Goal: Information Seeking & Learning: Check status

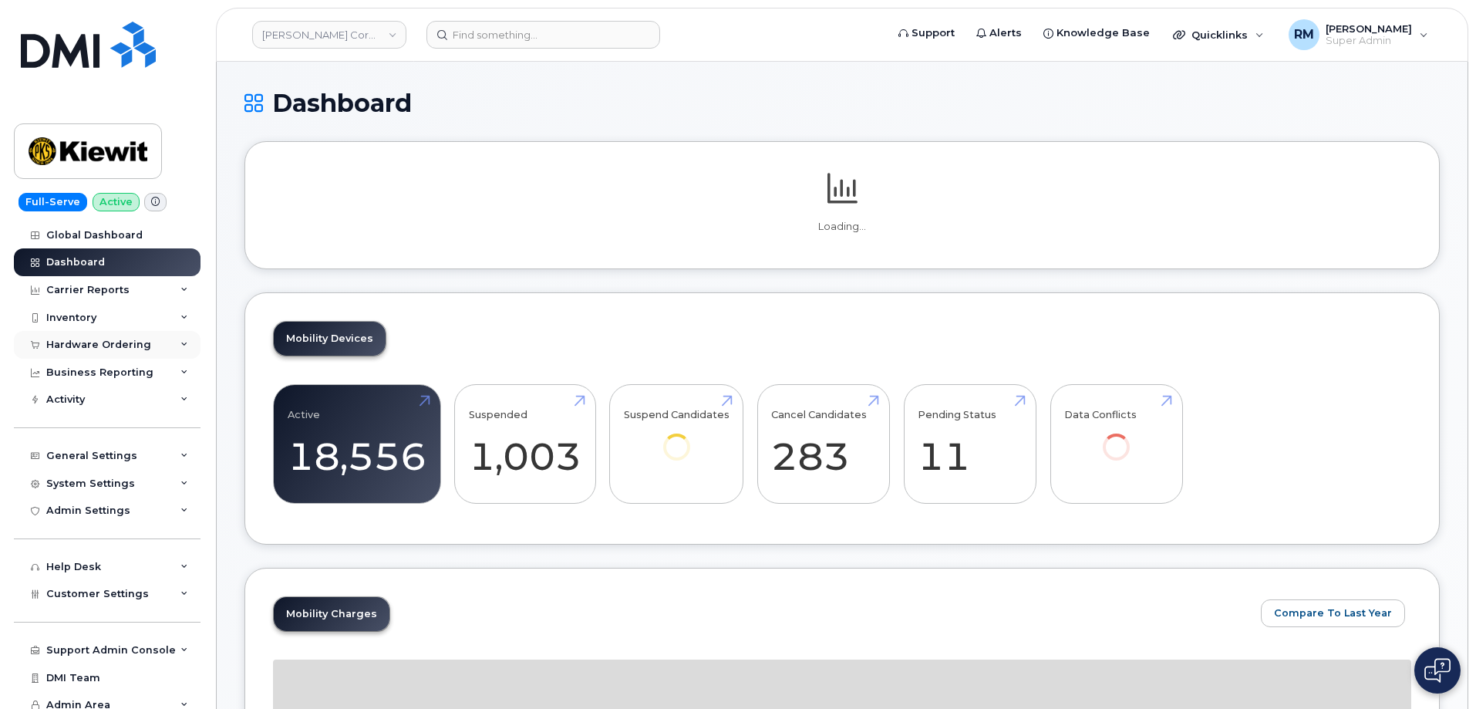
click at [94, 340] on div "Hardware Ordering" at bounding box center [98, 345] width 105 height 12
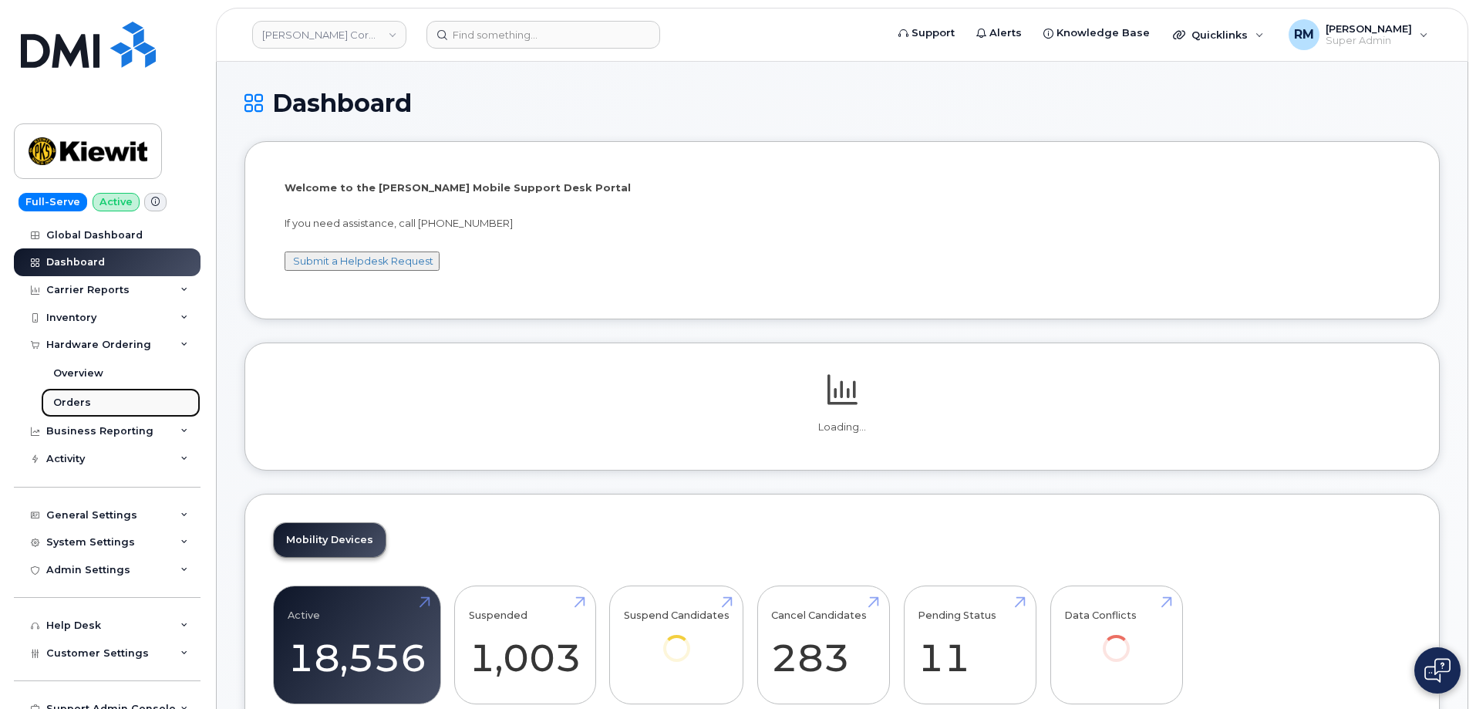
click at [72, 404] on div "Orders" at bounding box center [72, 403] width 38 height 14
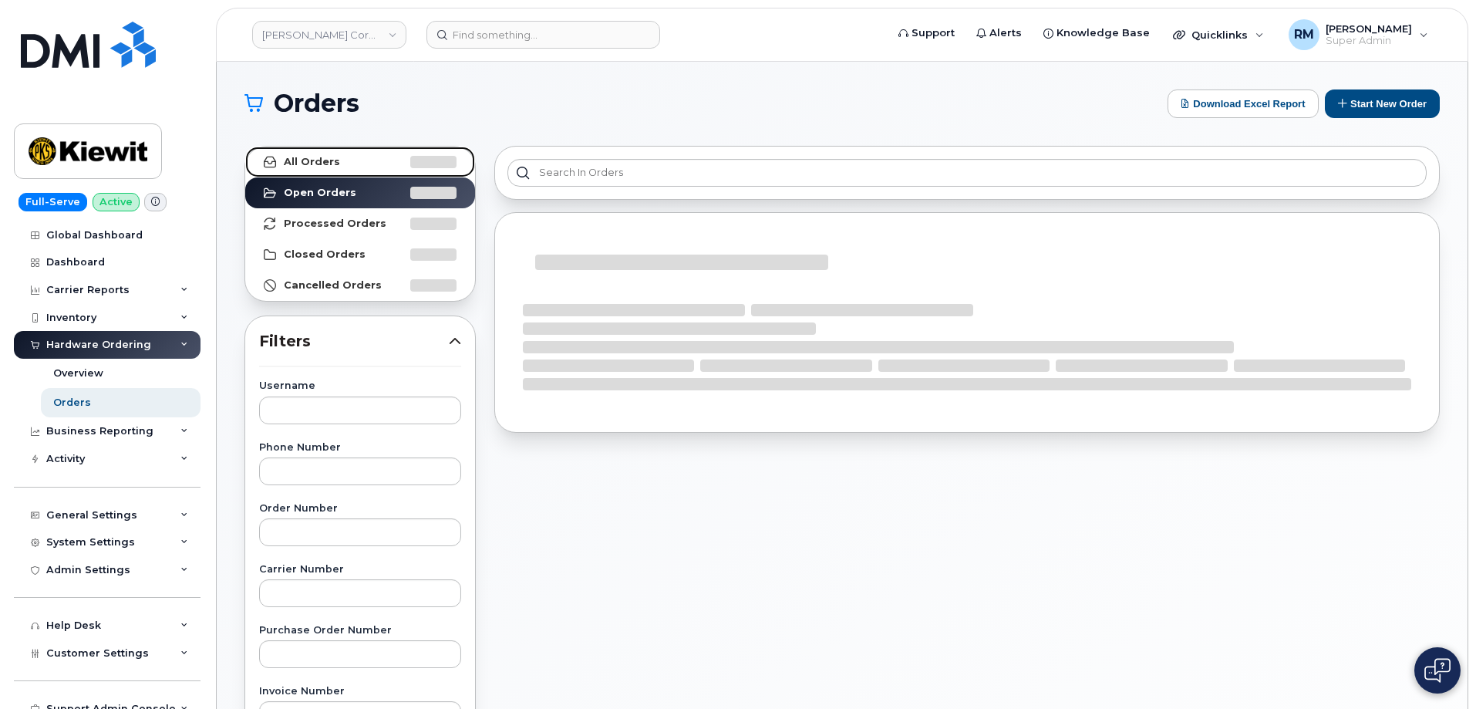
click at [310, 166] on strong "All Orders" at bounding box center [312, 162] width 56 height 12
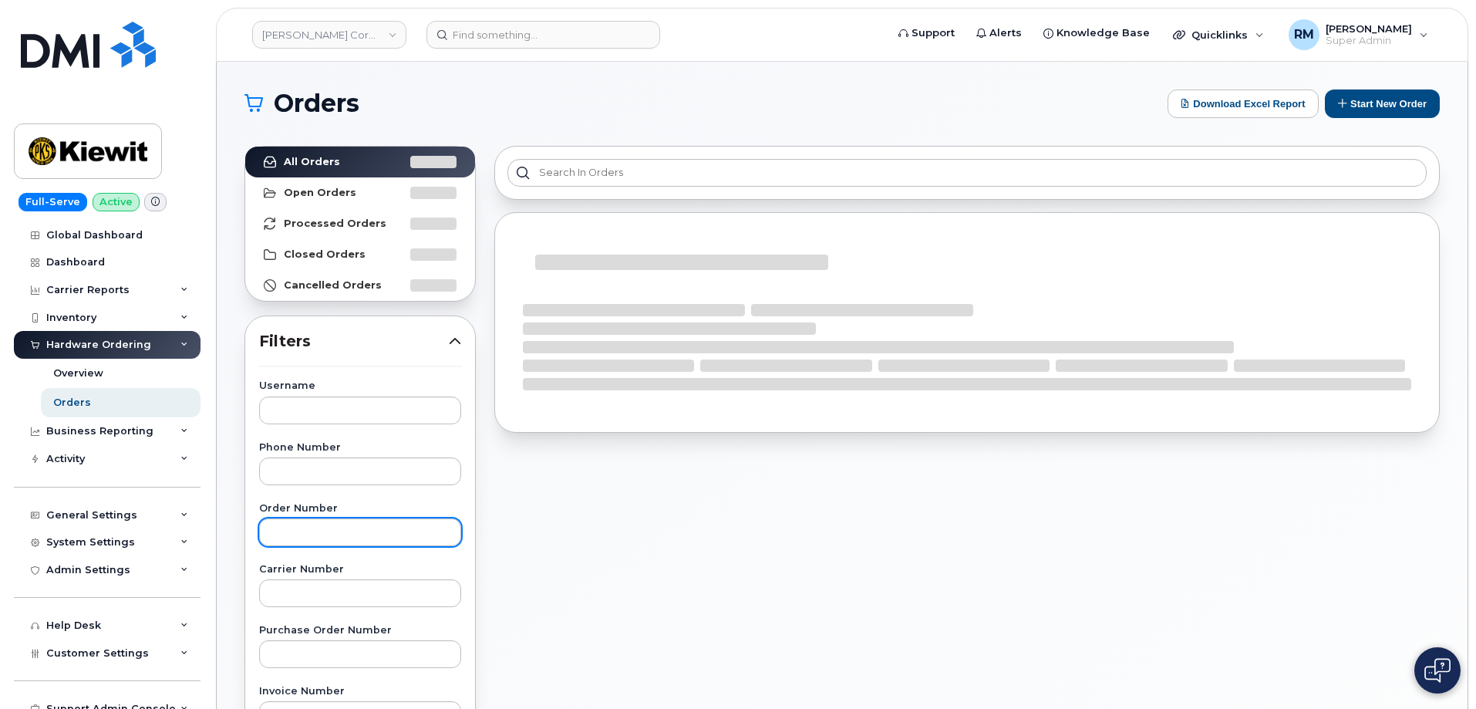
drag, startPoint x: 302, startPoint y: 550, endPoint x: 298, endPoint y: 532, distance: 18.3
click at [298, 528] on input "text" at bounding box center [360, 532] width 202 height 28
paste input "297687"
type input "297687"
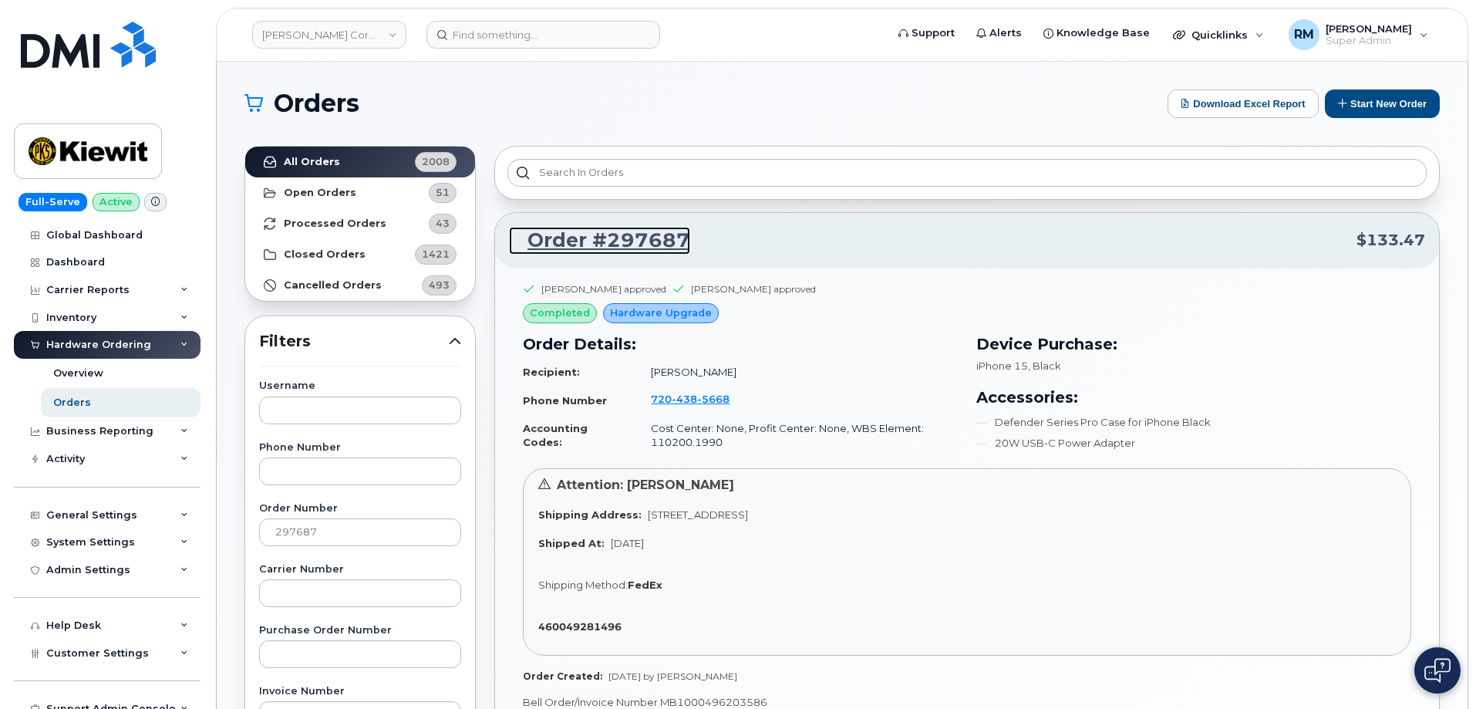
click at [565, 244] on link "Order #297687" at bounding box center [599, 241] width 181 height 28
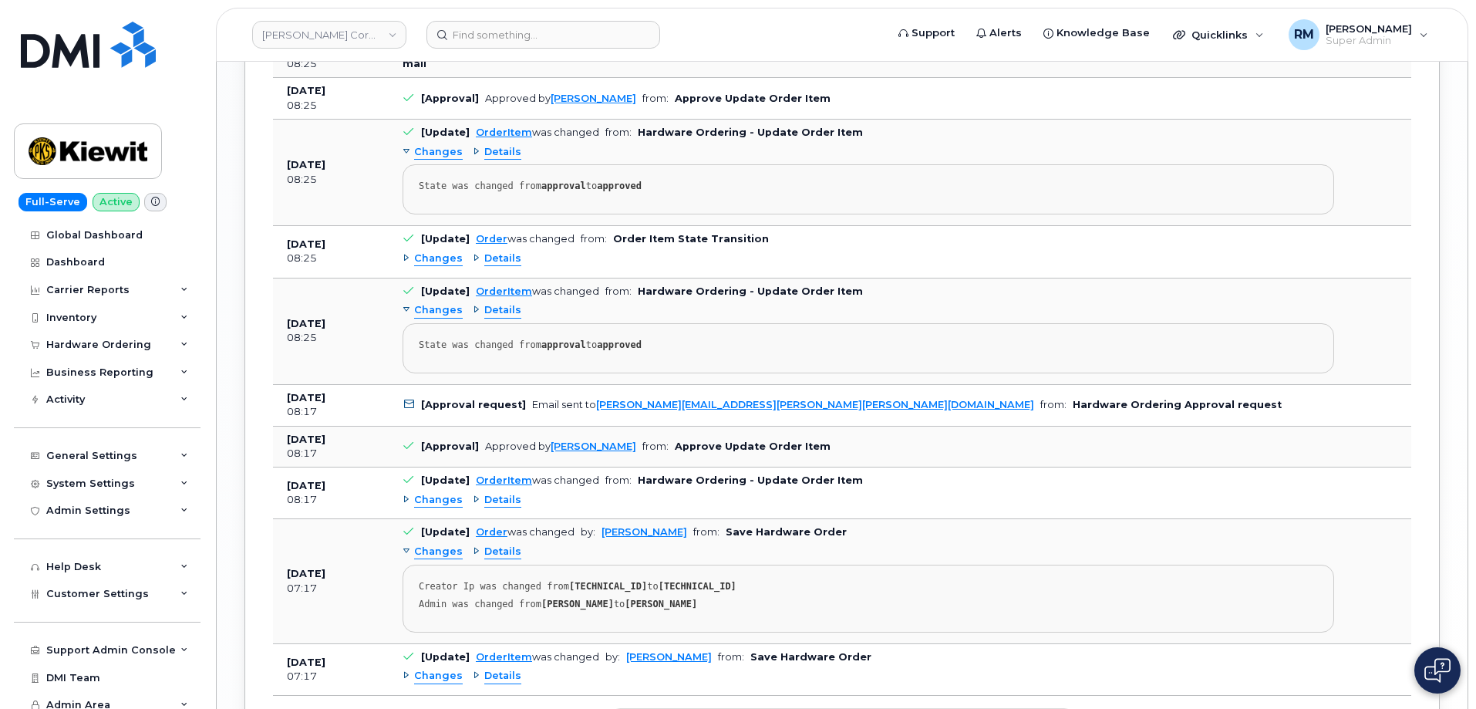
scroll to position [2151, 0]
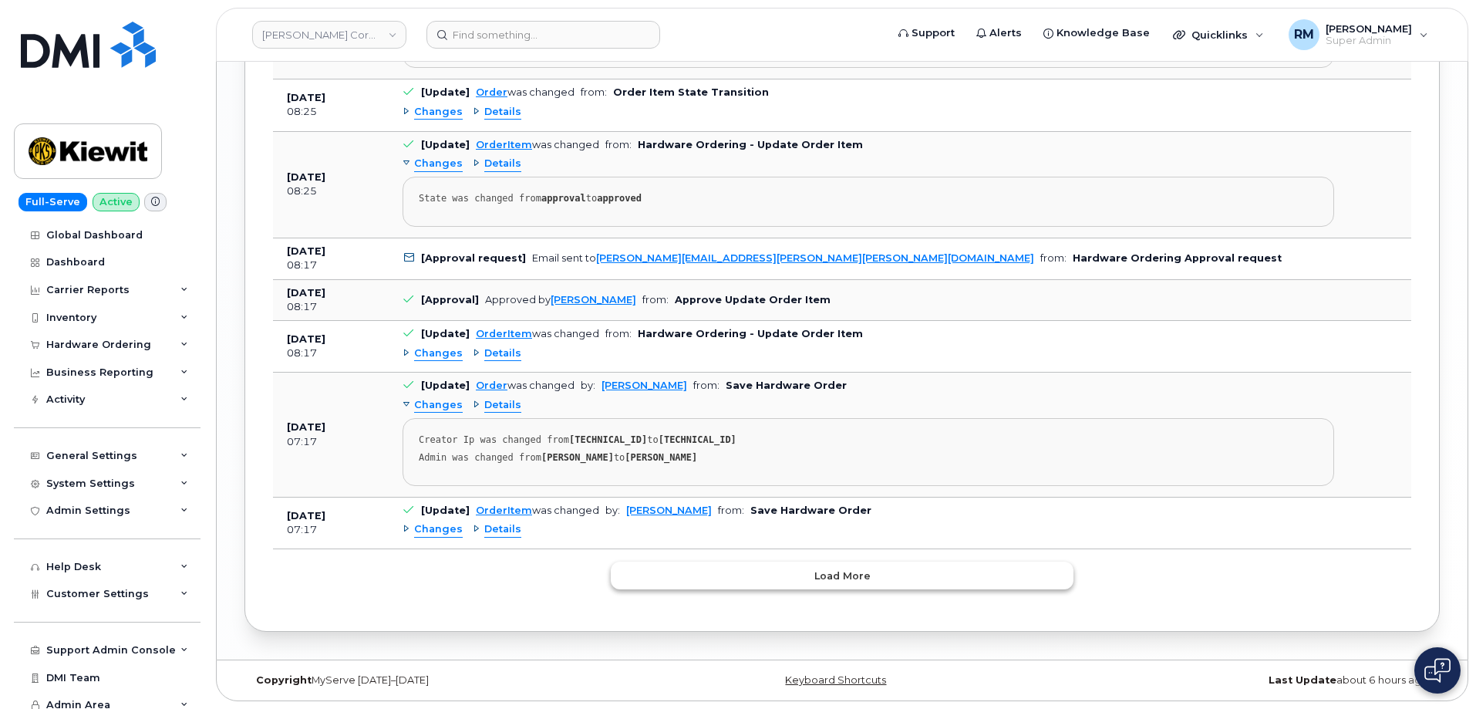
click at [817, 568] on span "Load more" at bounding box center [842, 575] width 56 height 15
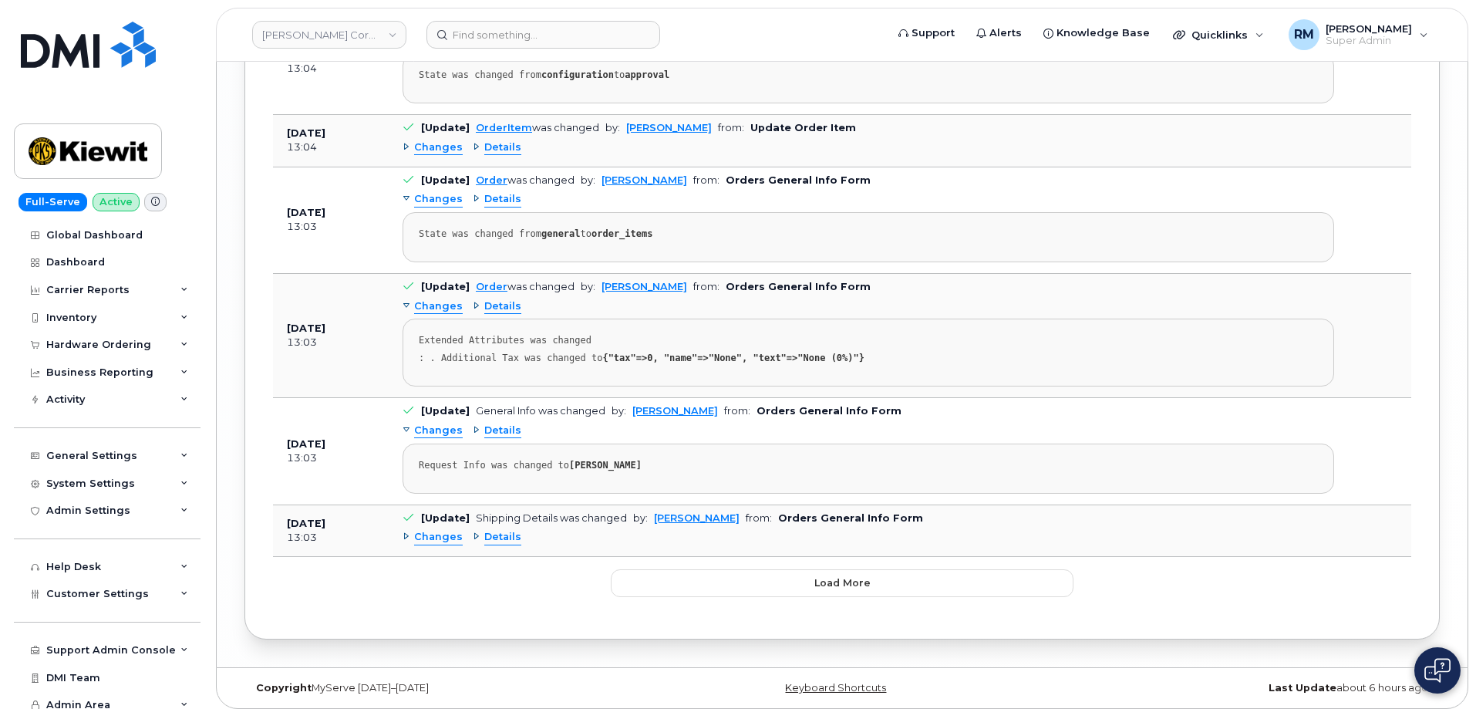
scroll to position [3654, 0]
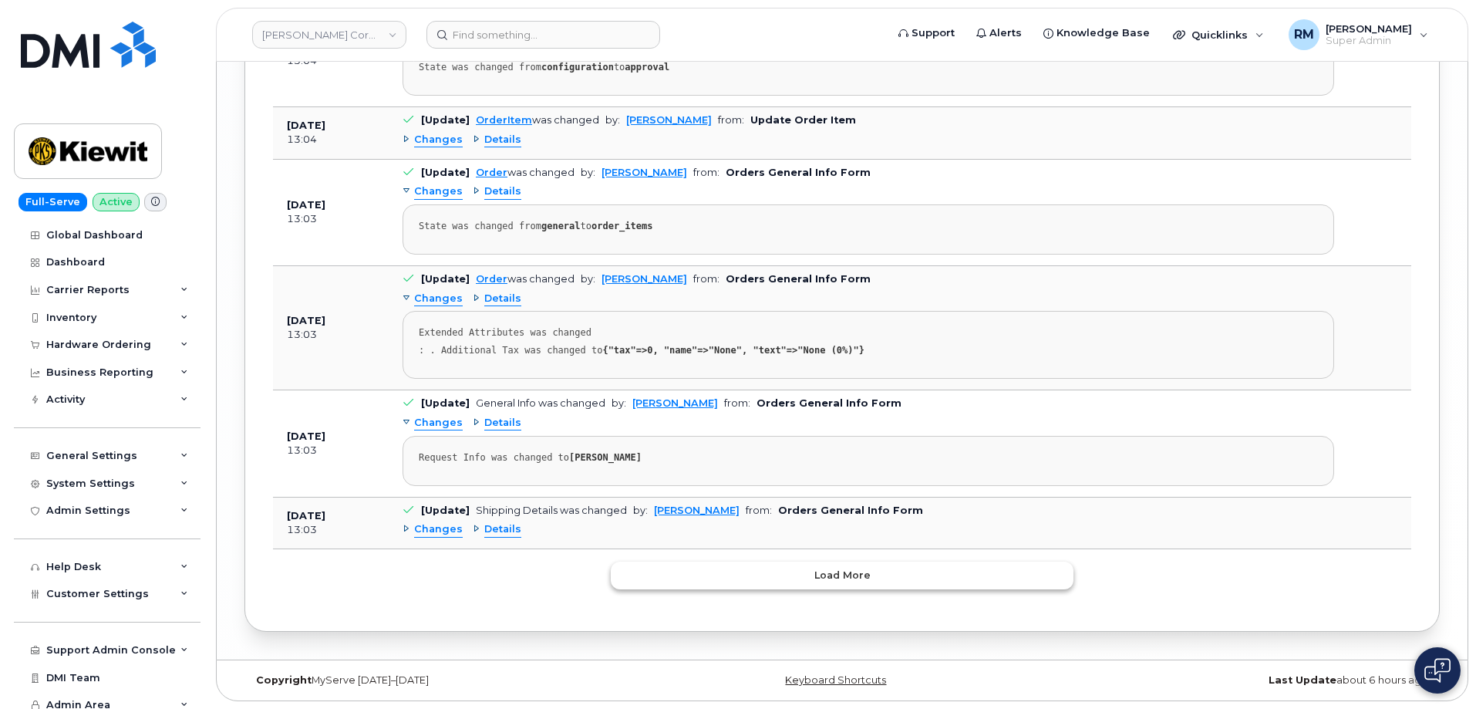
click at [858, 578] on span "Load more" at bounding box center [842, 575] width 56 height 15
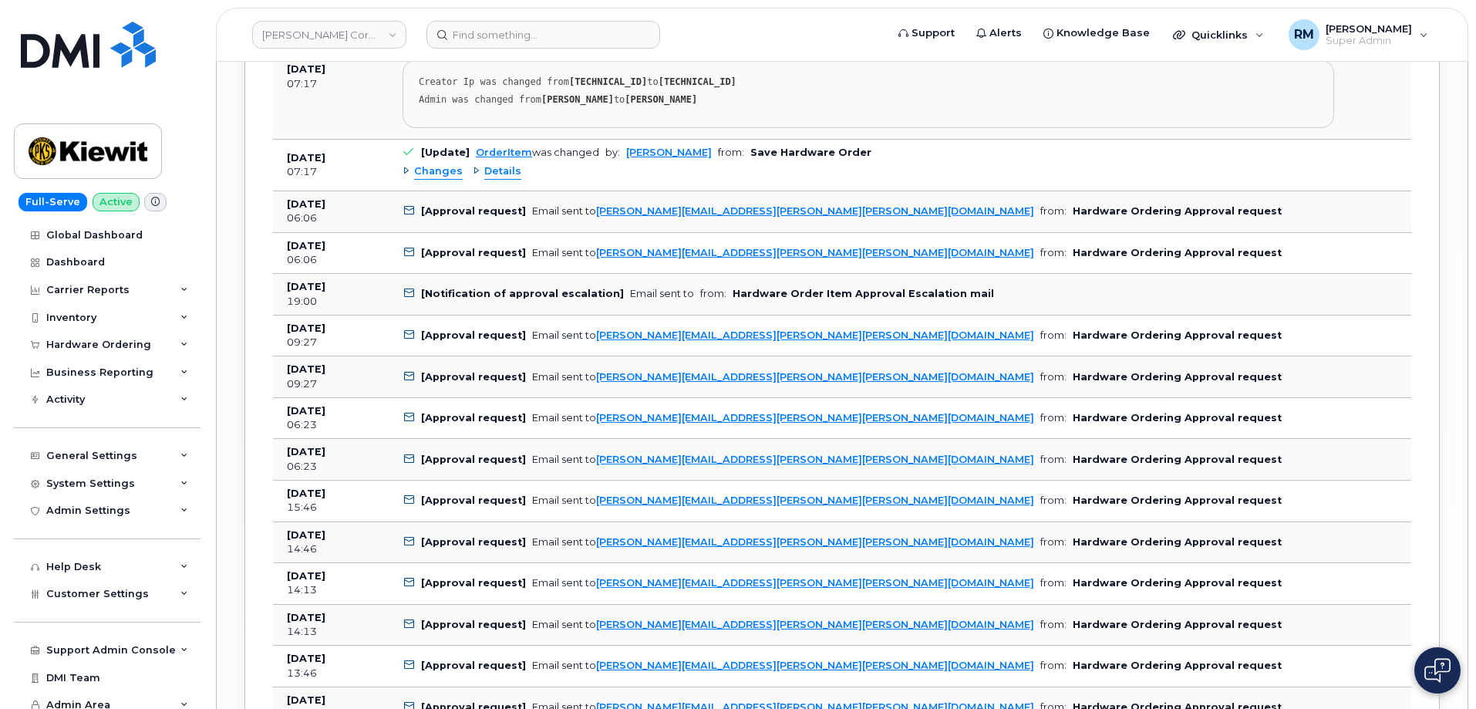
scroll to position [2472, 0]
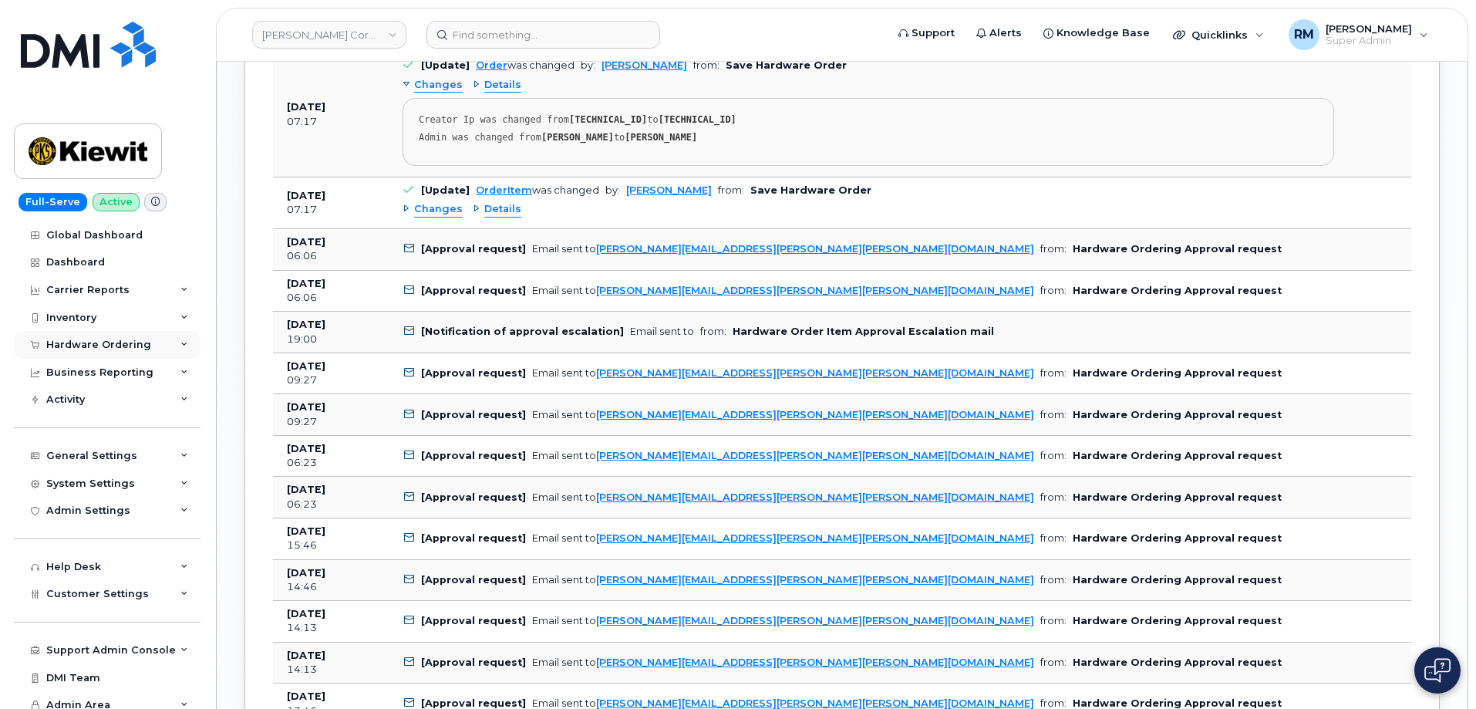
click at [84, 342] on div "Hardware Ordering" at bounding box center [98, 345] width 105 height 12
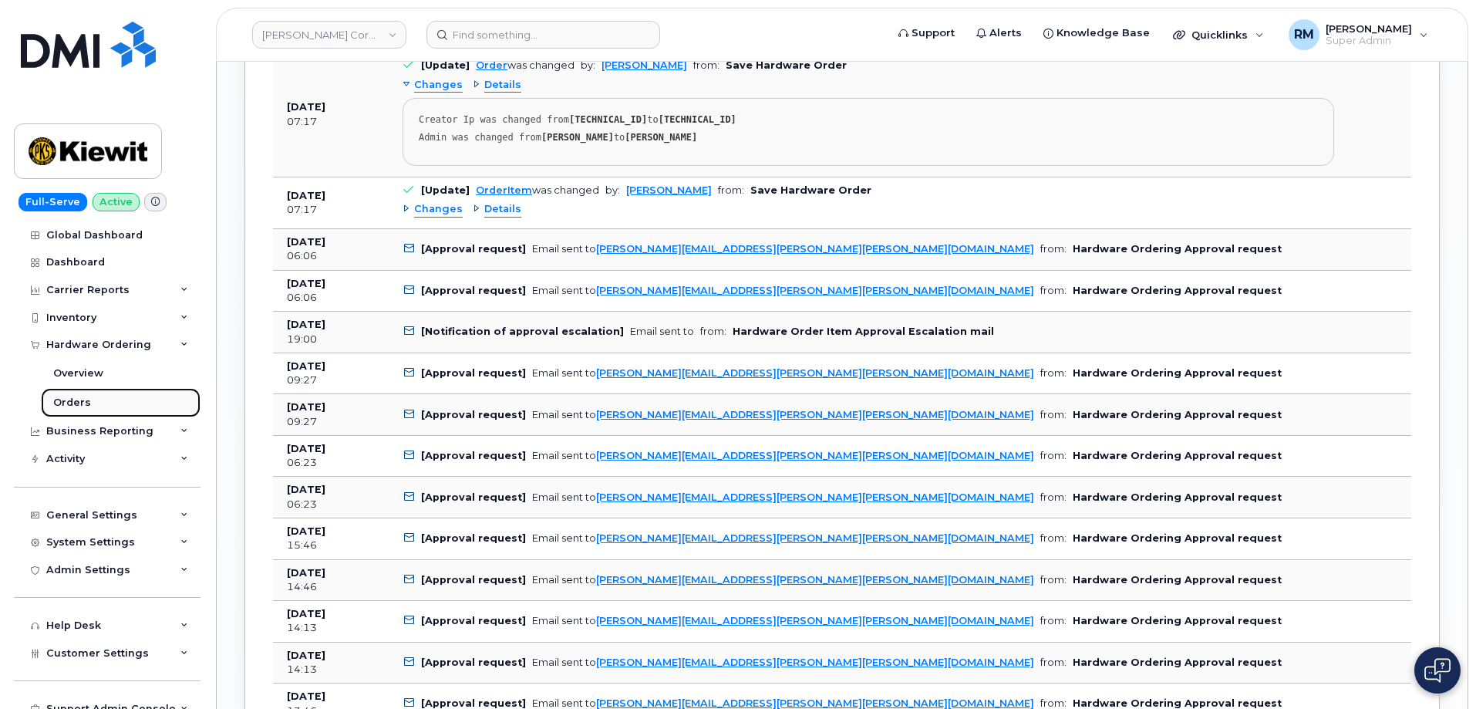
click at [79, 401] on div "Orders" at bounding box center [72, 403] width 38 height 14
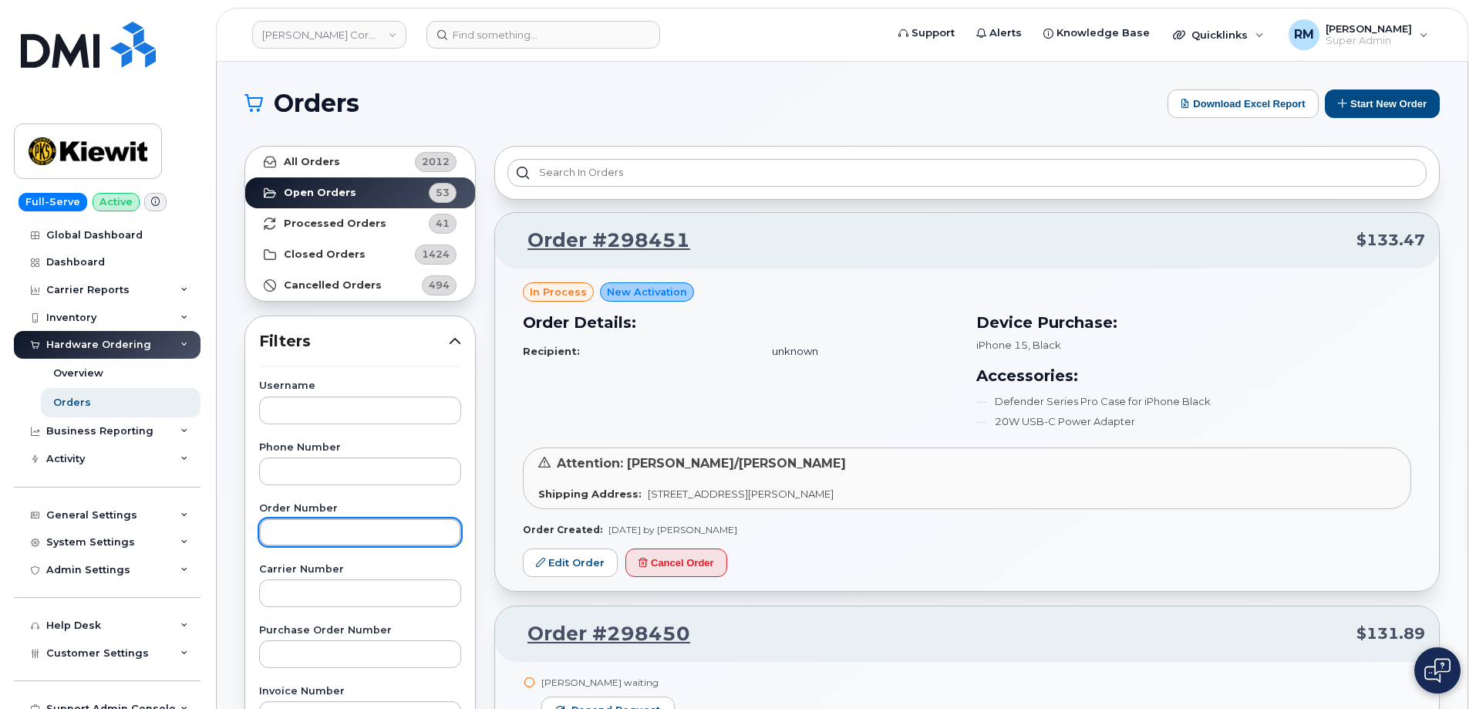
click at [288, 534] on input "text" at bounding box center [360, 532] width 202 height 28
paste input "297875"
type input "297875"
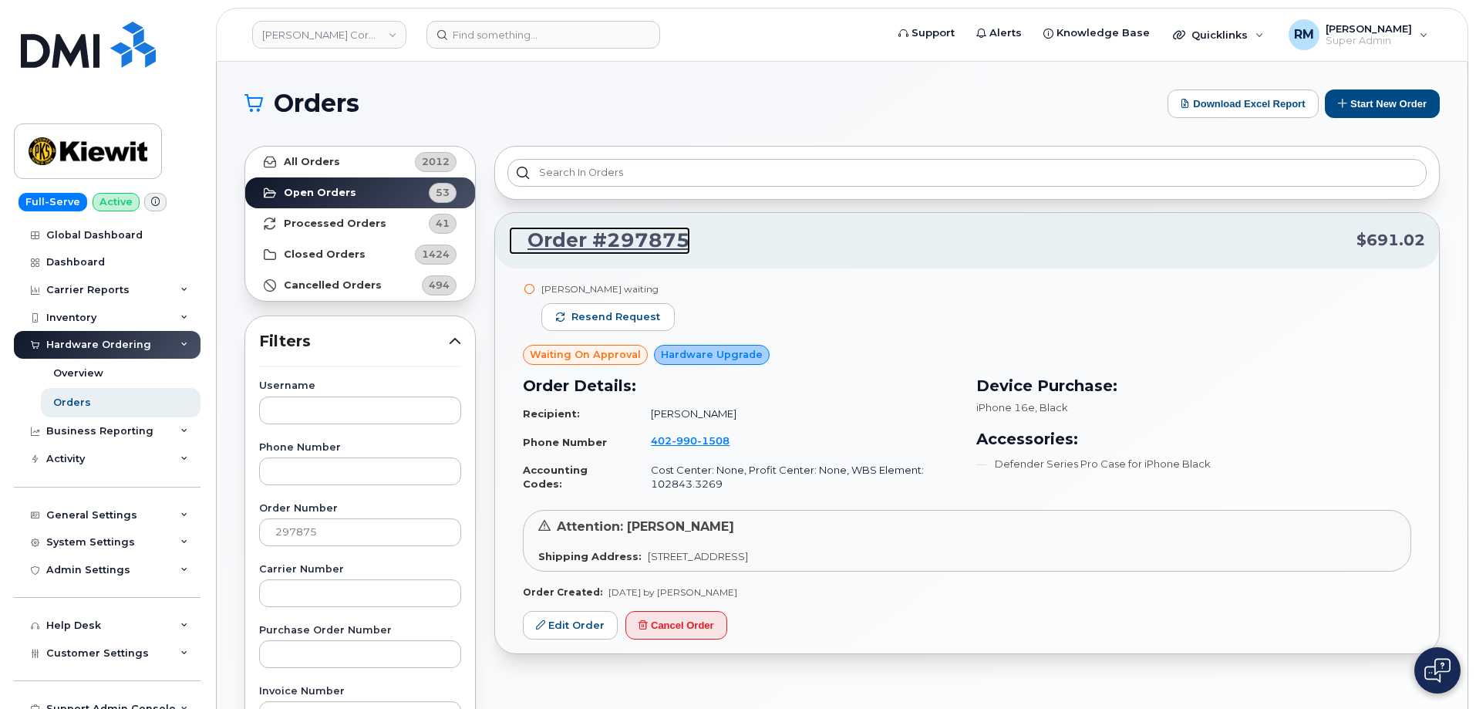
click at [618, 243] on link "Order #297875" at bounding box center [599, 241] width 181 height 28
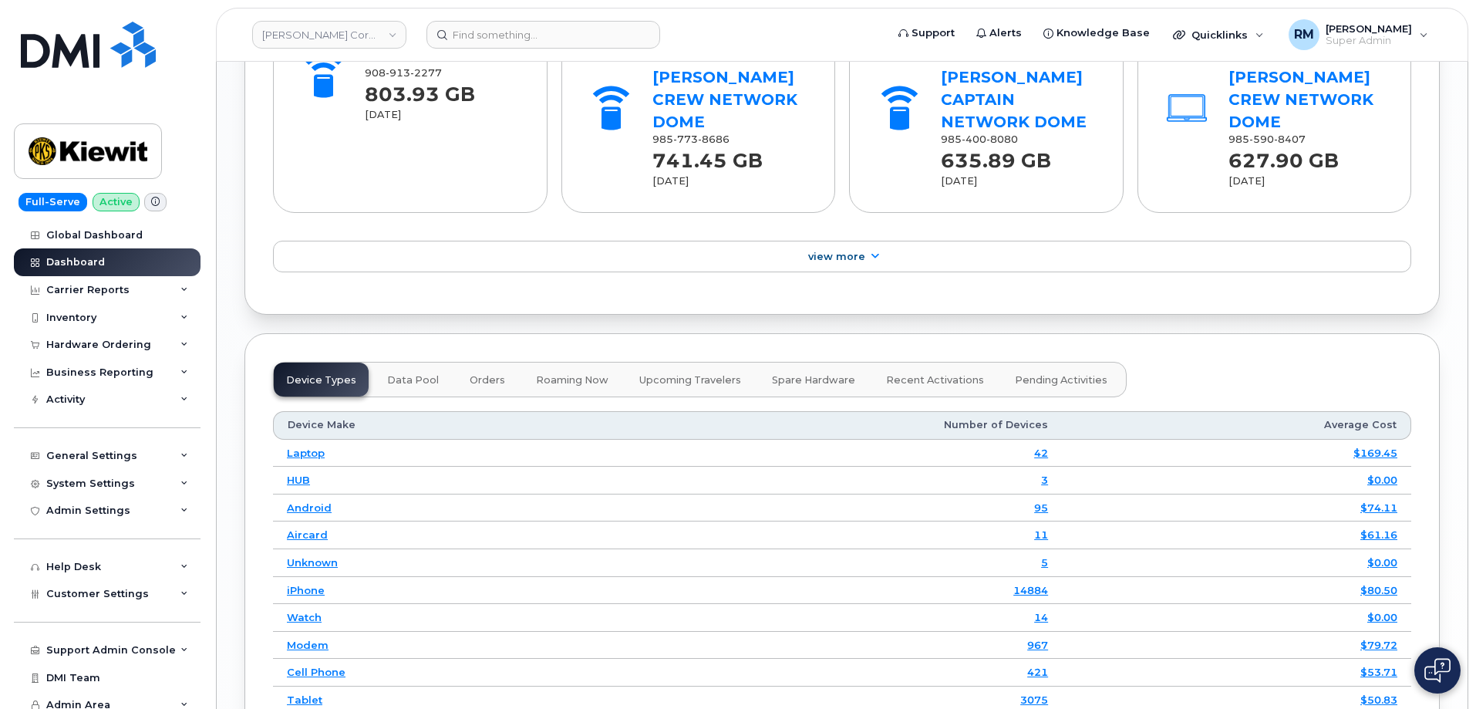
scroll to position [1883, 0]
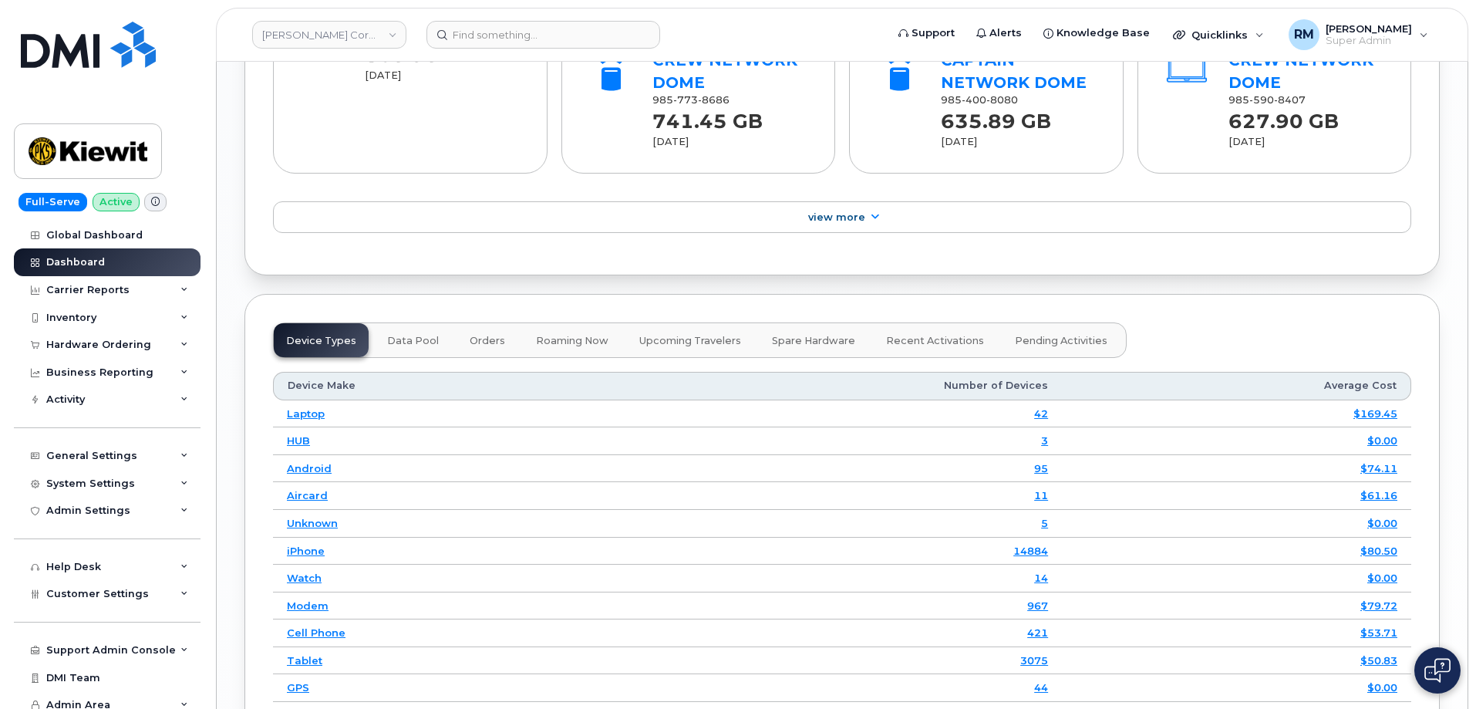
click at [807, 335] on span "Spare Hardware" at bounding box center [813, 341] width 83 height 12
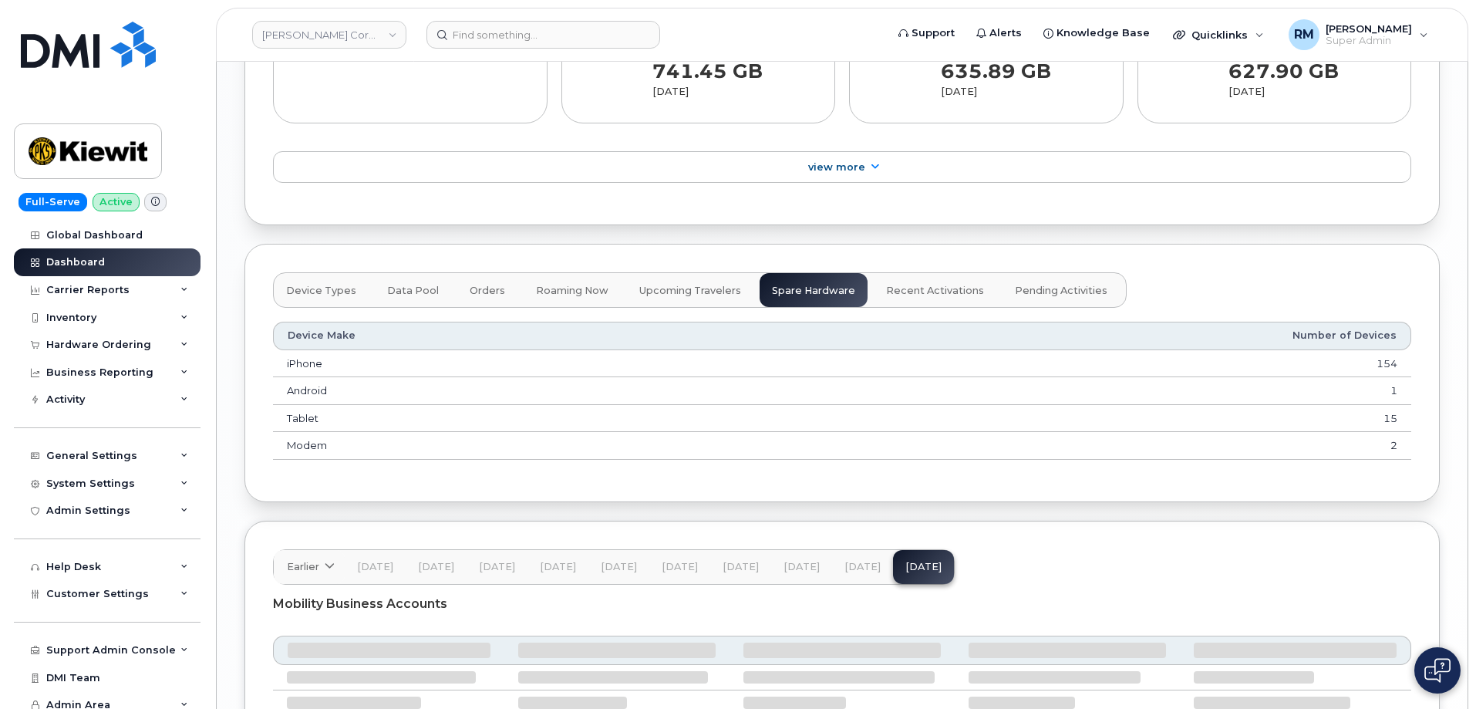
scroll to position [1960, 0]
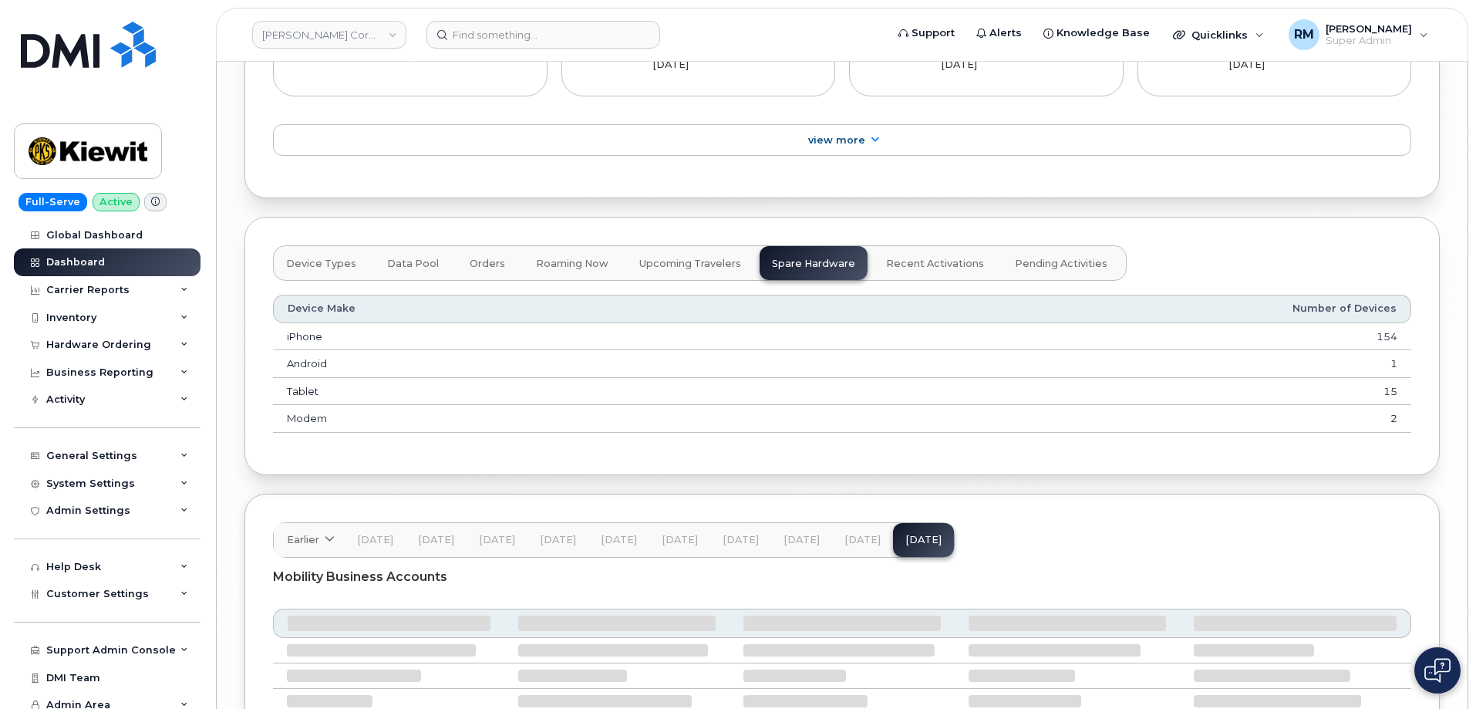
click at [1390, 323] on td "154" at bounding box center [1081, 337] width 659 height 28
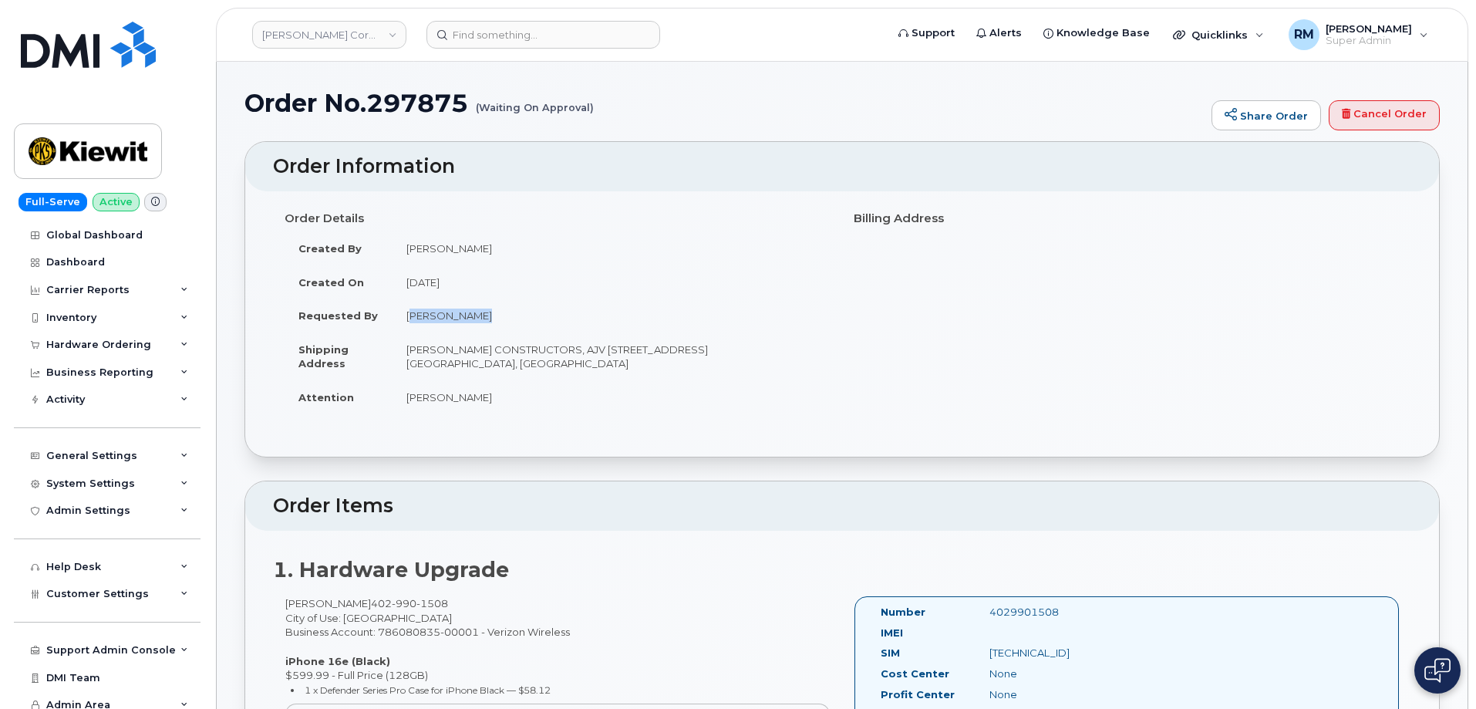
drag, startPoint x: 487, startPoint y: 313, endPoint x: 403, endPoint y: 313, distance: 83.3
click at [403, 313] on td "Ankita Verma" at bounding box center [612, 315] width 438 height 34
copy td "Ankita Verma"
drag, startPoint x: 443, startPoint y: 612, endPoint x: 367, endPoint y: 614, distance: 75.6
click at [367, 614] on div "Ankita Verma 402 990 1508 City of Use: Omaha Business Account: 786080835-00001 …" at bounding box center [557, 687] width 569 height 183
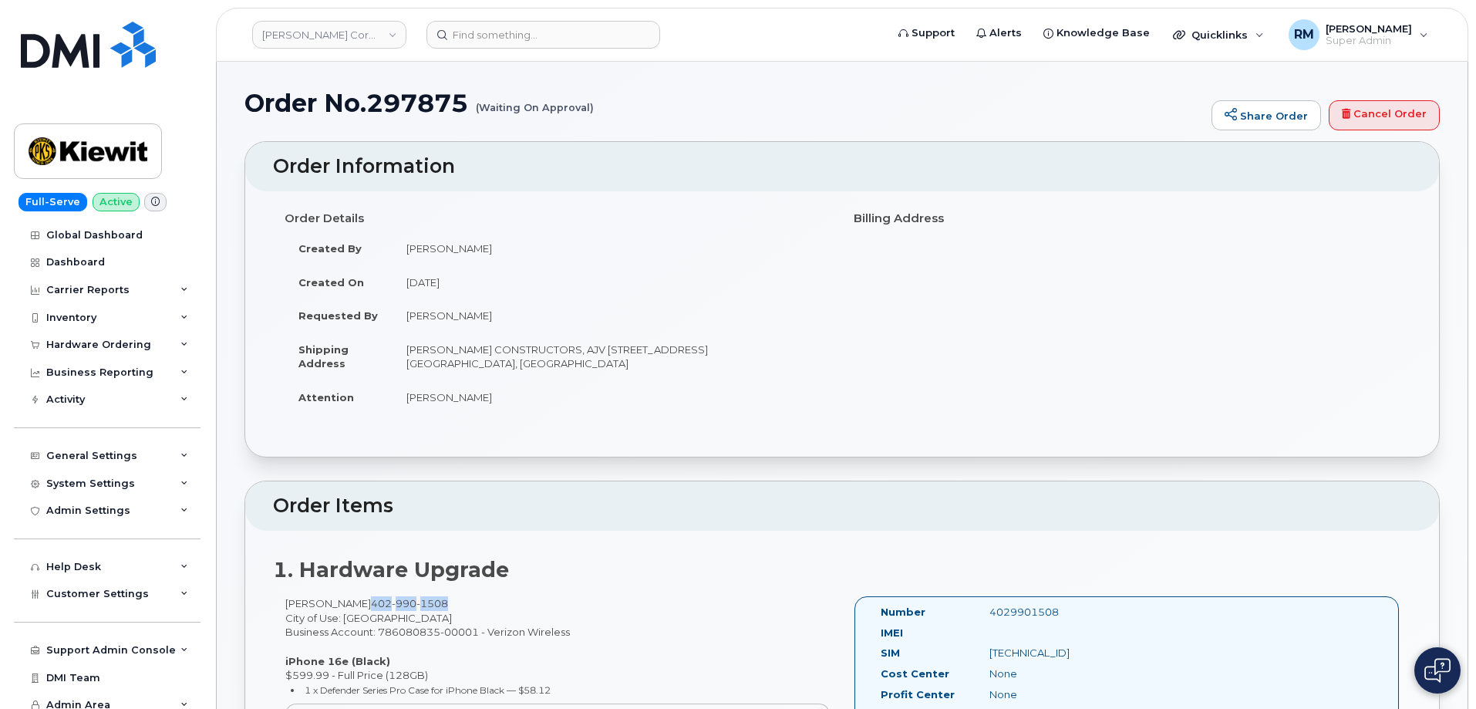
drag, startPoint x: 359, startPoint y: 604, endPoint x: 440, endPoint y: 602, distance: 81.0
click at [440, 602] on div "Ankita Verma 402 990 1508 City of Use: Omaha Business Account: 786080835-00001 …" at bounding box center [557, 687] width 569 height 183
copy span "402 990 1508"
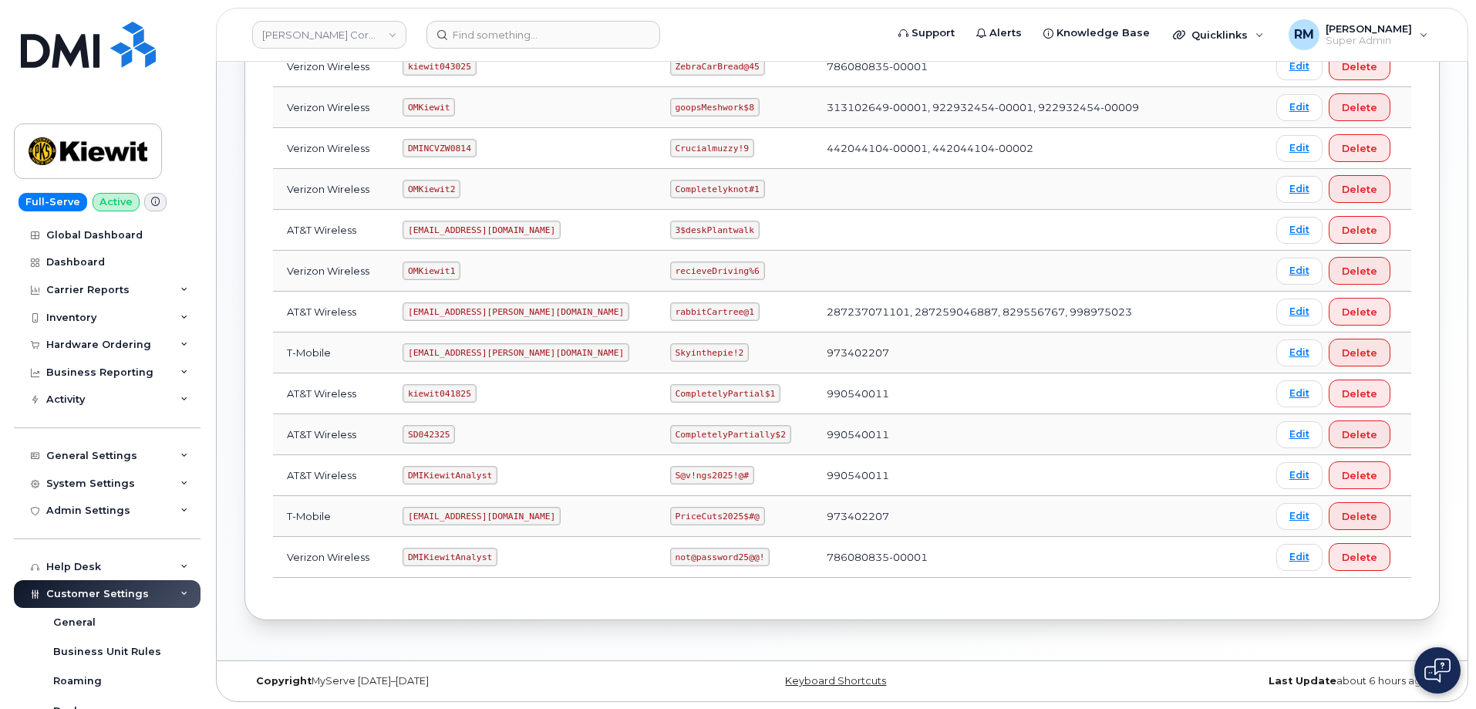
scroll to position [307, 0]
click at [421, 436] on code "SD042325" at bounding box center [429, 433] width 52 height 19
copy code "SD042325"
drag, startPoint x: 628, startPoint y: 434, endPoint x: 727, endPoint y: 433, distance: 99.5
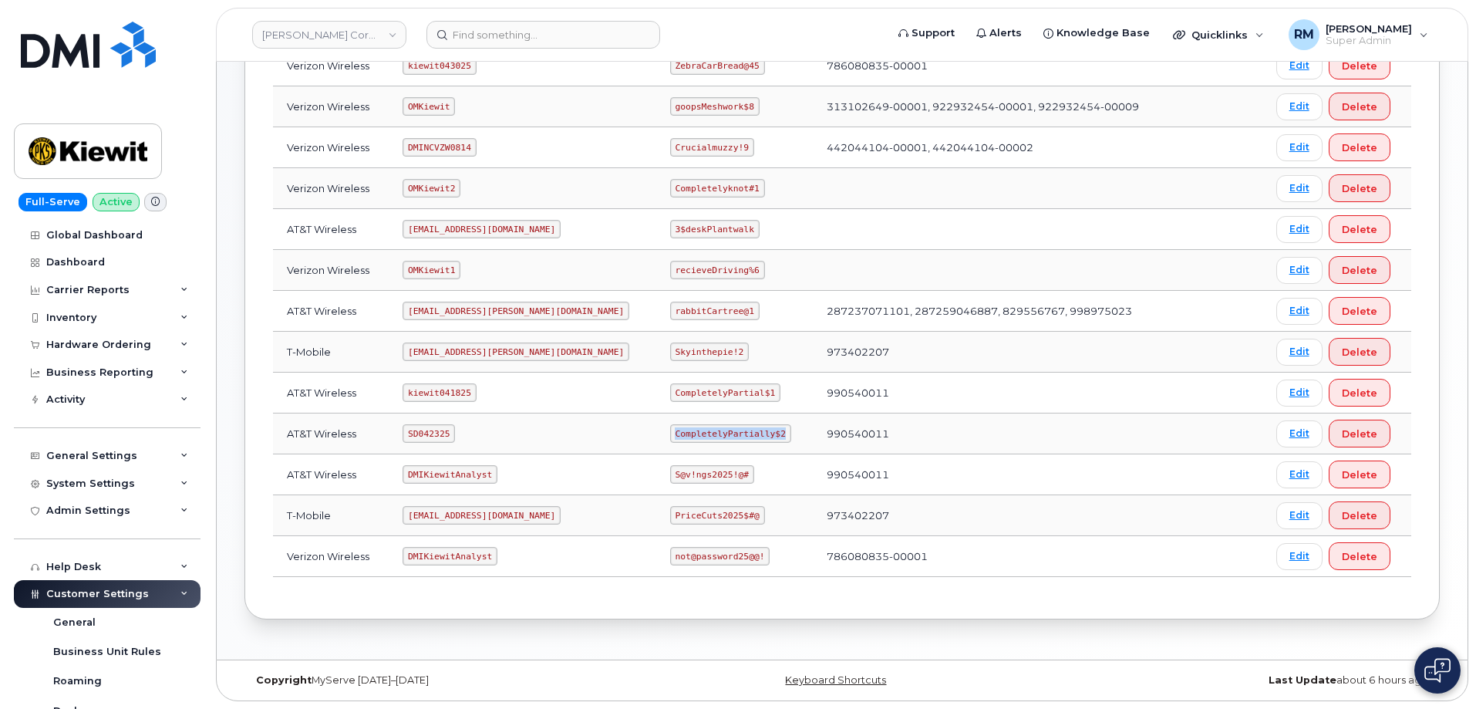
click at [727, 433] on code "CompletelyPartially$2" at bounding box center [730, 433] width 121 height 19
copy code "CompletelyPartially$2"
click at [430, 436] on code "SD042325" at bounding box center [429, 433] width 52 height 19
copy code "SD042325"
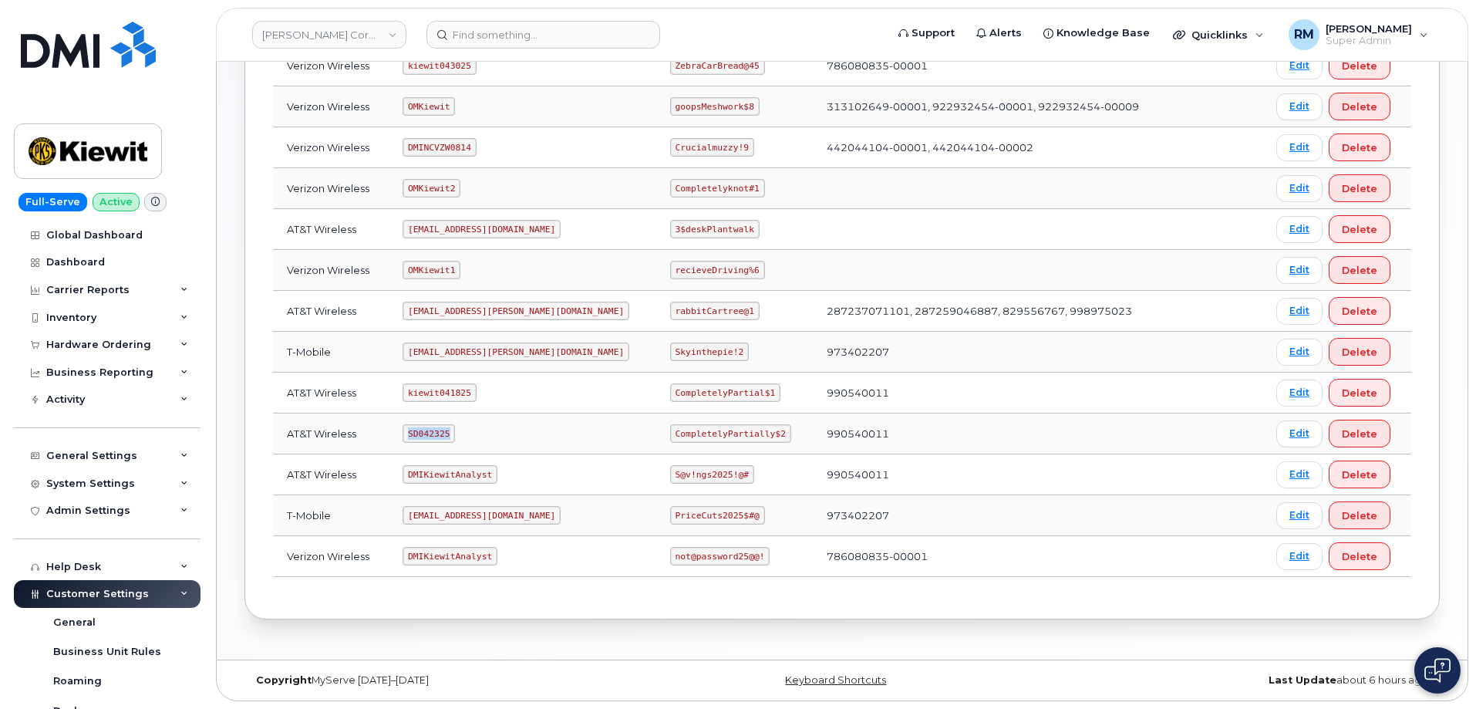
copy code "SD042325"
drag, startPoint x: 626, startPoint y: 436, endPoint x: 739, endPoint y: 434, distance: 112.6
click at [739, 434] on td "CompletelyPartially$2" at bounding box center [734, 433] width 157 height 41
copy code "CompletelyPartially$2"
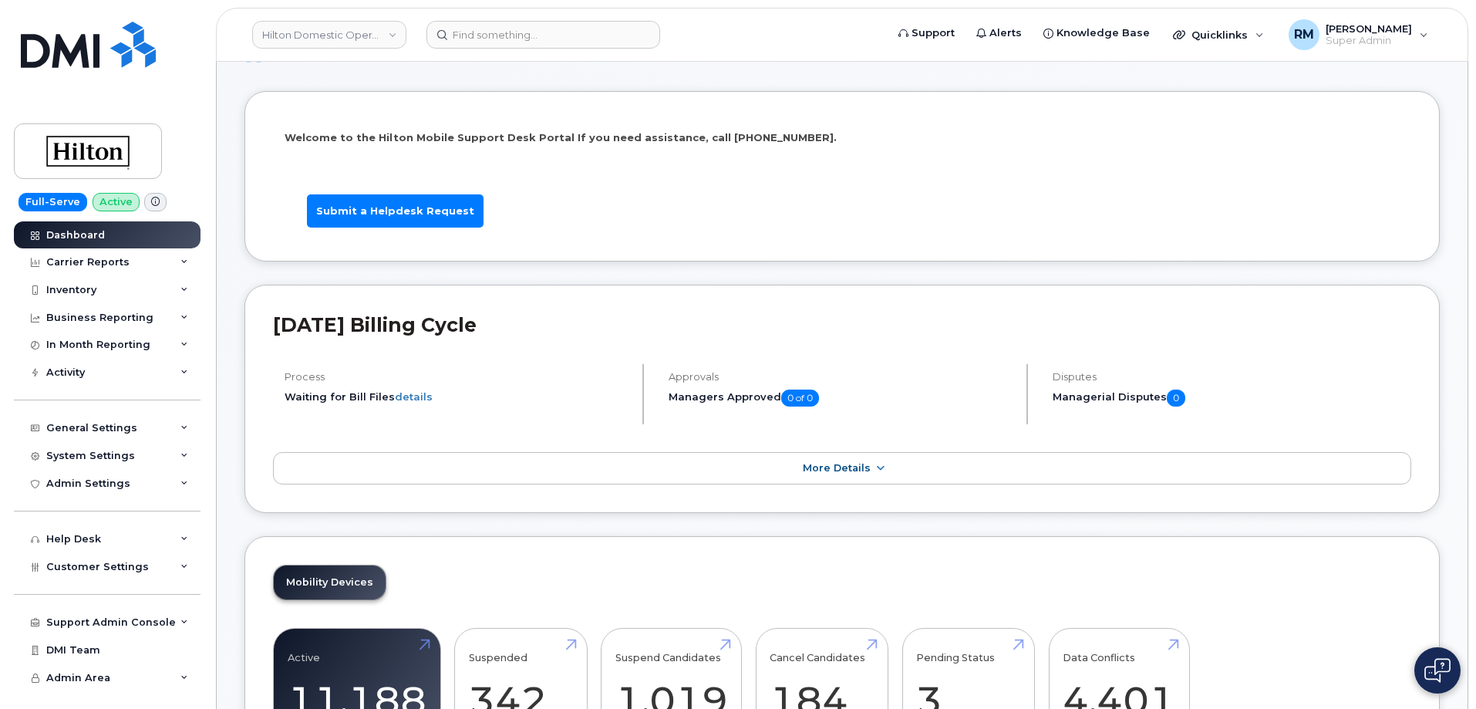
scroll to position [77, 0]
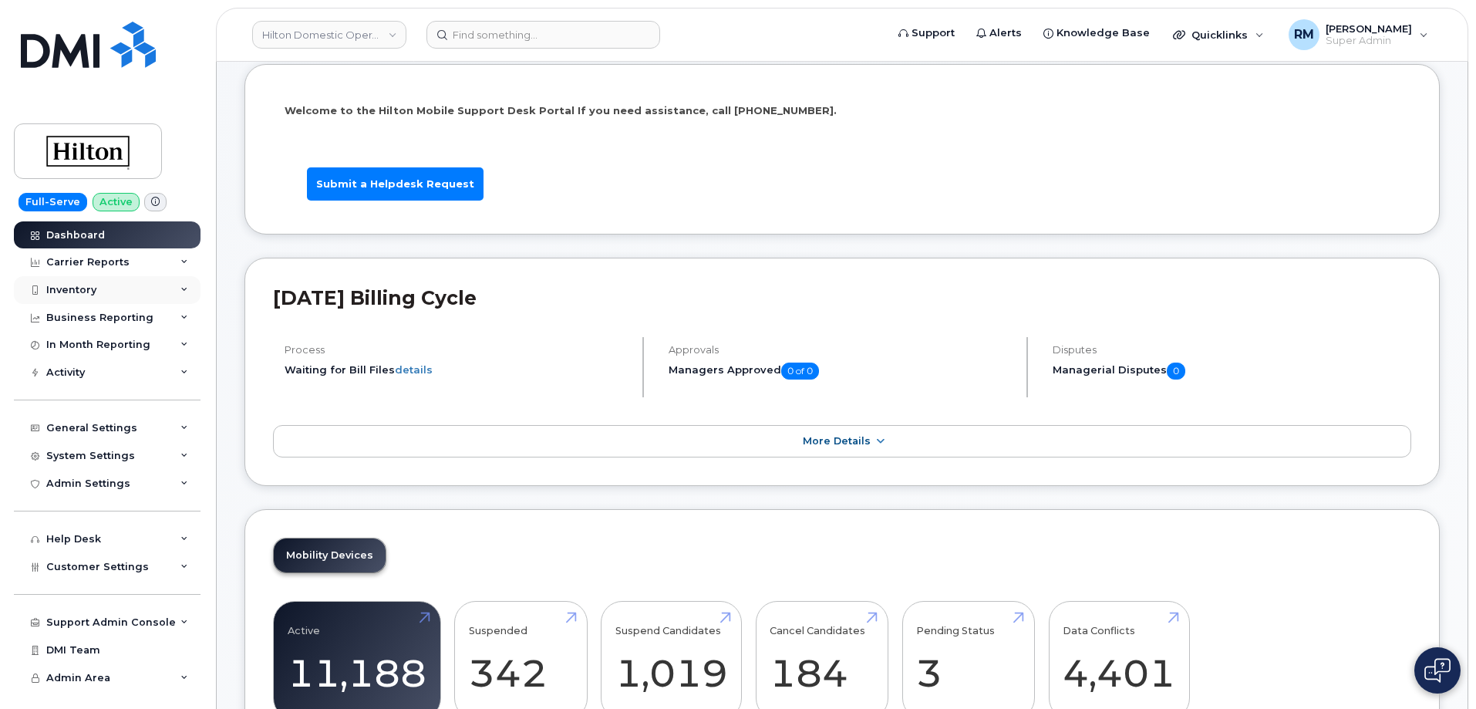
click at [156, 288] on div "Inventory" at bounding box center [107, 290] width 187 height 28
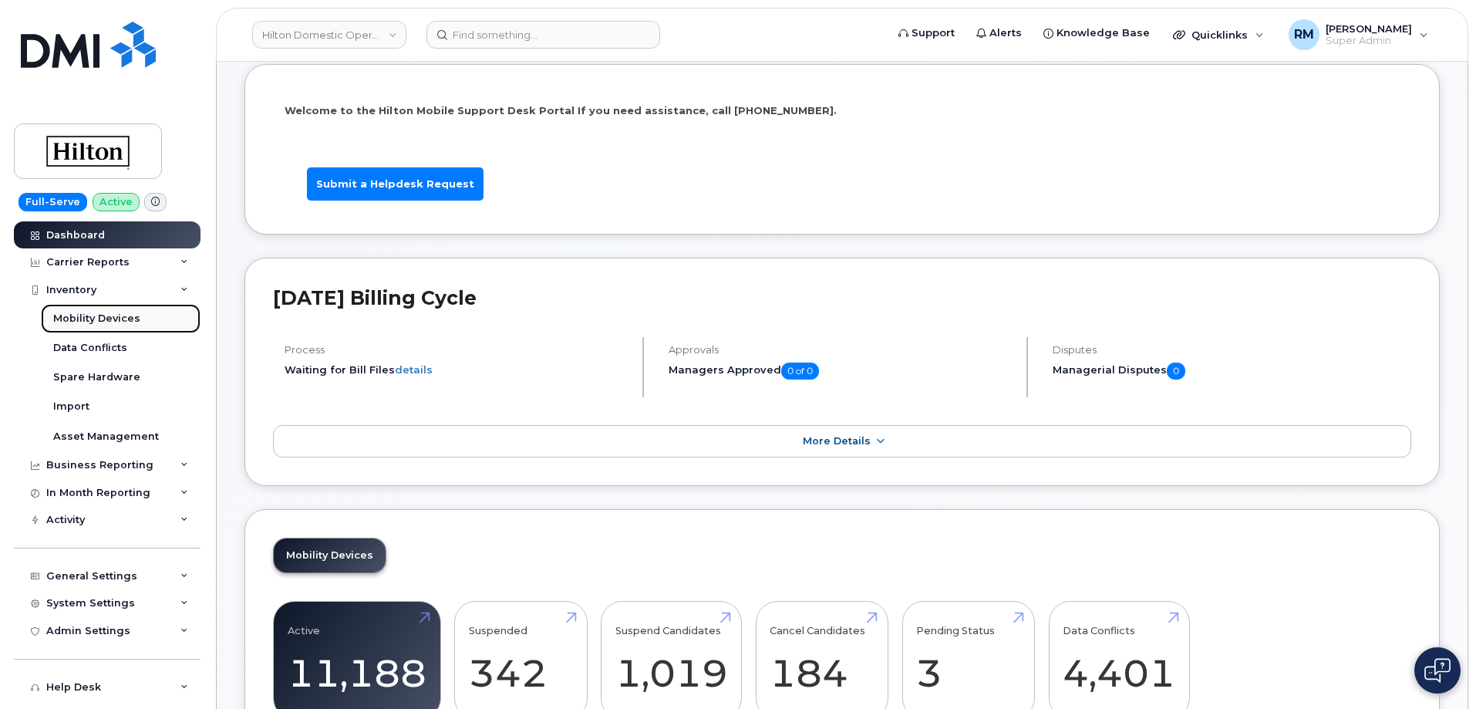
click at [112, 312] on div "Mobility Devices" at bounding box center [96, 319] width 87 height 14
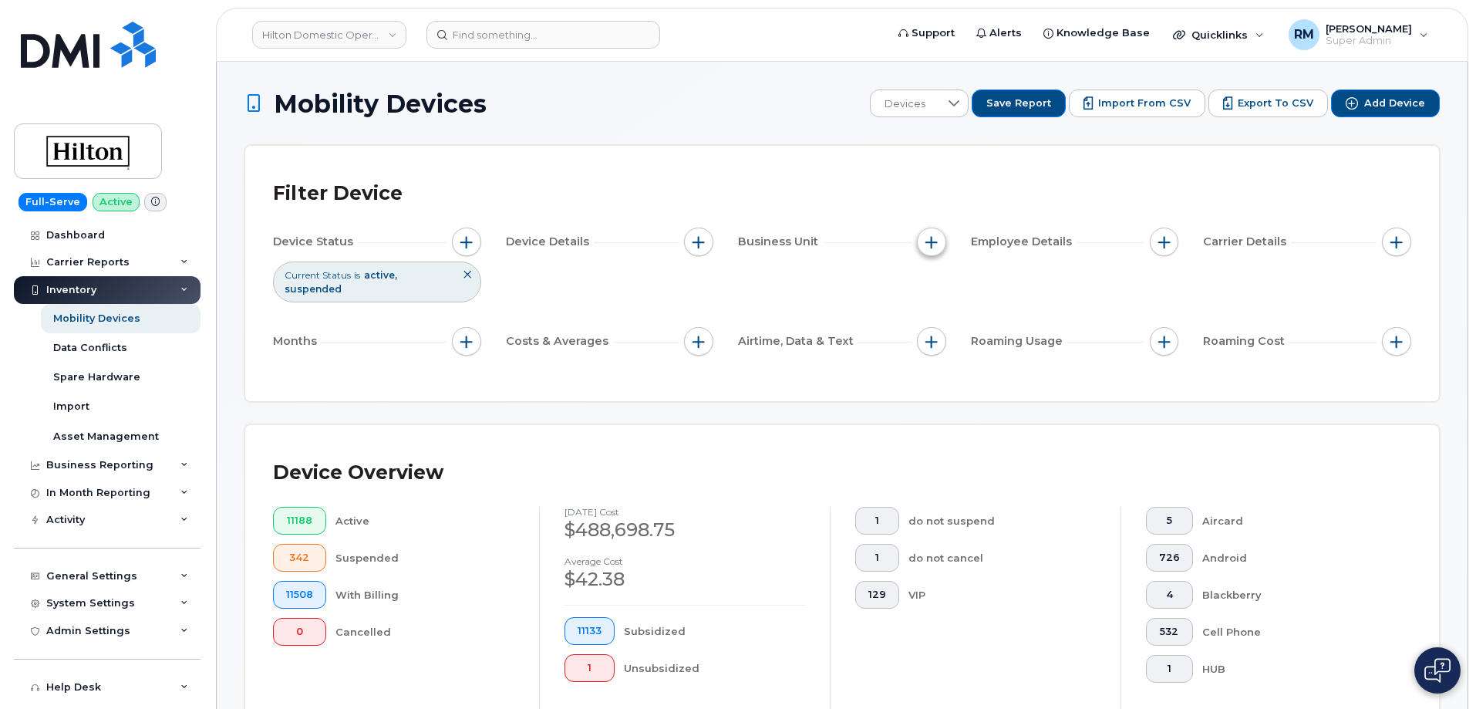
click at [933, 244] on span "button" at bounding box center [931, 242] width 12 height 12
click at [935, 335] on input "Global Department" at bounding box center [935, 337] width 12 height 12
checkbox input "true"
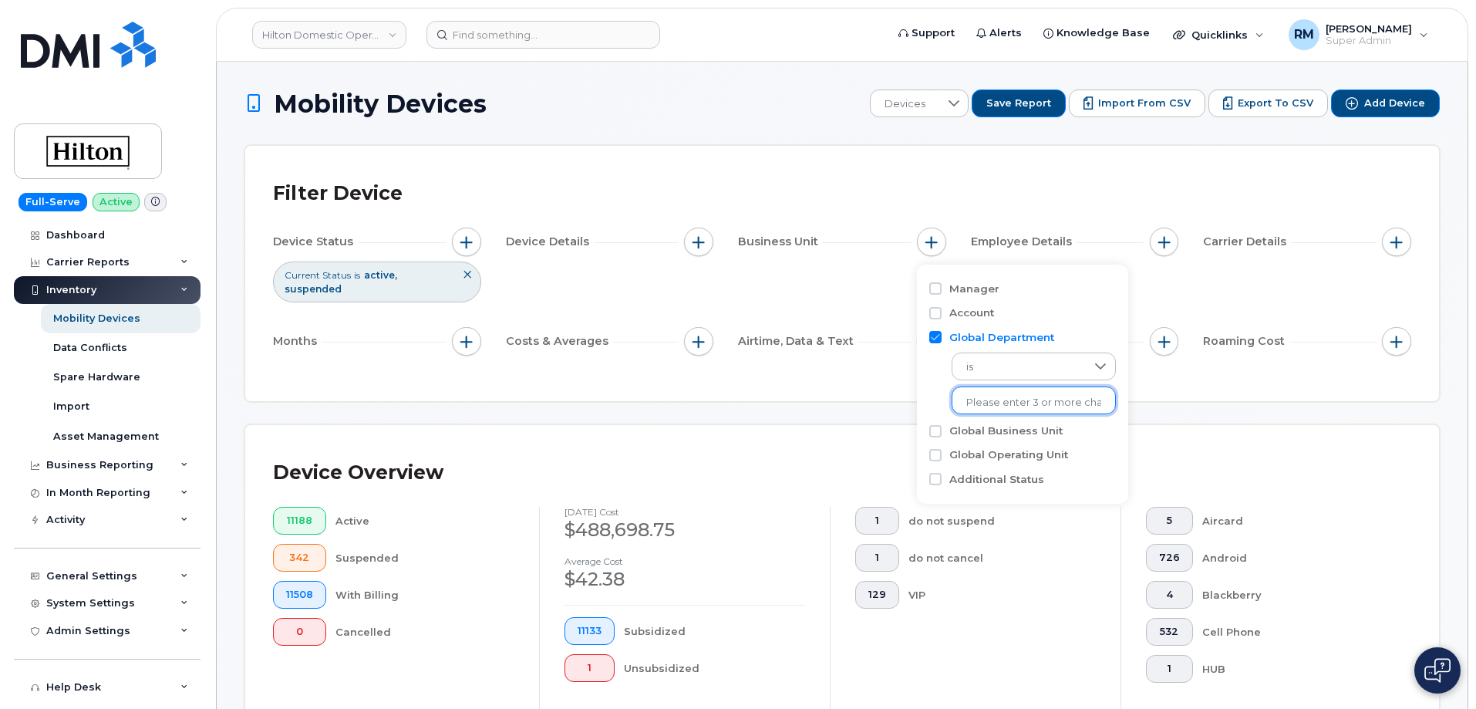
click at [1006, 403] on input "text" at bounding box center [1033, 403] width 135 height 14
type input "18733"
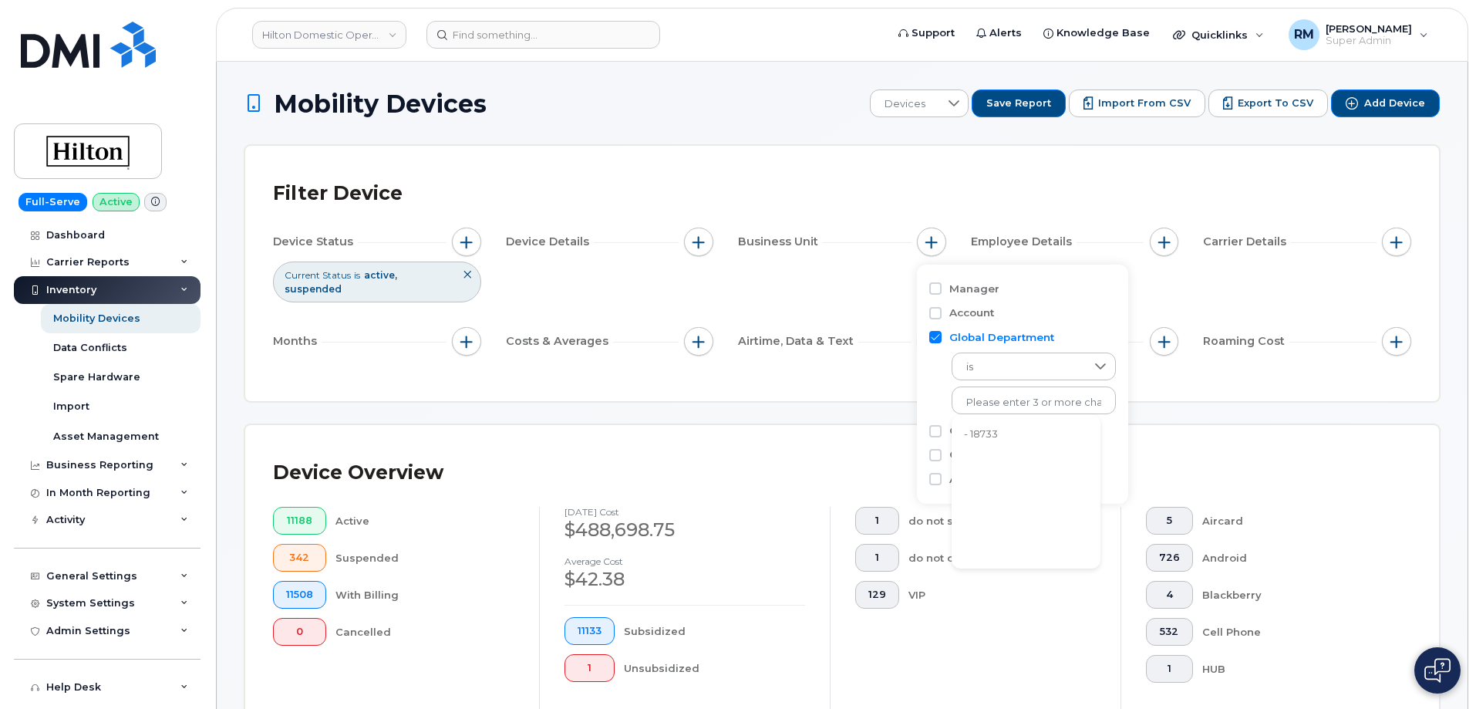
click at [989, 434] on li "- 18733" at bounding box center [1026, 434] width 149 height 29
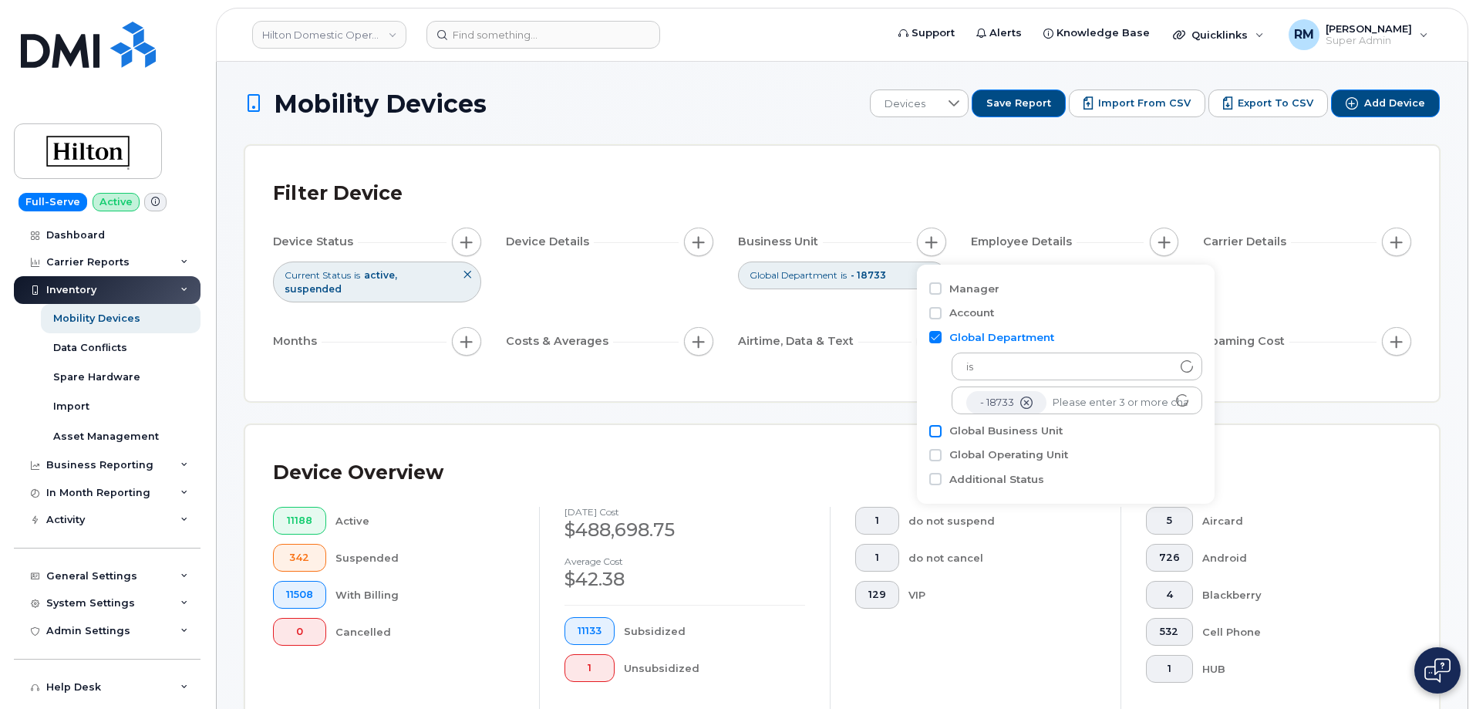
click at [938, 431] on input "Global Business Unit" at bounding box center [935, 431] width 12 height 12
checkbox input "true"
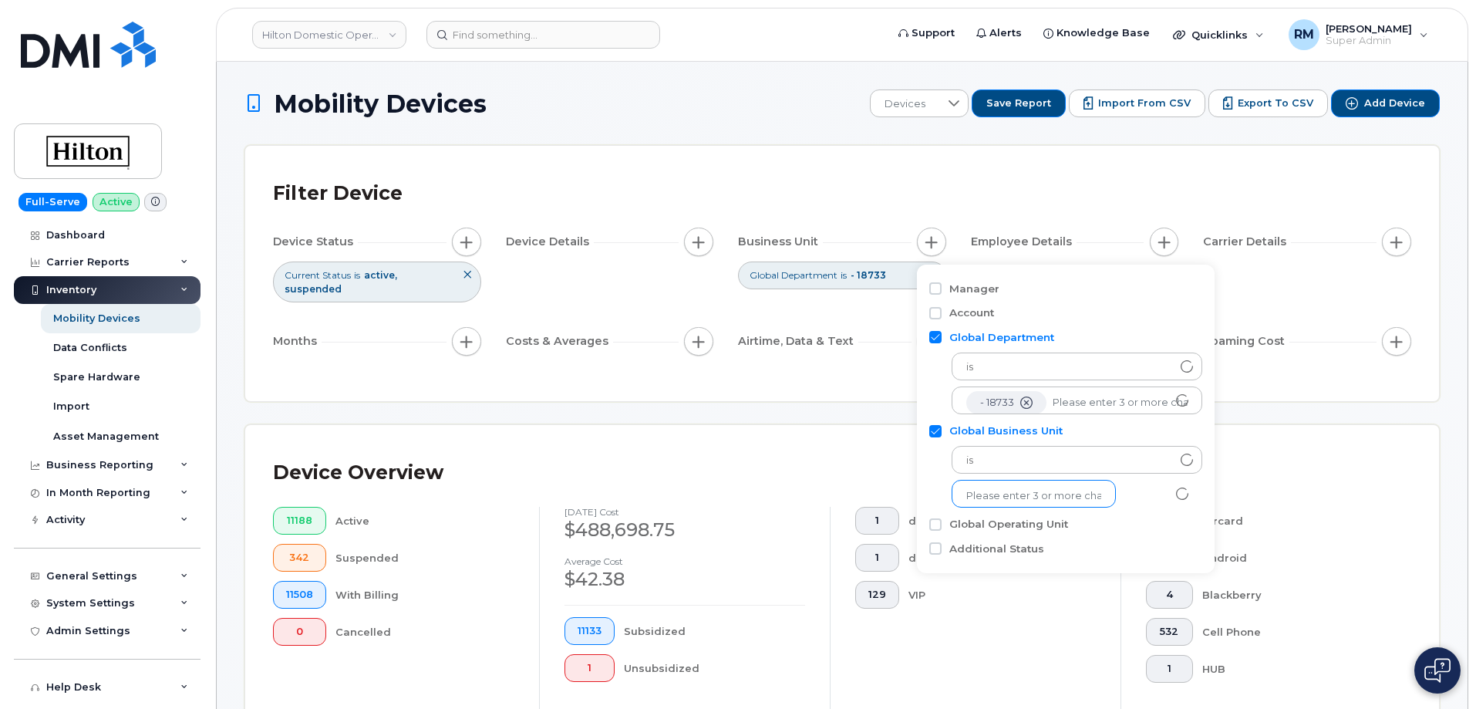
click at [1017, 497] on input "text" at bounding box center [1033, 496] width 135 height 14
type input "11155"
click at [1000, 528] on li "- 11155" at bounding box center [1026, 528] width 149 height 29
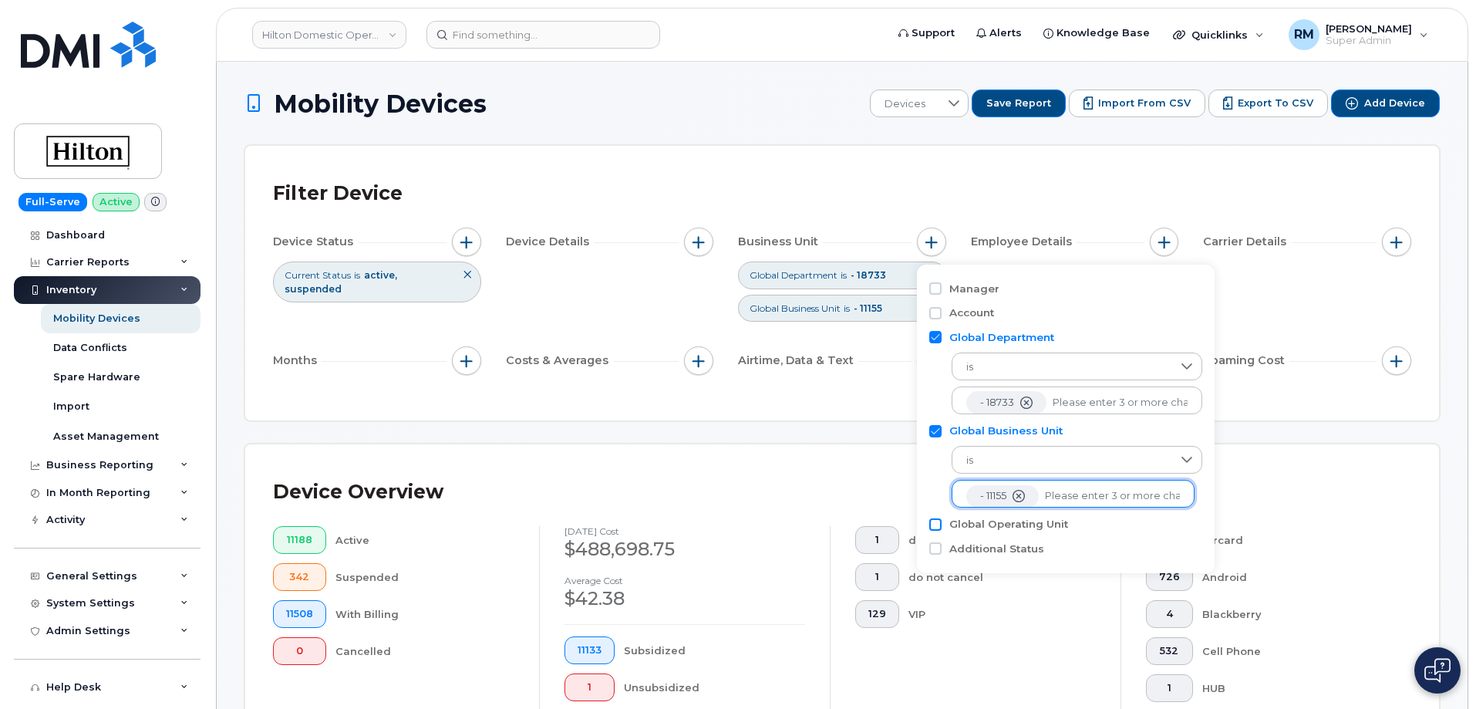
click at [934, 523] on input "Global Operating Unit" at bounding box center [935, 524] width 12 height 12
checkbox input "true"
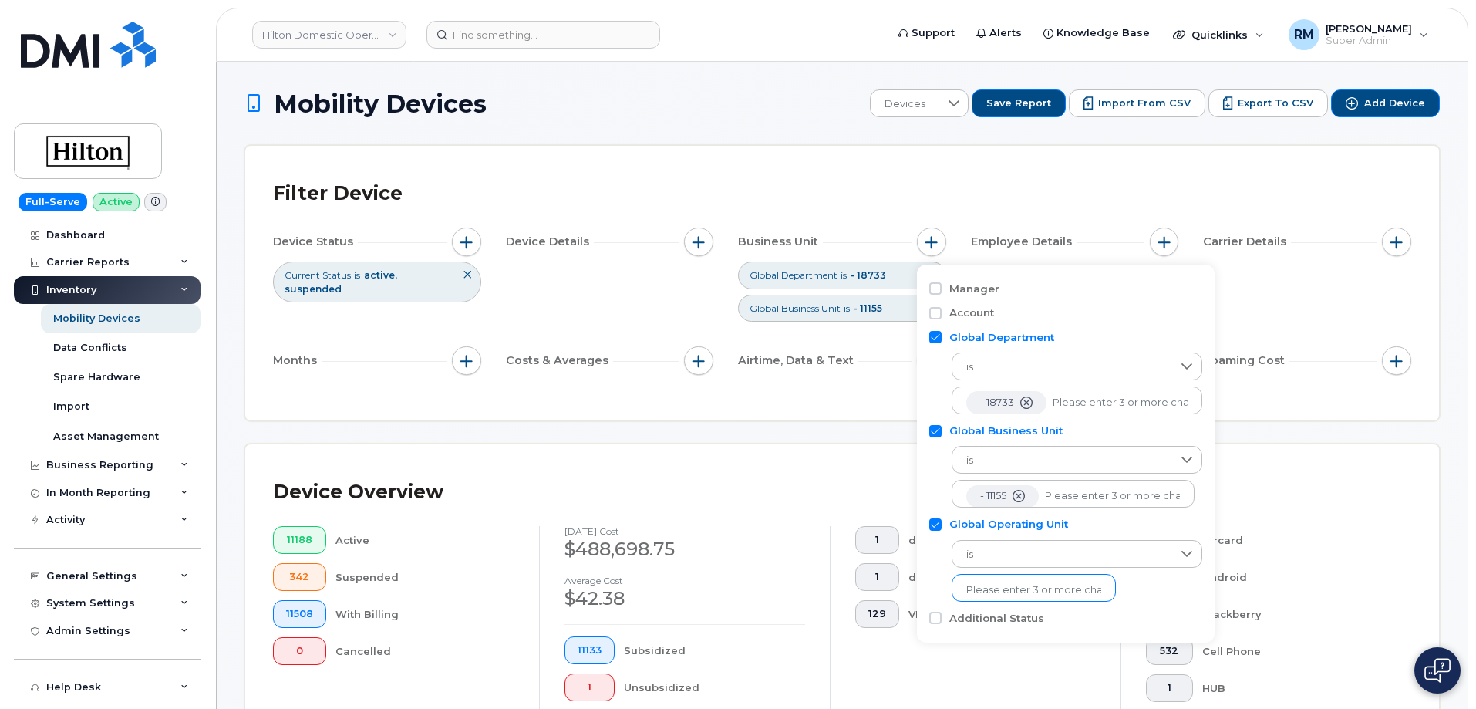
click at [1002, 588] on input "text" at bounding box center [1033, 590] width 135 height 14
type input "99121"
click at [986, 441] on li "- 99121" at bounding box center [1026, 440] width 149 height 29
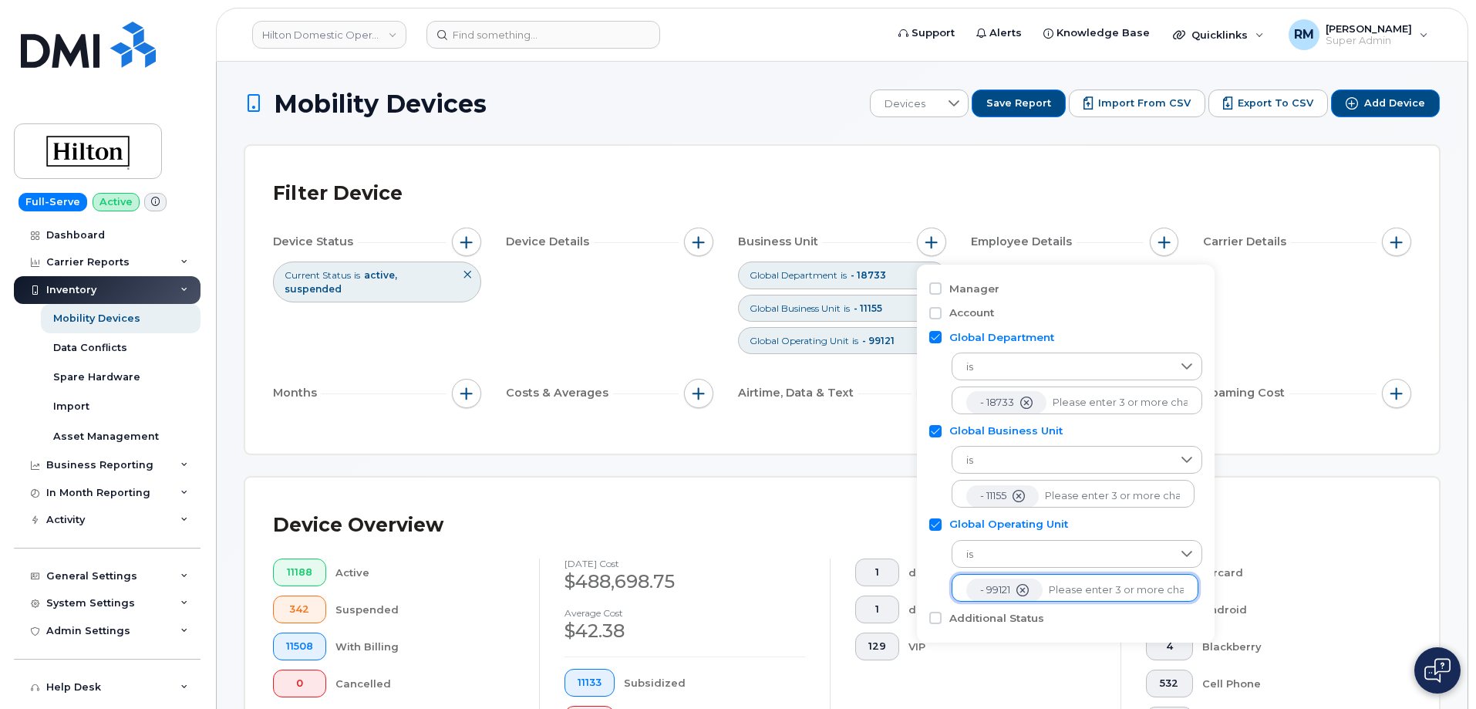
click at [841, 428] on div "Filter Device Device Status Current Status is active suspended Device Details B…" at bounding box center [842, 300] width 1194 height 308
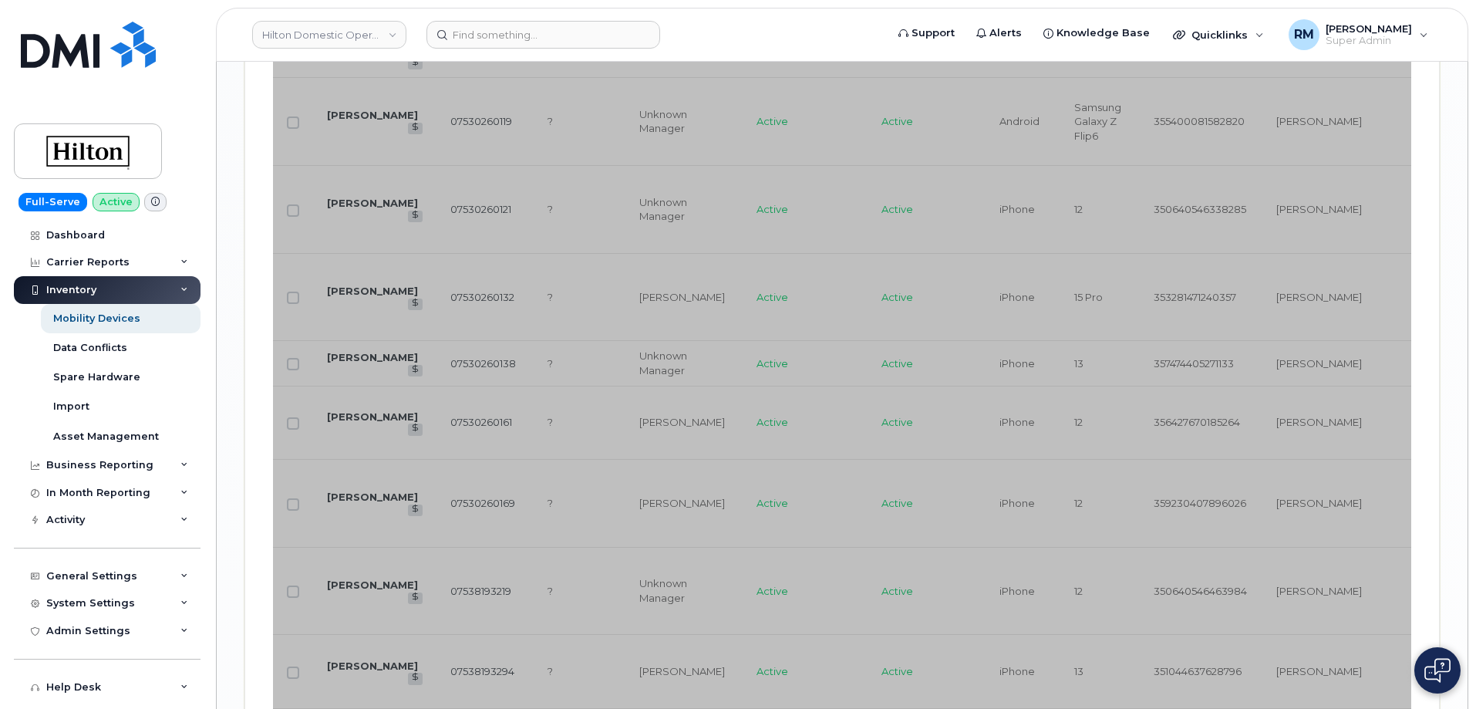
scroll to position [2940, 0]
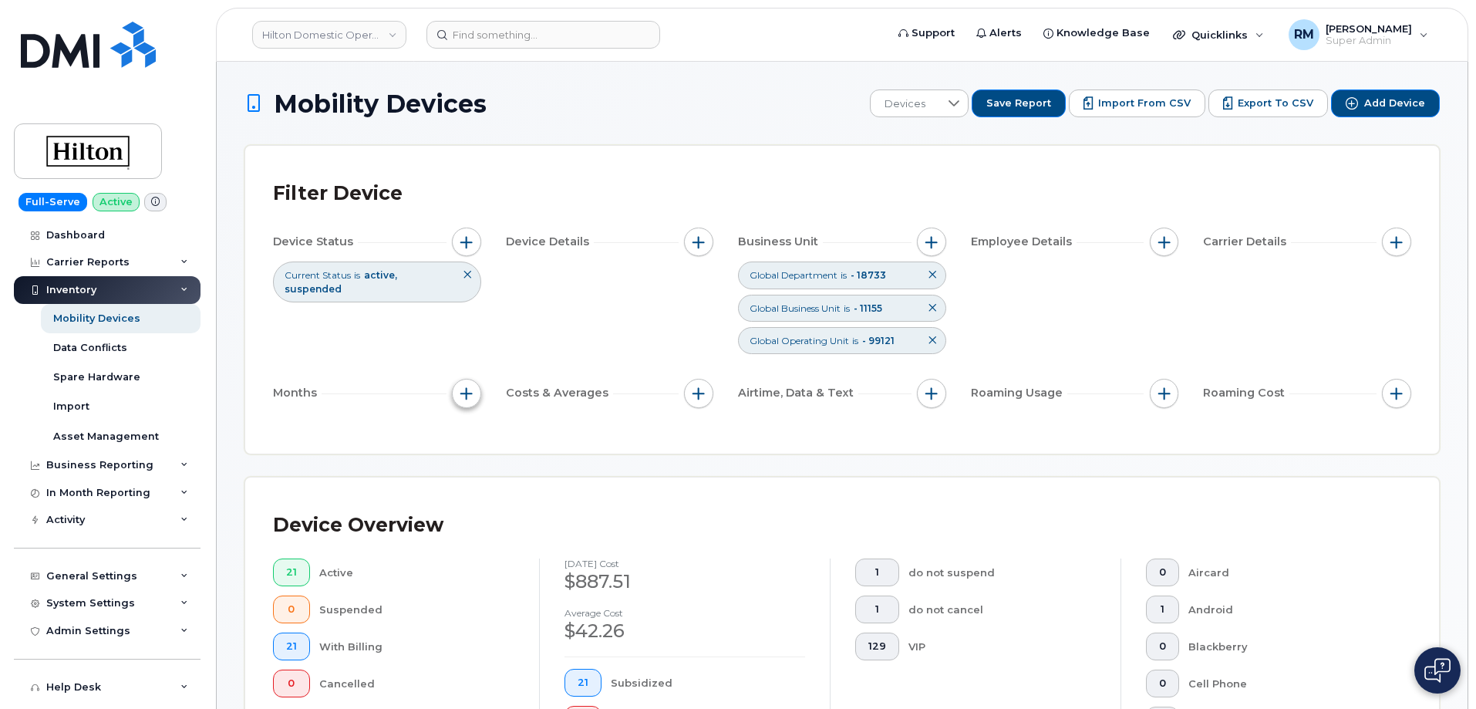
click at [463, 395] on span "button" at bounding box center [466, 393] width 12 height 12
click at [471, 442] on input "Billing Cycle" at bounding box center [470, 440] width 12 height 12
checkbox input "true"
click at [544, 470] on div at bounding box center [536, 469] width 29 height 26
click at [528, 538] on span "custom range" at bounding box center [536, 539] width 75 height 15
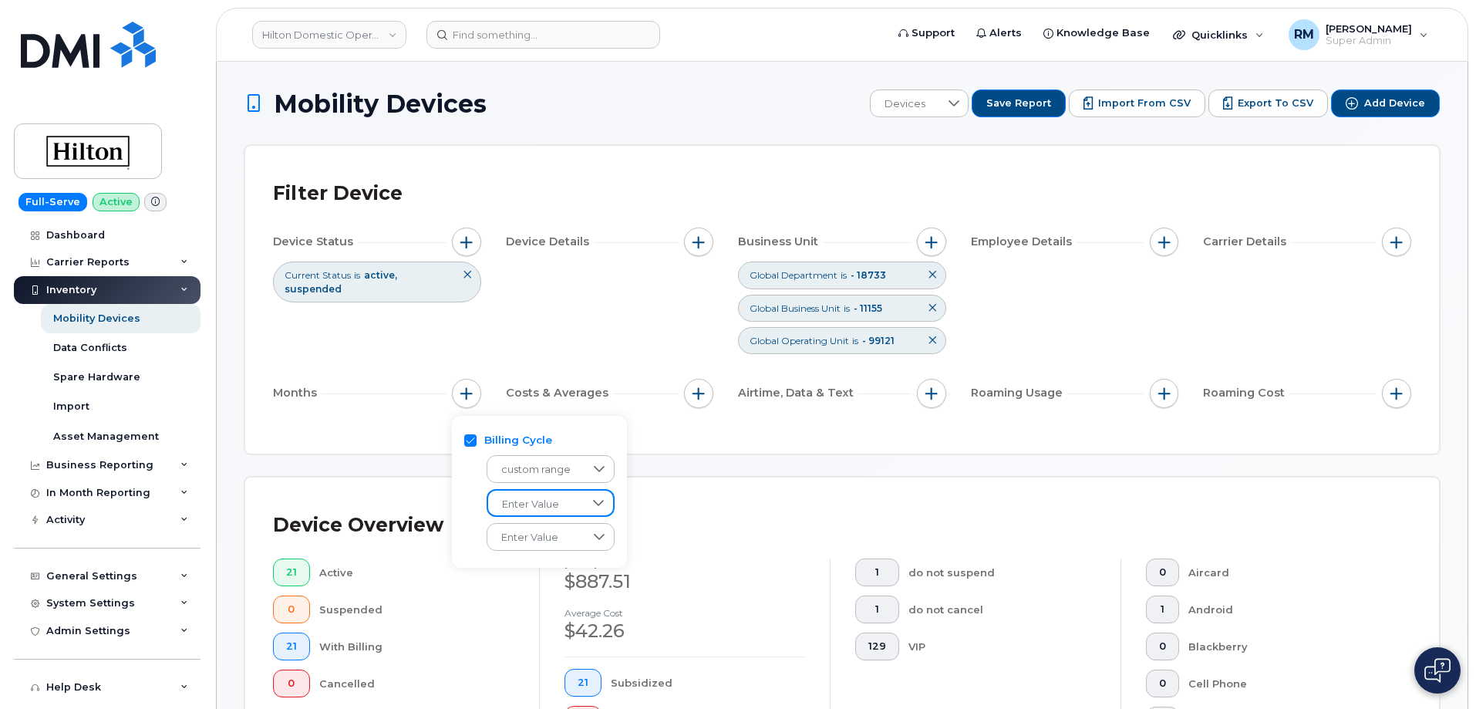
click at [552, 503] on span "Enter Value" at bounding box center [536, 504] width 96 height 28
click at [532, 632] on span "May 2025" at bounding box center [515, 630] width 33 height 15
click at [533, 545] on span "Enter Value" at bounding box center [536, 538] width 96 height 28
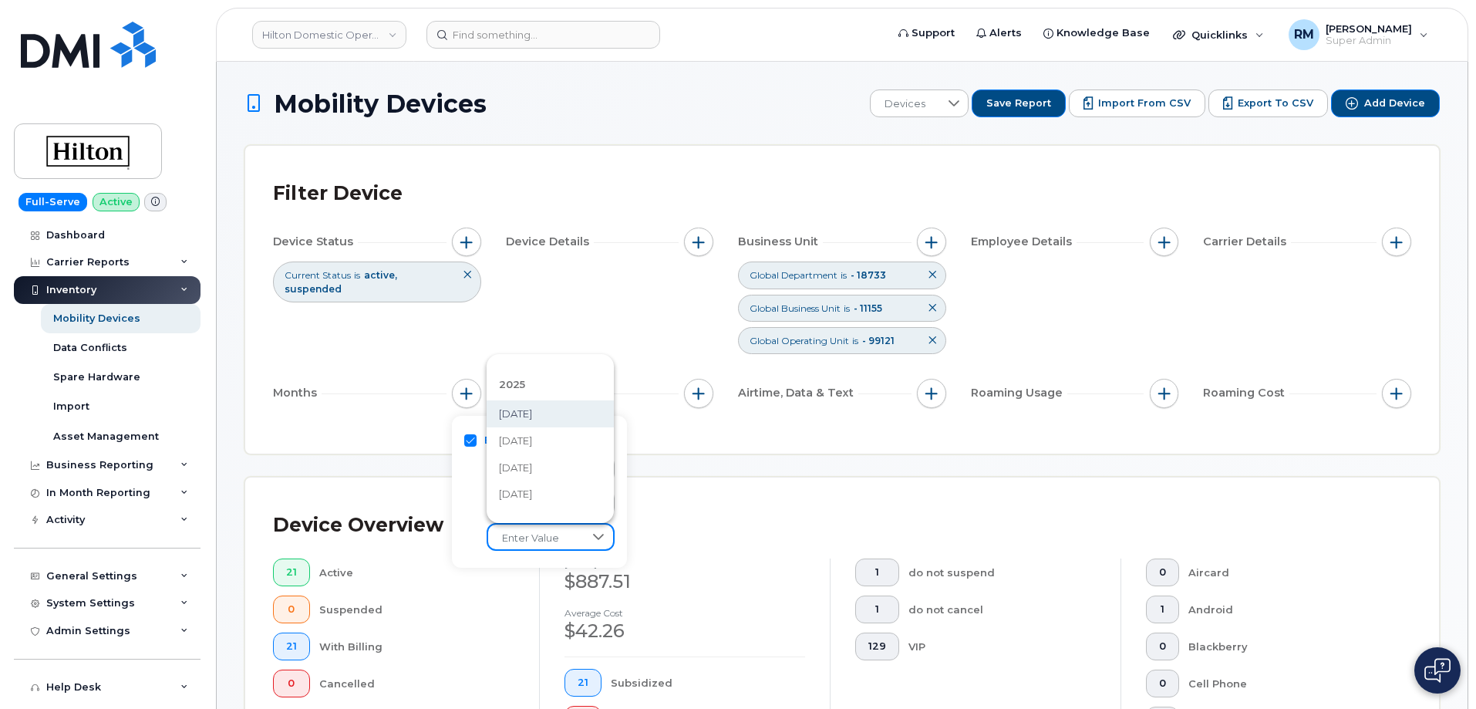
click at [524, 416] on span "July 2025" at bounding box center [515, 413] width 33 height 15
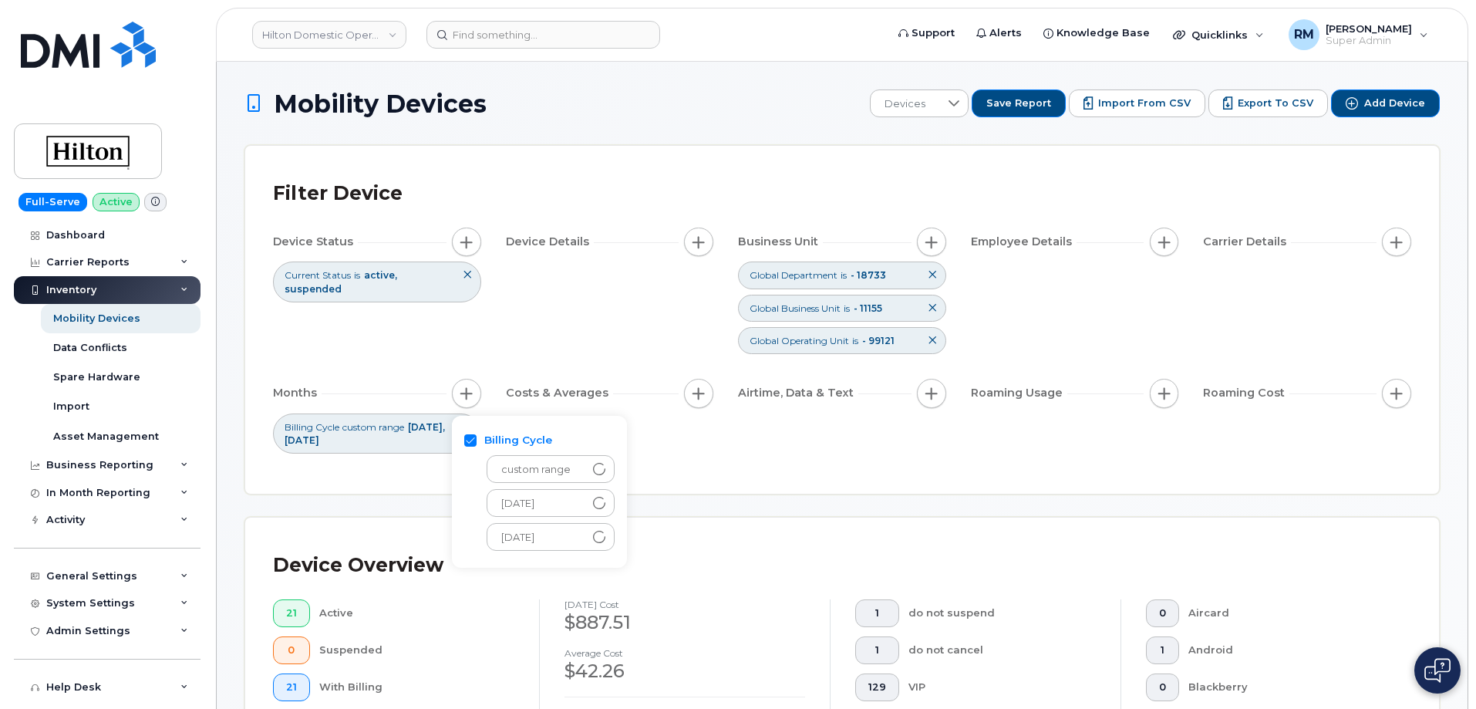
click at [517, 335] on div "Device Status Current Status is active suspended Device Details Business Unit G…" at bounding box center [842, 340] width 1138 height 226
click at [1336, 172] on div "Filter Device Device Status Current Status is active suspended Device Details B…" at bounding box center [842, 320] width 1194 height 348
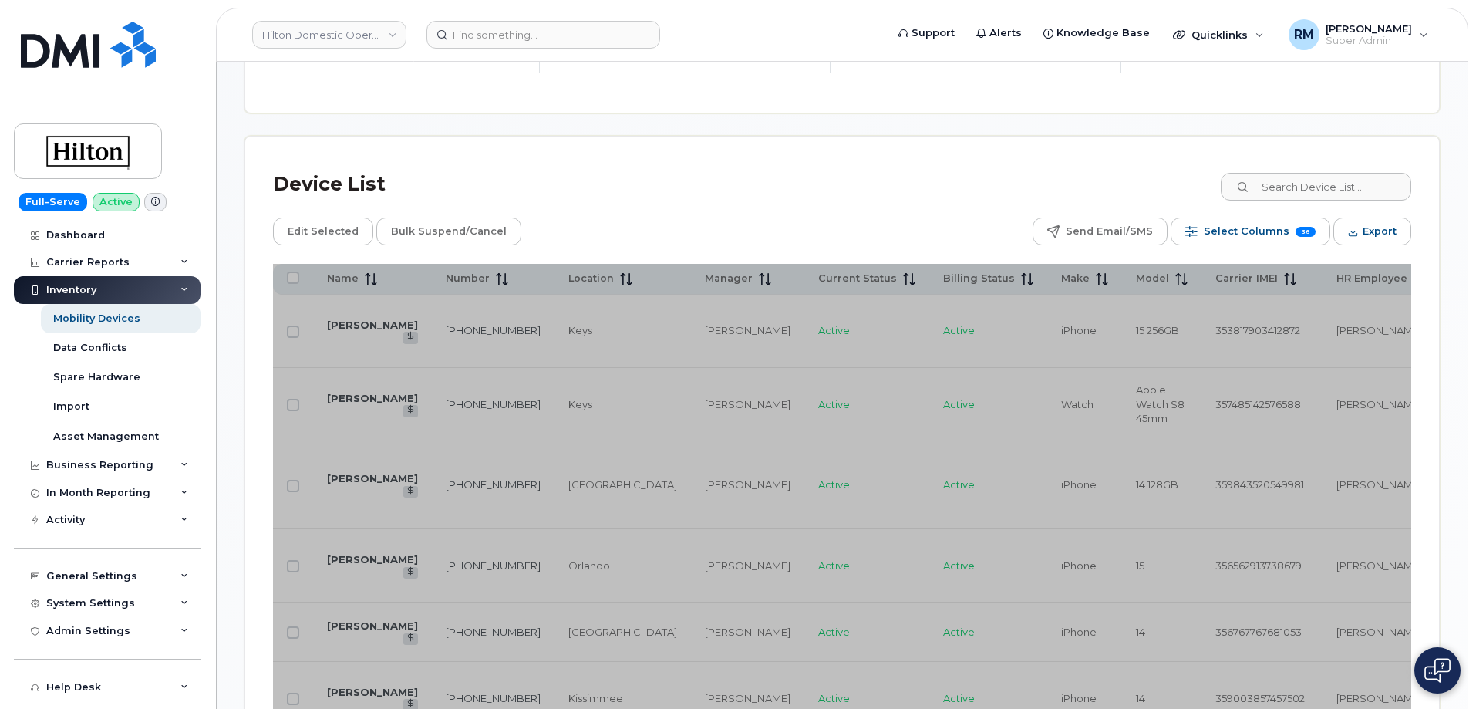
scroll to position [848, 0]
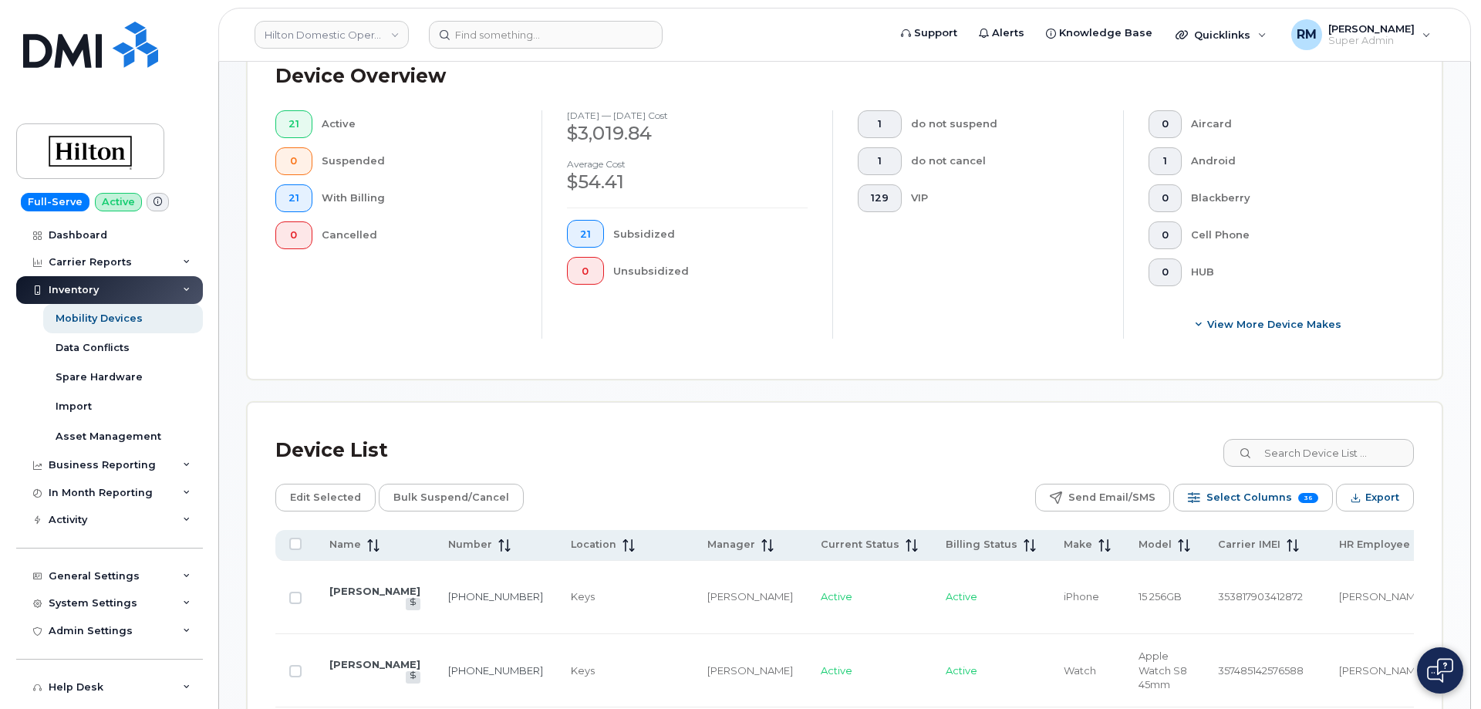
scroll to position [509, 0]
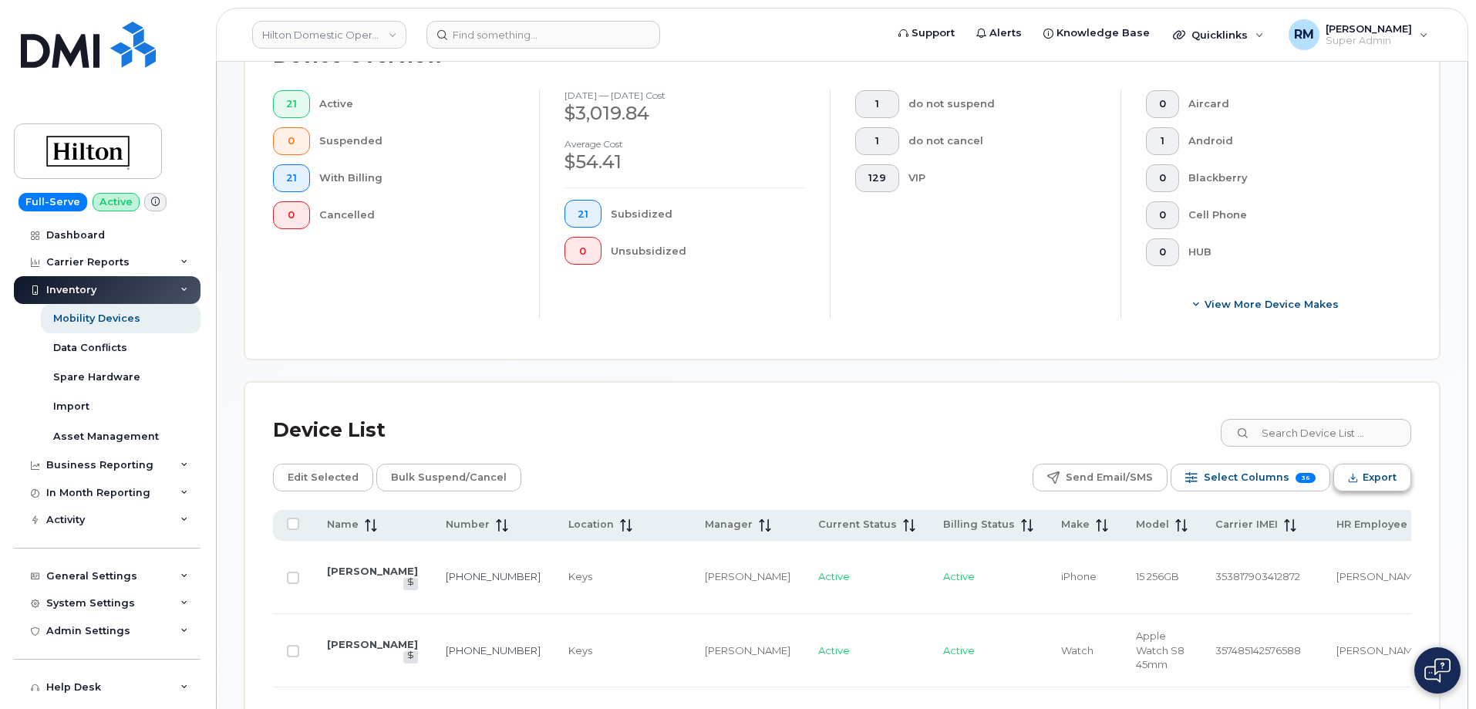
click at [1359, 473] on button "Export" at bounding box center [1372, 477] width 78 height 28
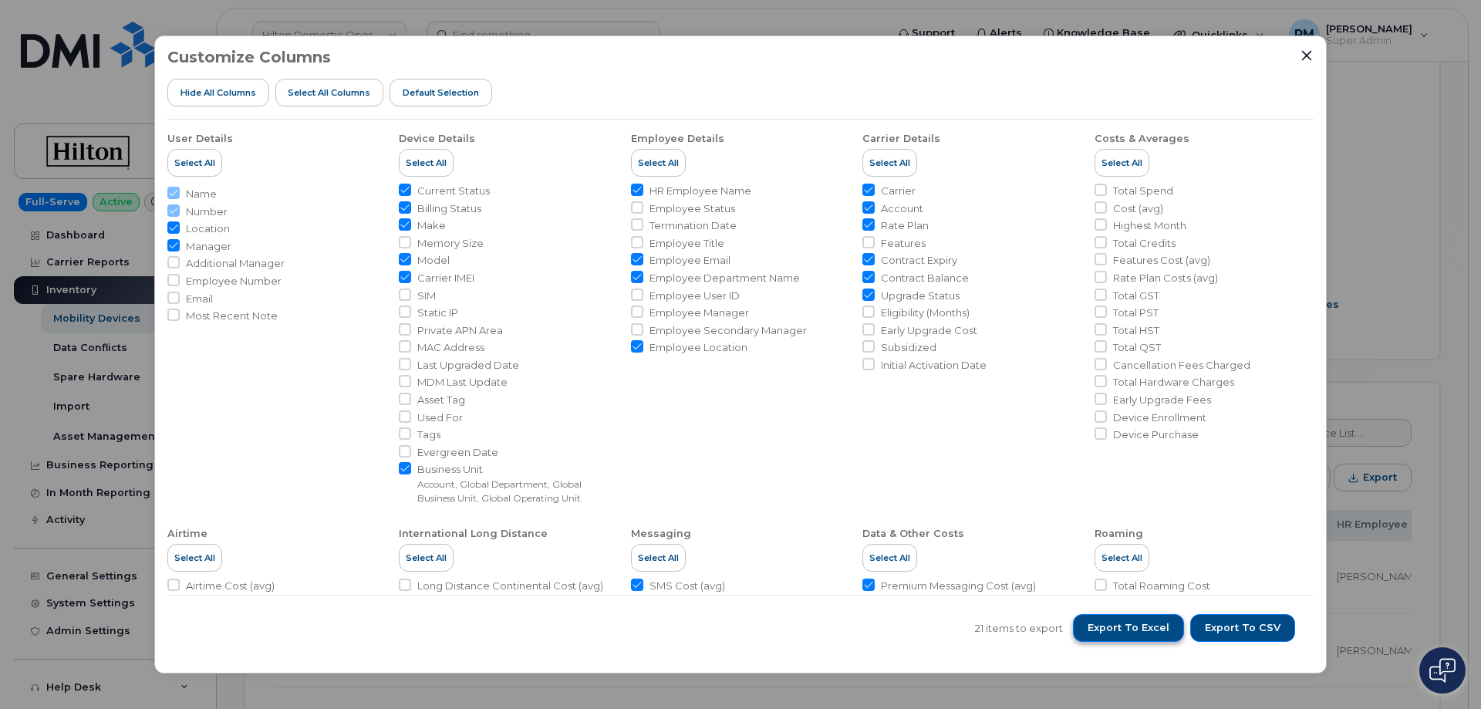
click at [1141, 627] on span "Export to Excel" at bounding box center [1128, 628] width 82 height 14
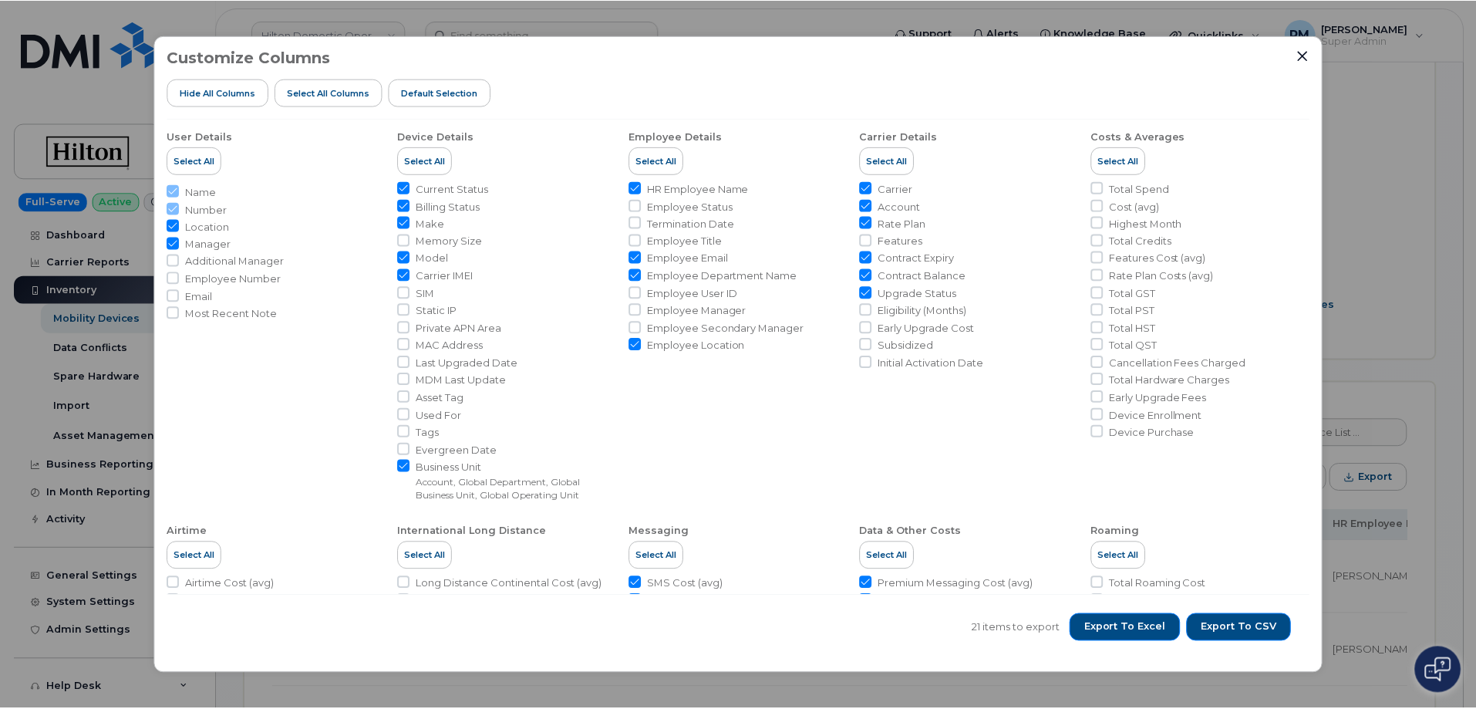
scroll to position [0, 0]
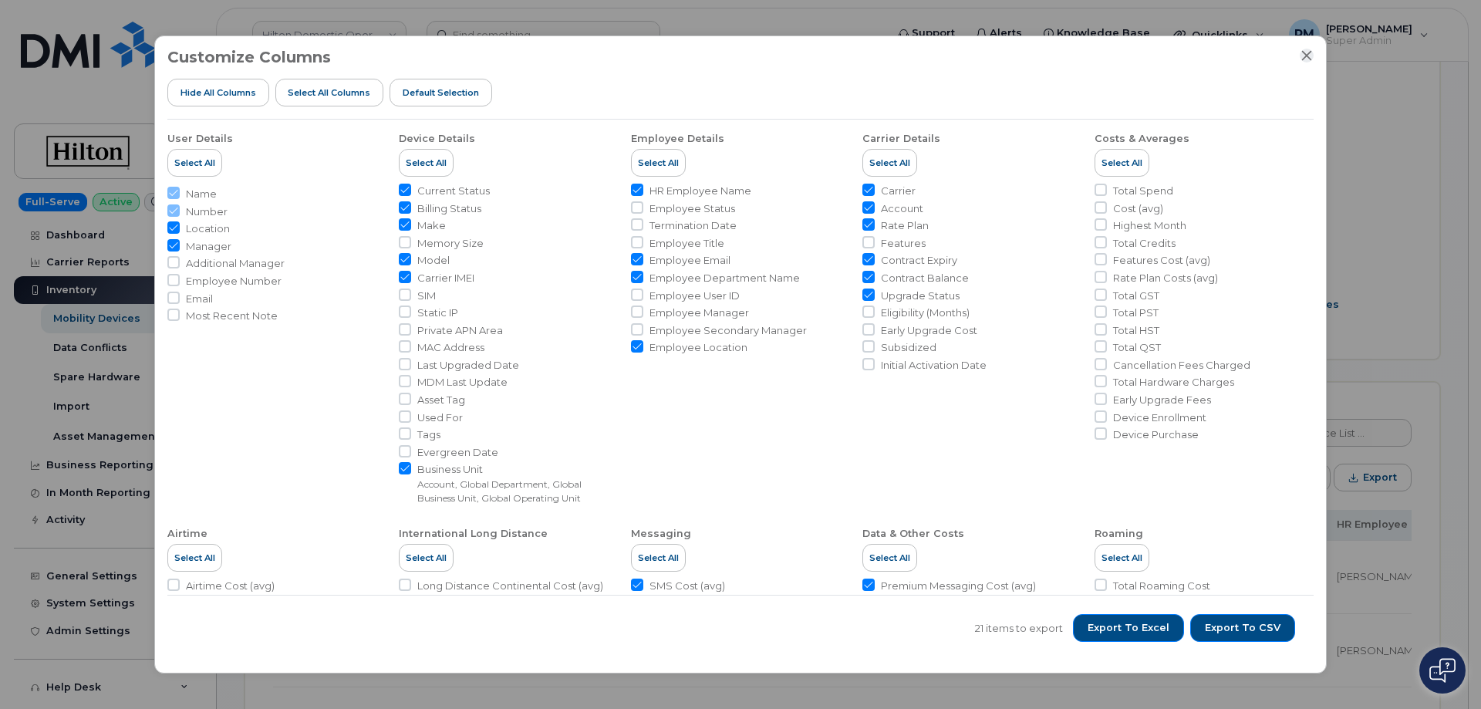
click at [1306, 55] on icon "Close" at bounding box center [1307, 56] width 10 height 10
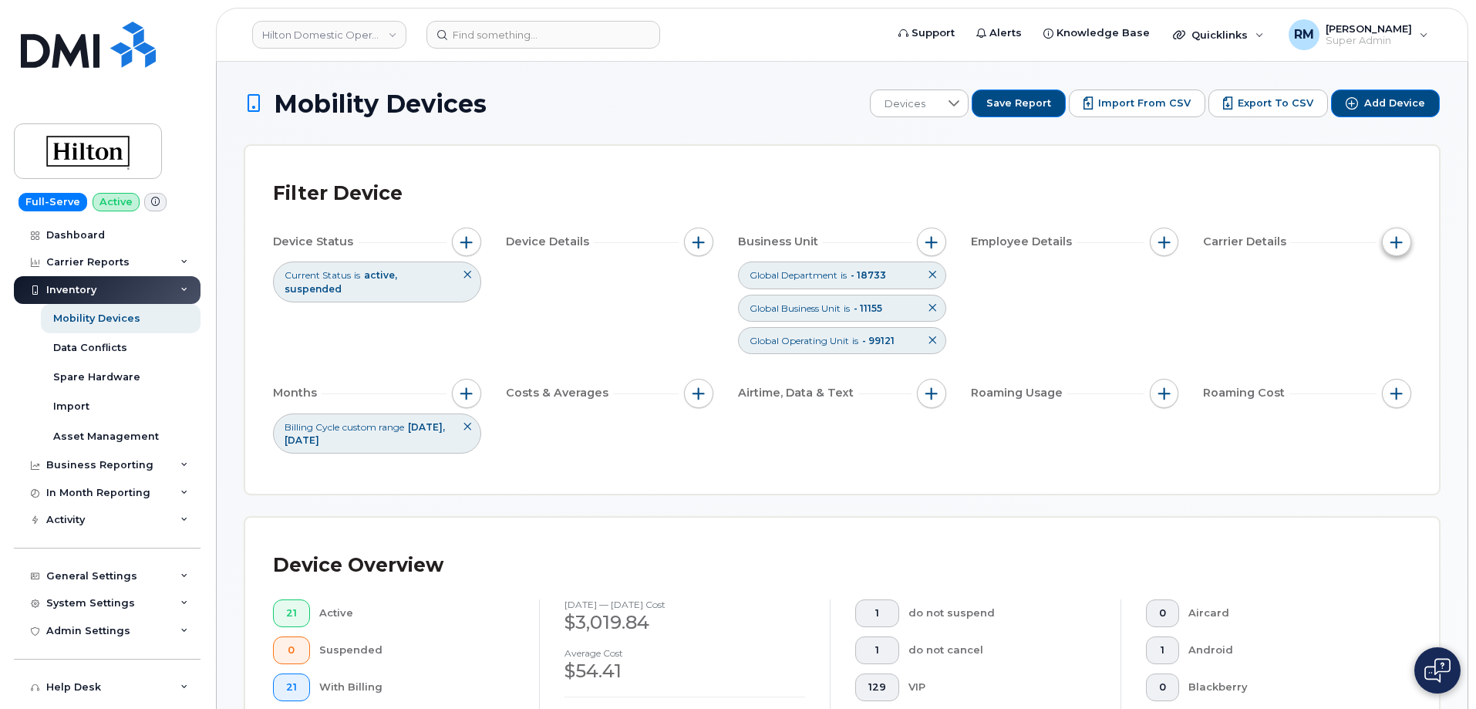
click at [1400, 238] on span "button" at bounding box center [1396, 242] width 12 height 12
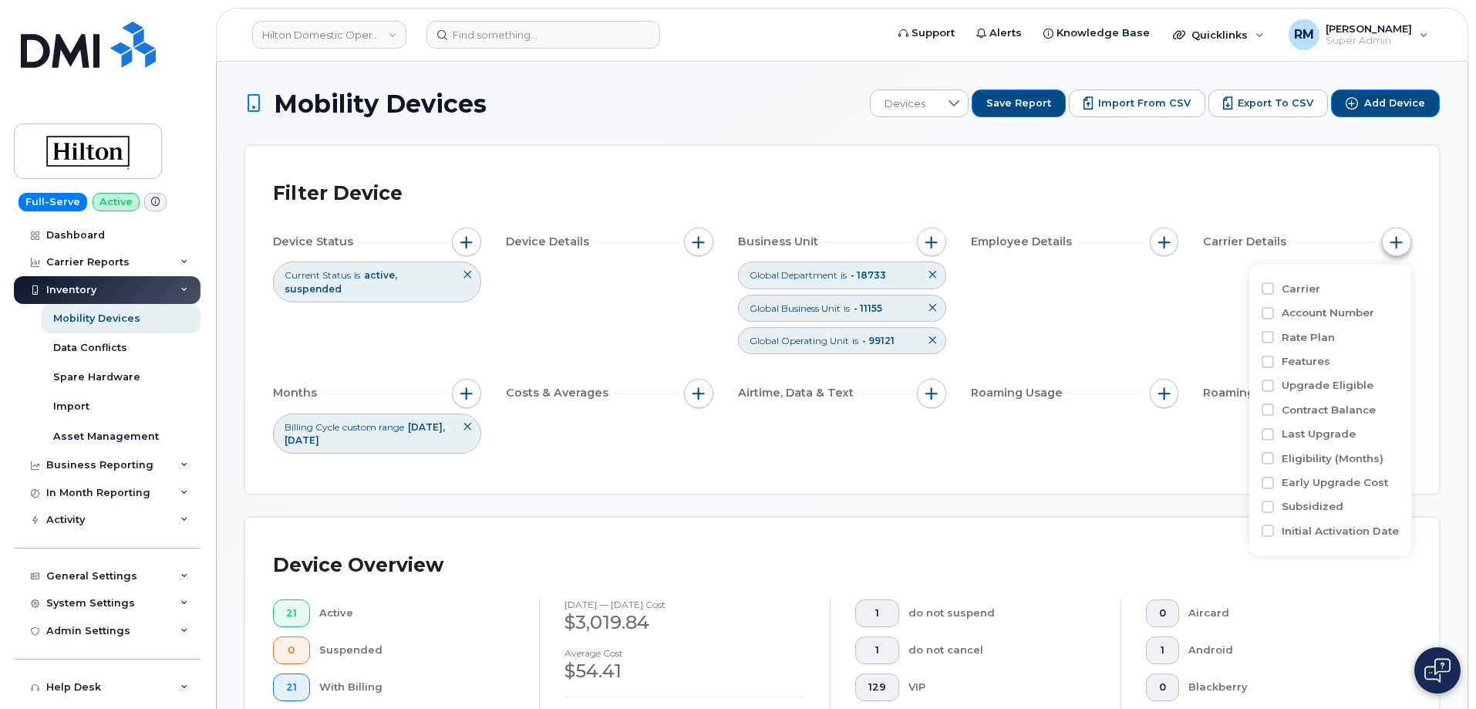
click at [1401, 238] on span "button" at bounding box center [1396, 242] width 12 height 12
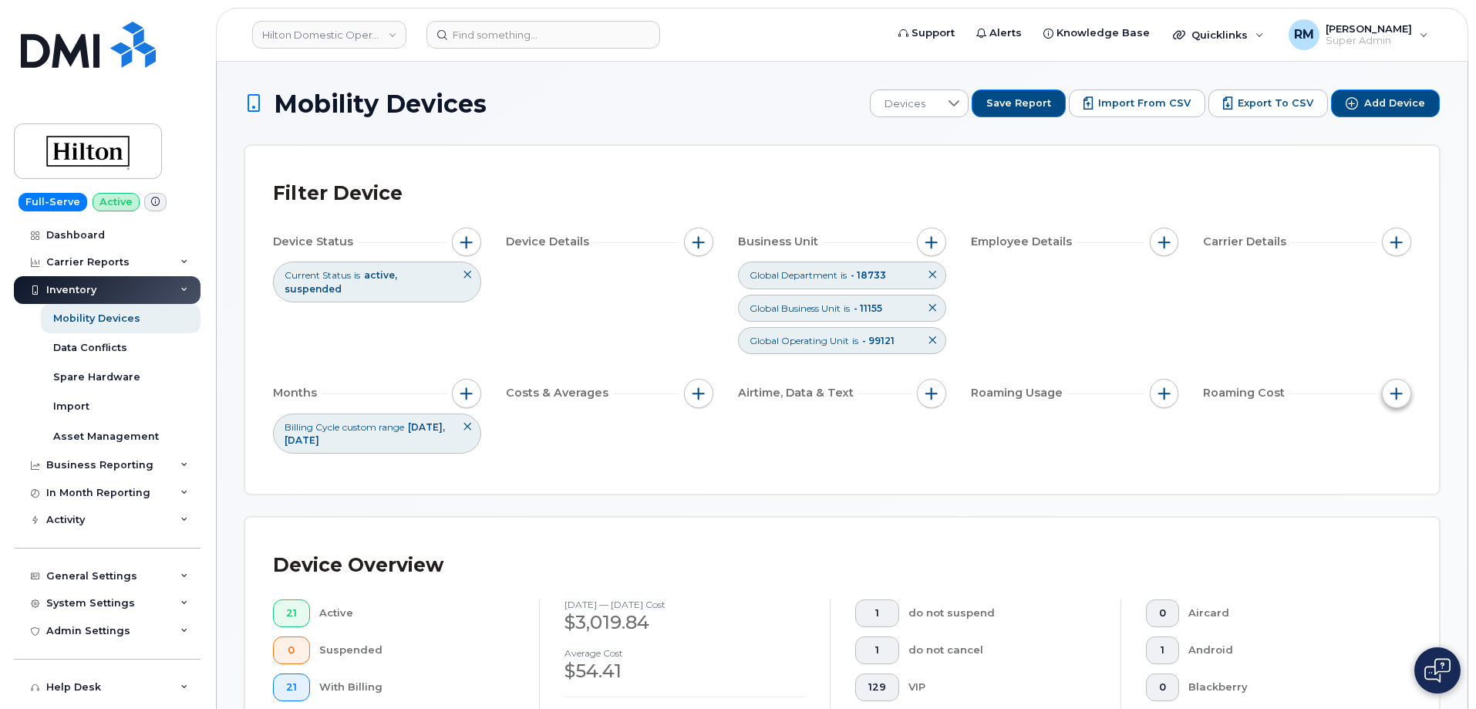
click at [1397, 389] on span "button" at bounding box center [1396, 393] width 12 height 12
click at [1399, 394] on span "button" at bounding box center [1396, 393] width 12 height 12
click at [466, 389] on span "button" at bounding box center [466, 393] width 12 height 12
click at [580, 473] on span "custom range" at bounding box center [535, 470] width 97 height 28
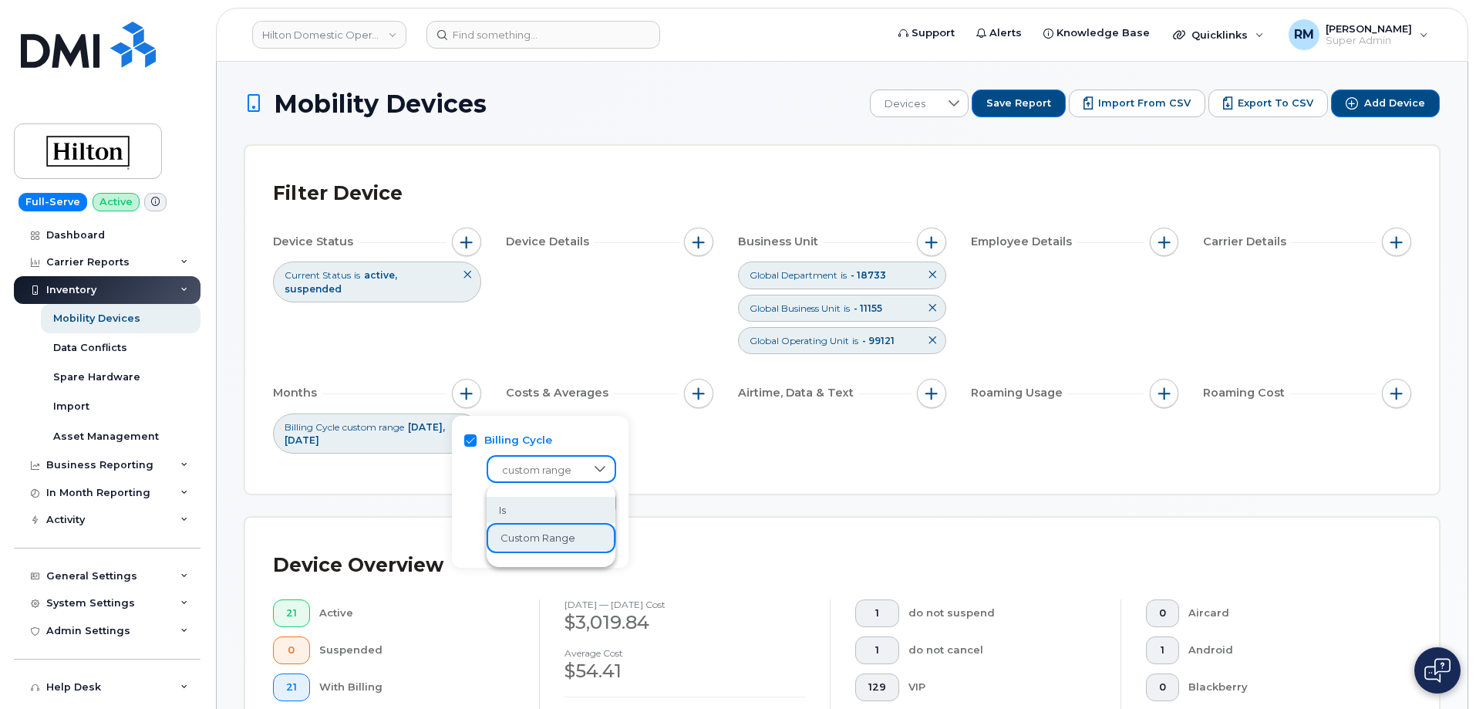
click at [526, 511] on li "is" at bounding box center [551, 510] width 129 height 27
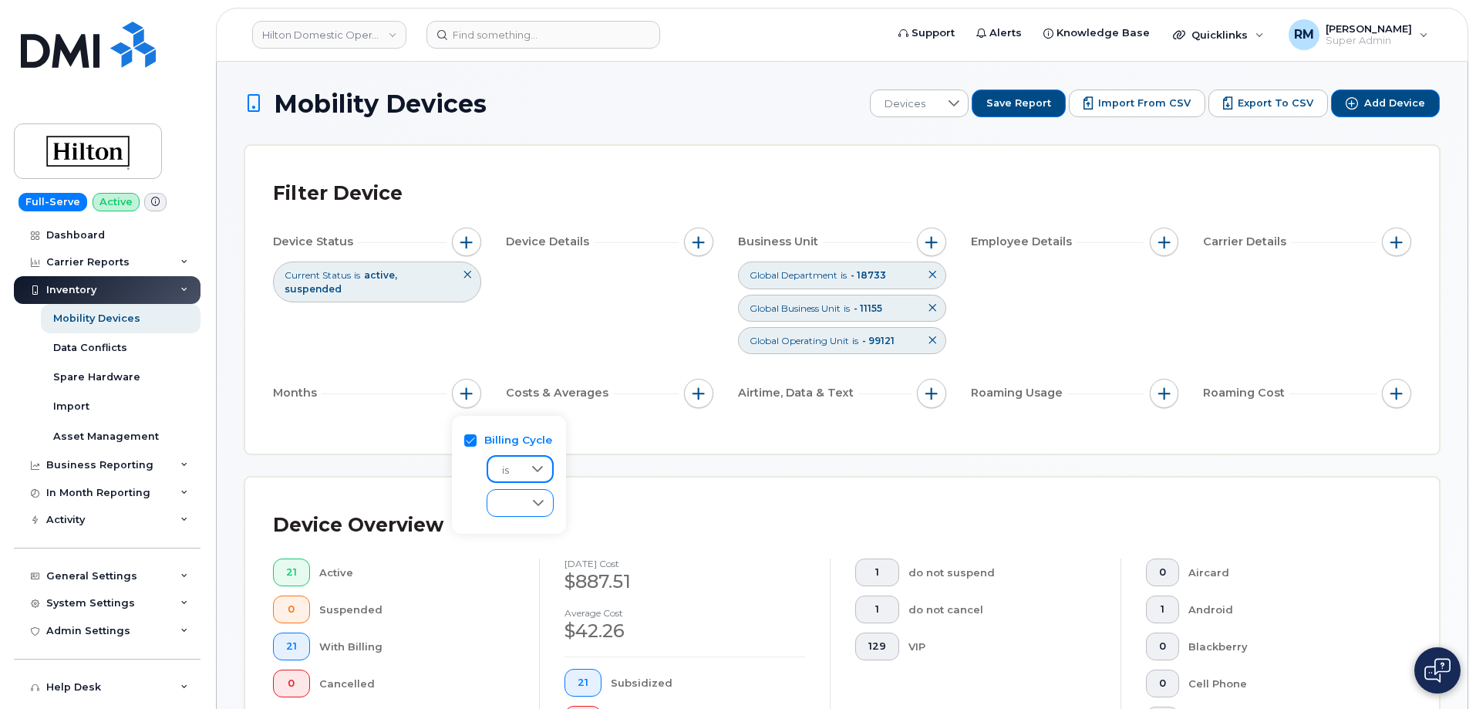
click at [524, 503] on div at bounding box center [520, 503] width 67 height 28
click at [524, 659] on span "May 2025" at bounding box center [515, 665] width 33 height 15
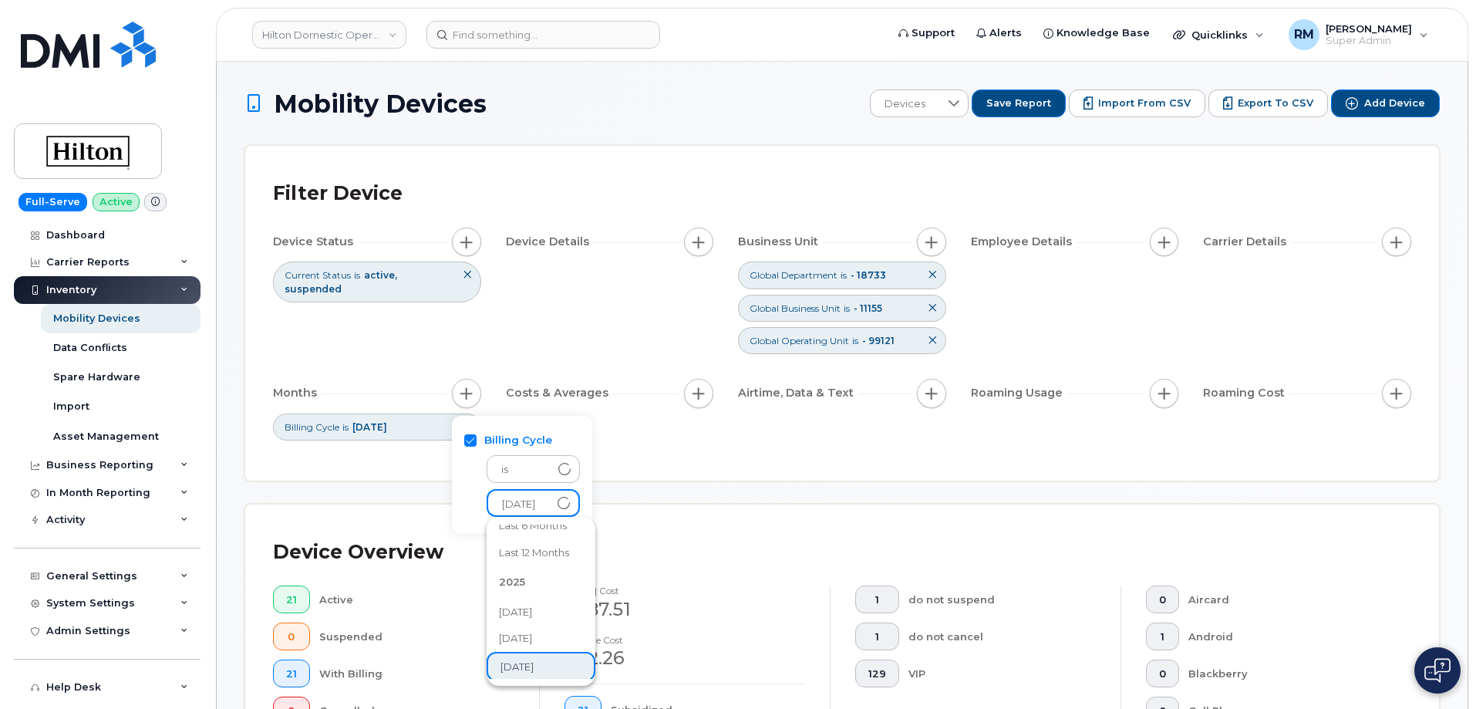
scroll to position [79, 0]
click at [703, 446] on div "Filter Device Device Status Current Status is active suspended Device Details B…" at bounding box center [842, 313] width 1138 height 279
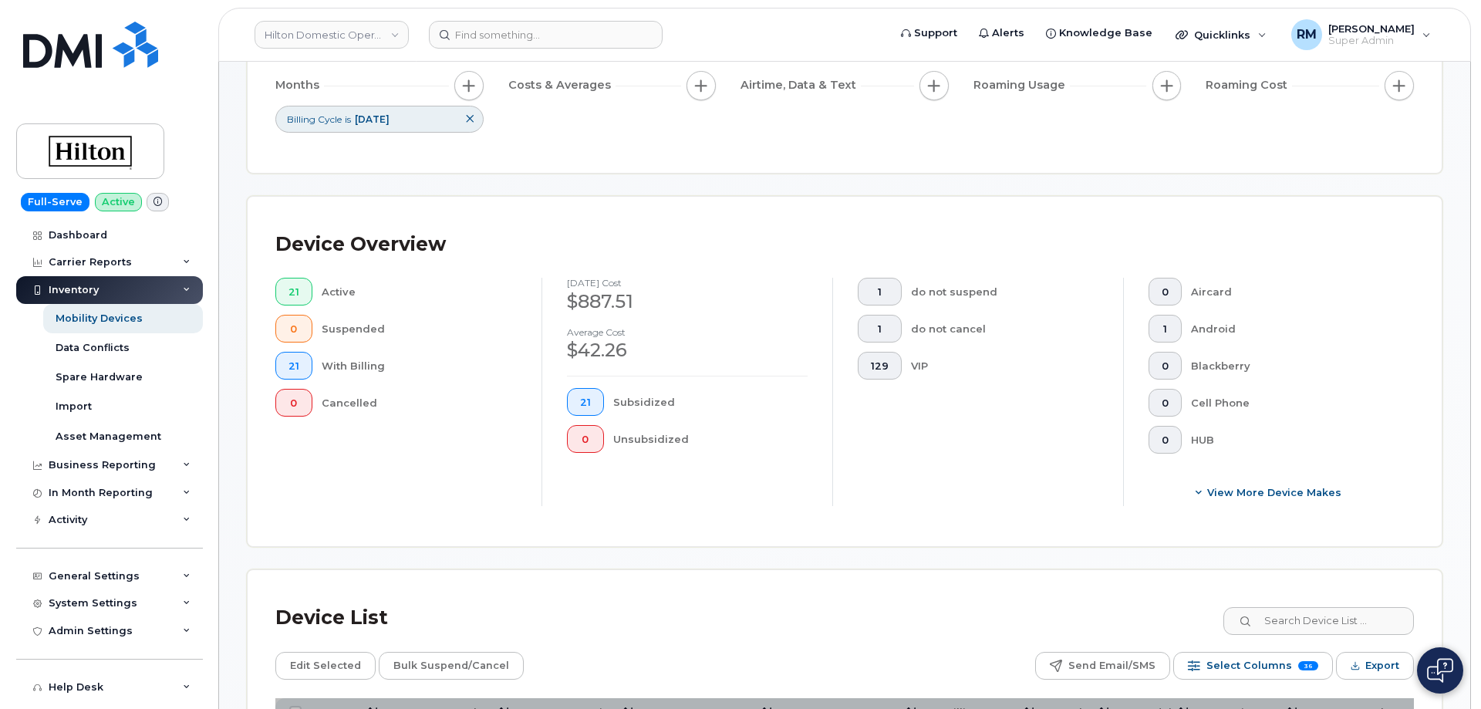
scroll to position [463, 0]
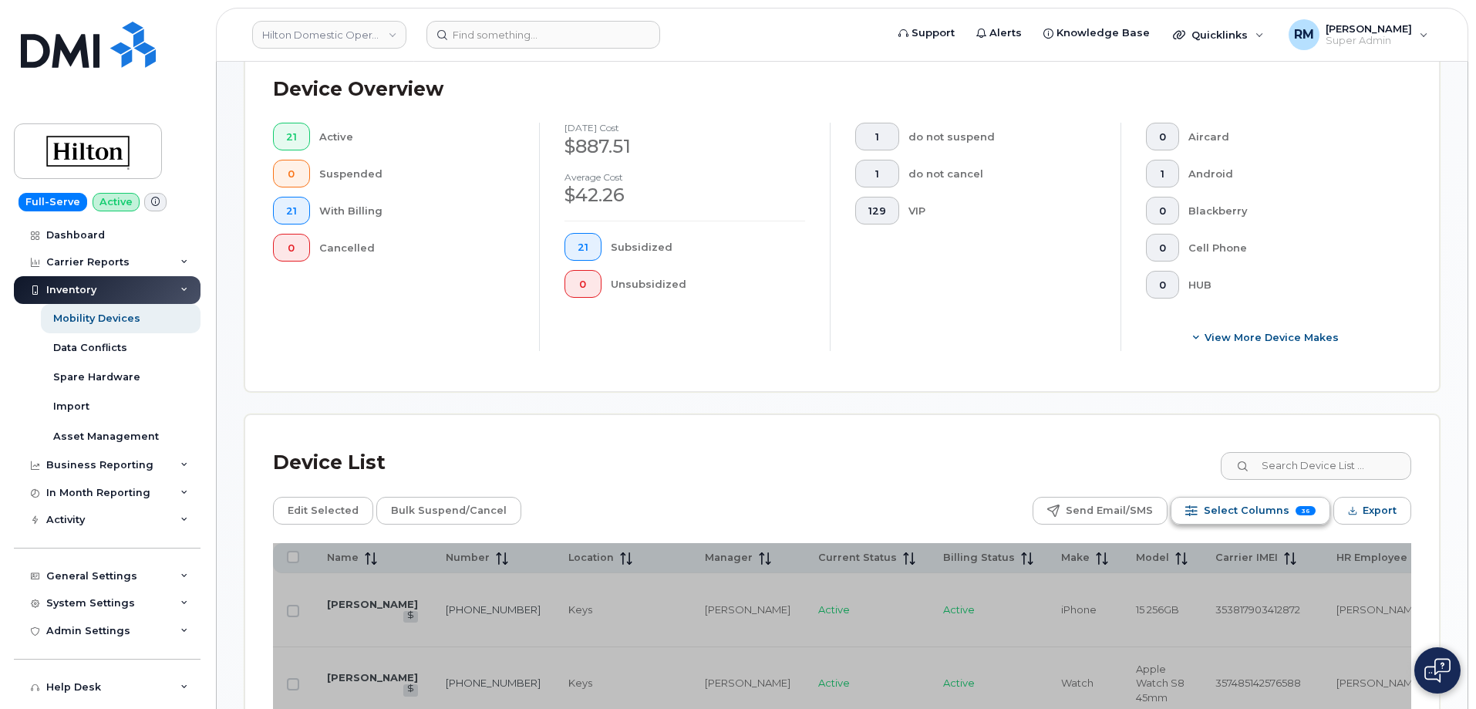
click at [1290, 515] on button "Select Columns 36" at bounding box center [1251, 511] width 160 height 28
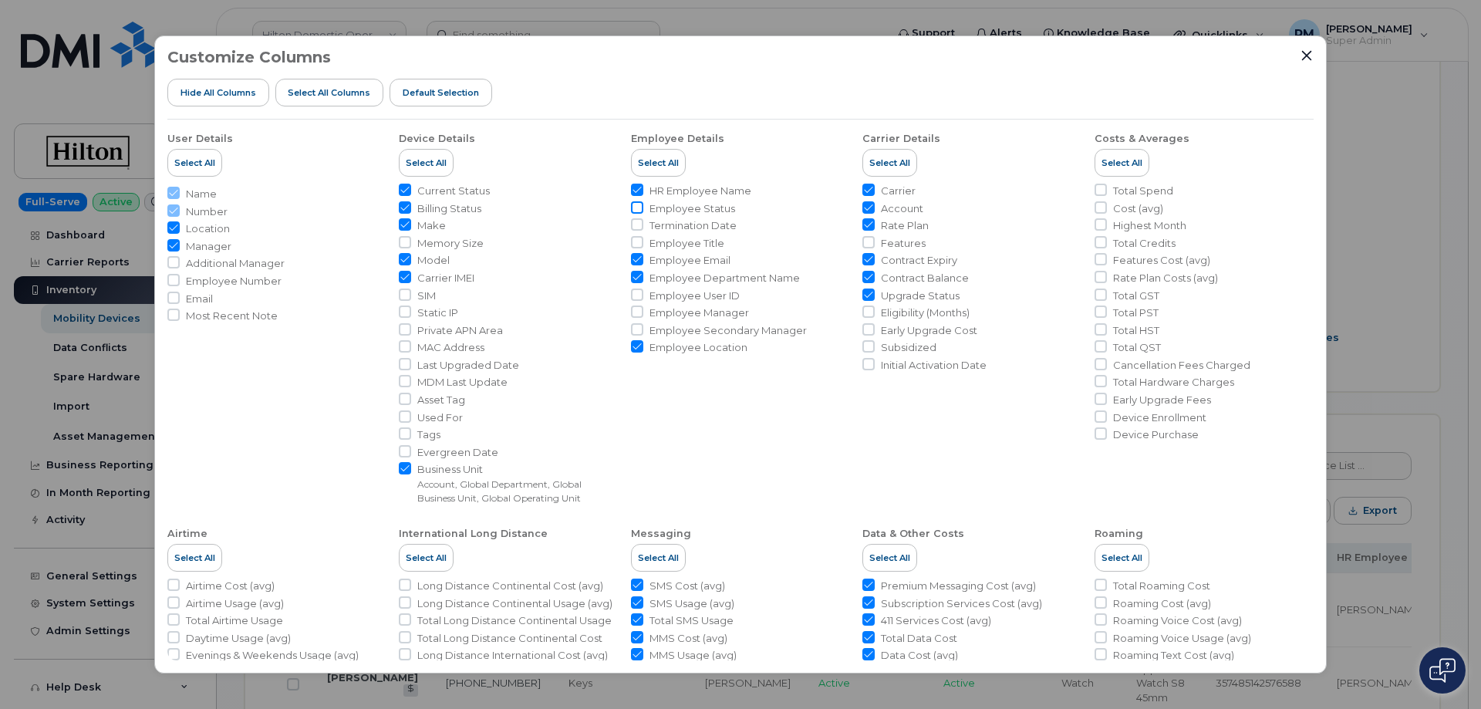
click at [635, 208] on input "Employee Status" at bounding box center [637, 207] width 12 height 12
checkbox input "true"
click at [1121, 159] on span "Select All" at bounding box center [1121, 163] width 41 height 12
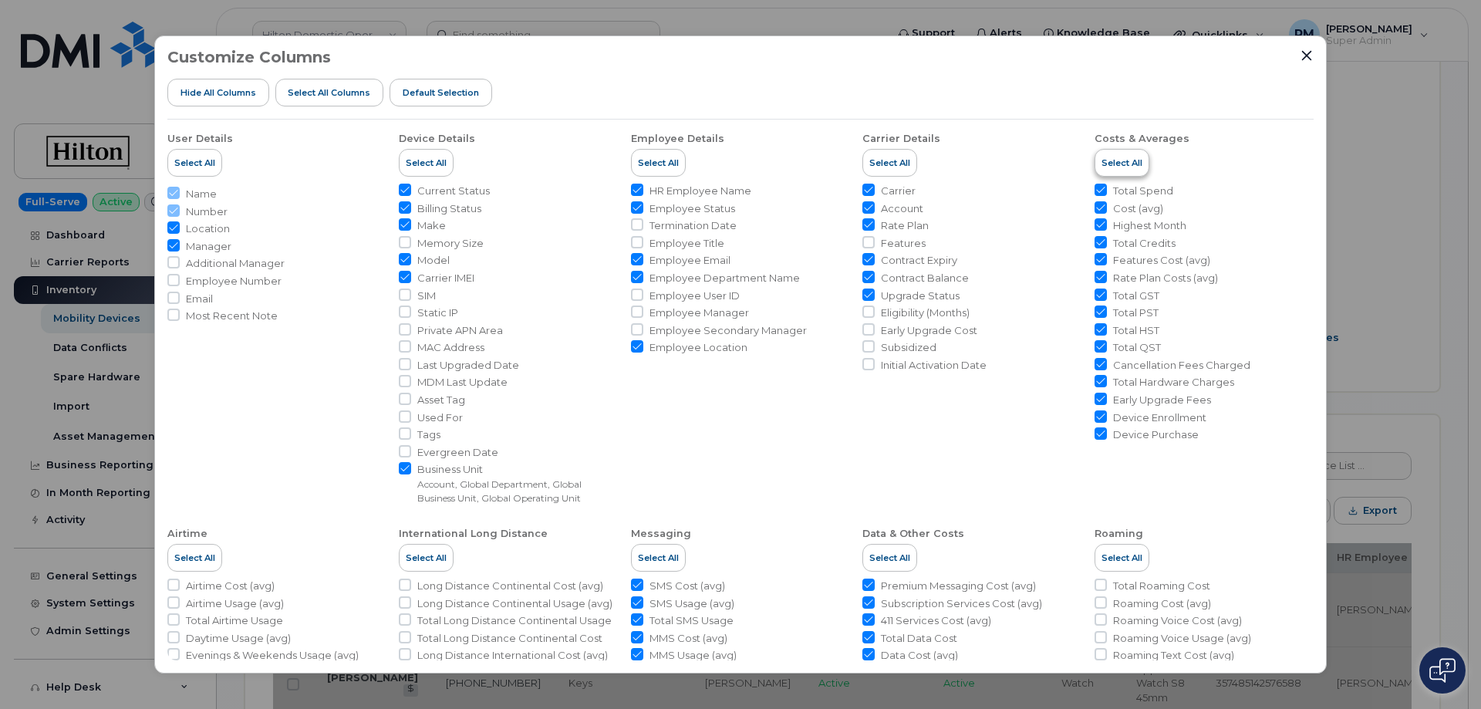
checkbox input "true"
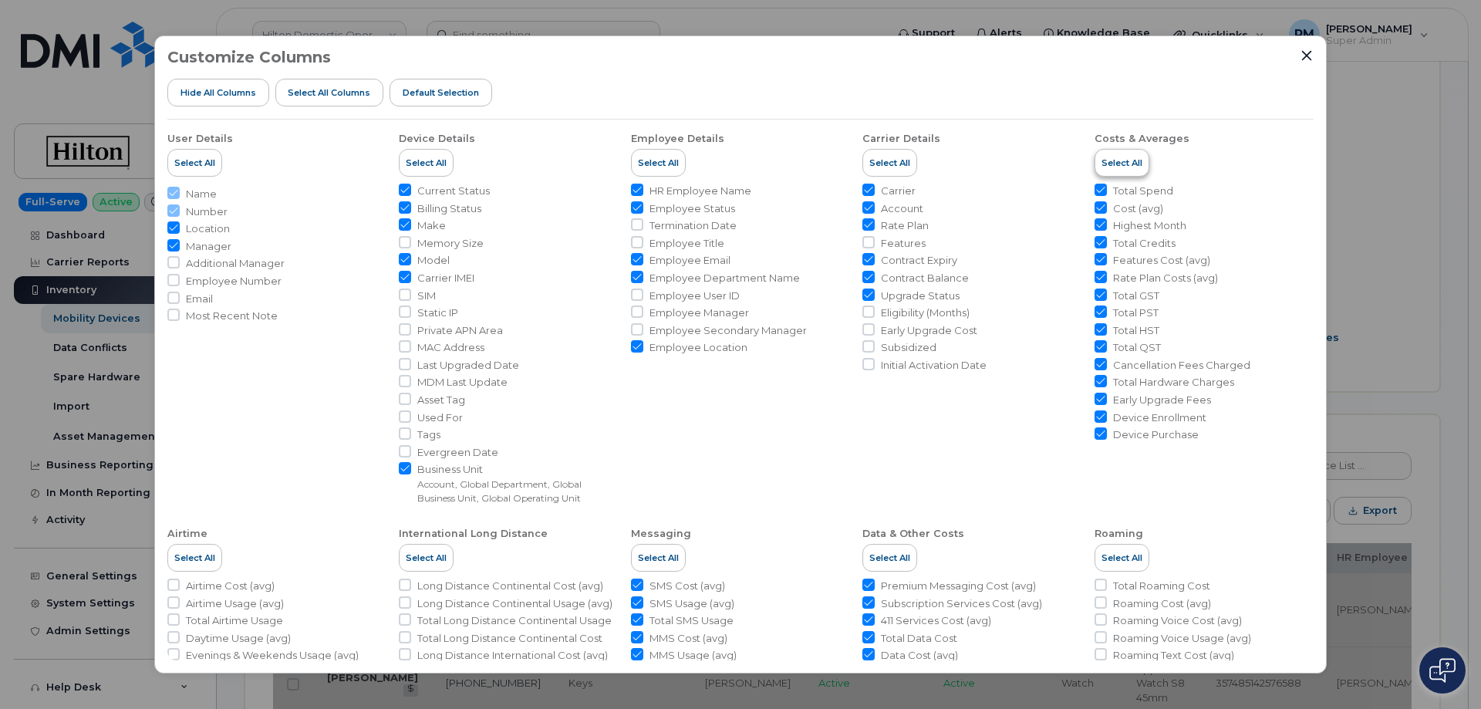
checkbox input "true"
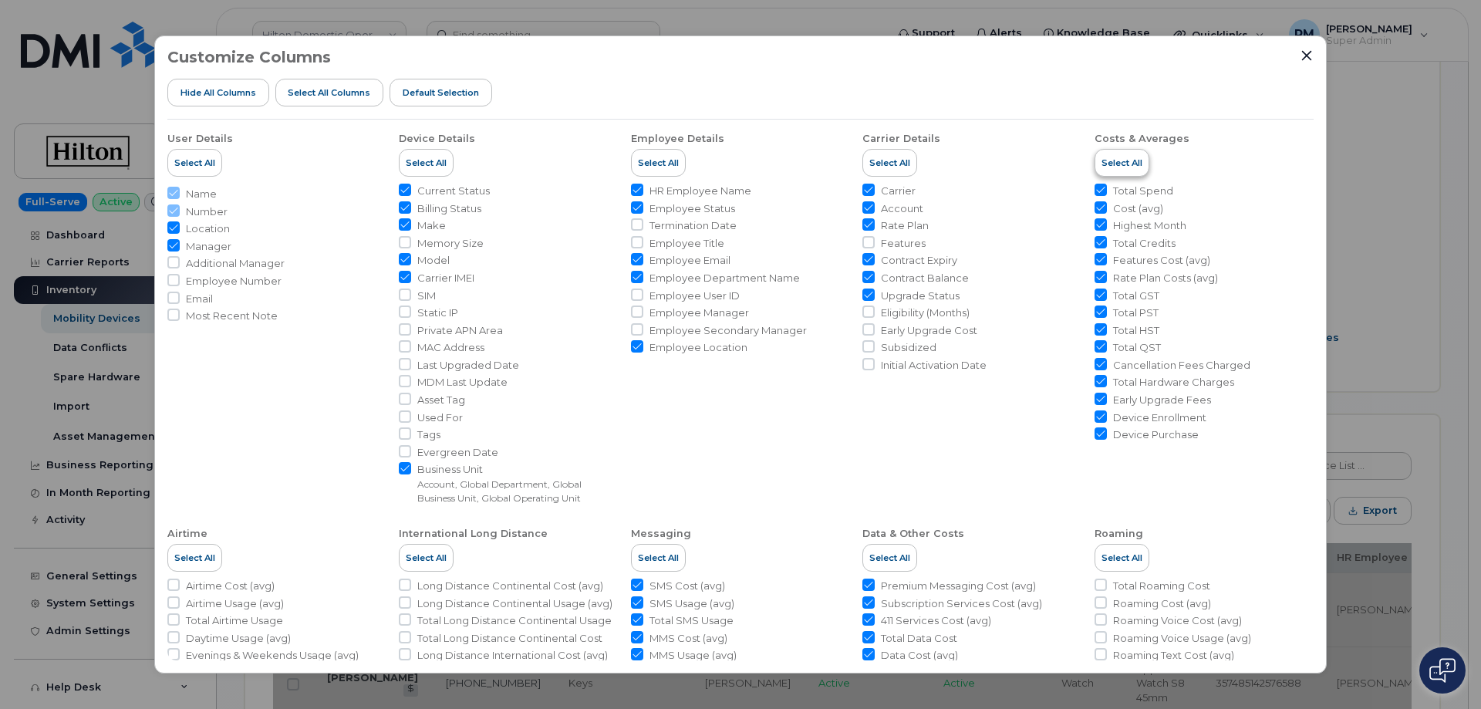
checkbox input "true"
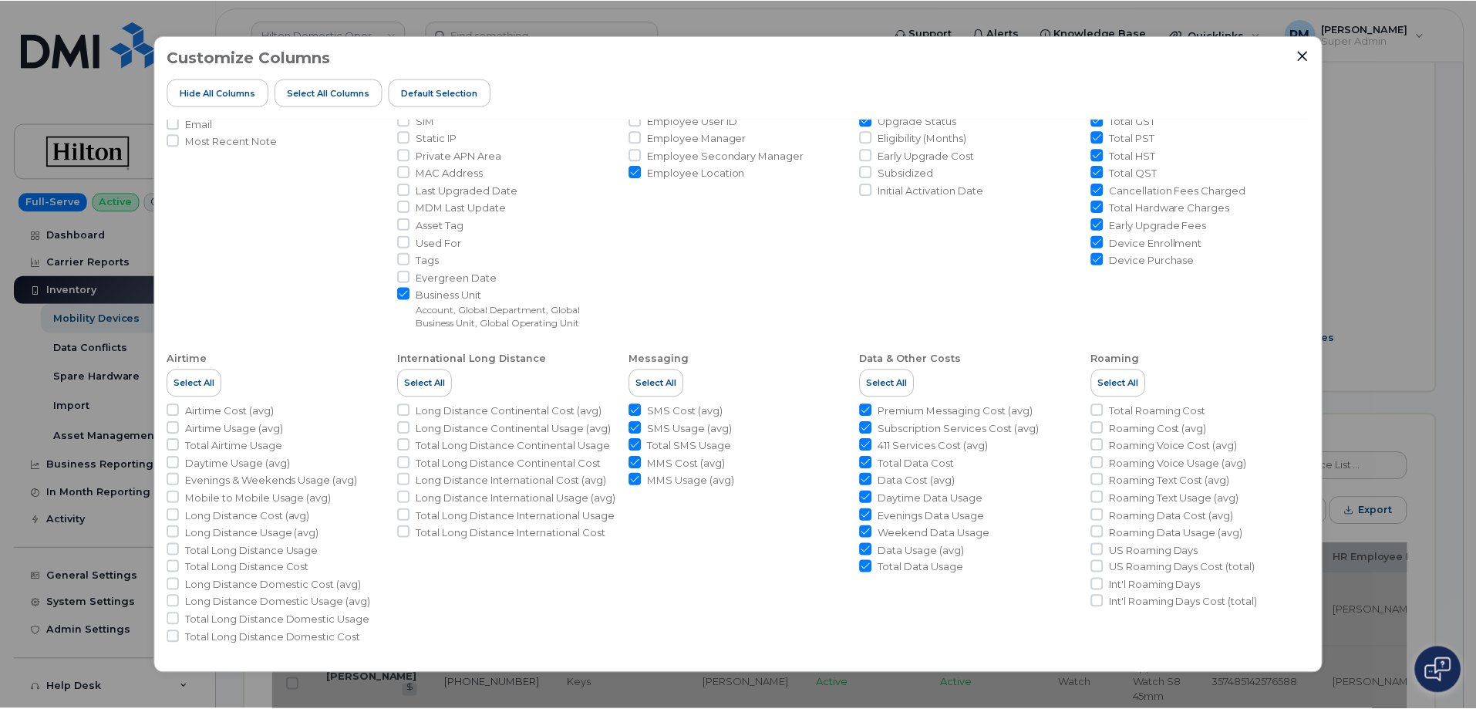
scroll to position [178, 0]
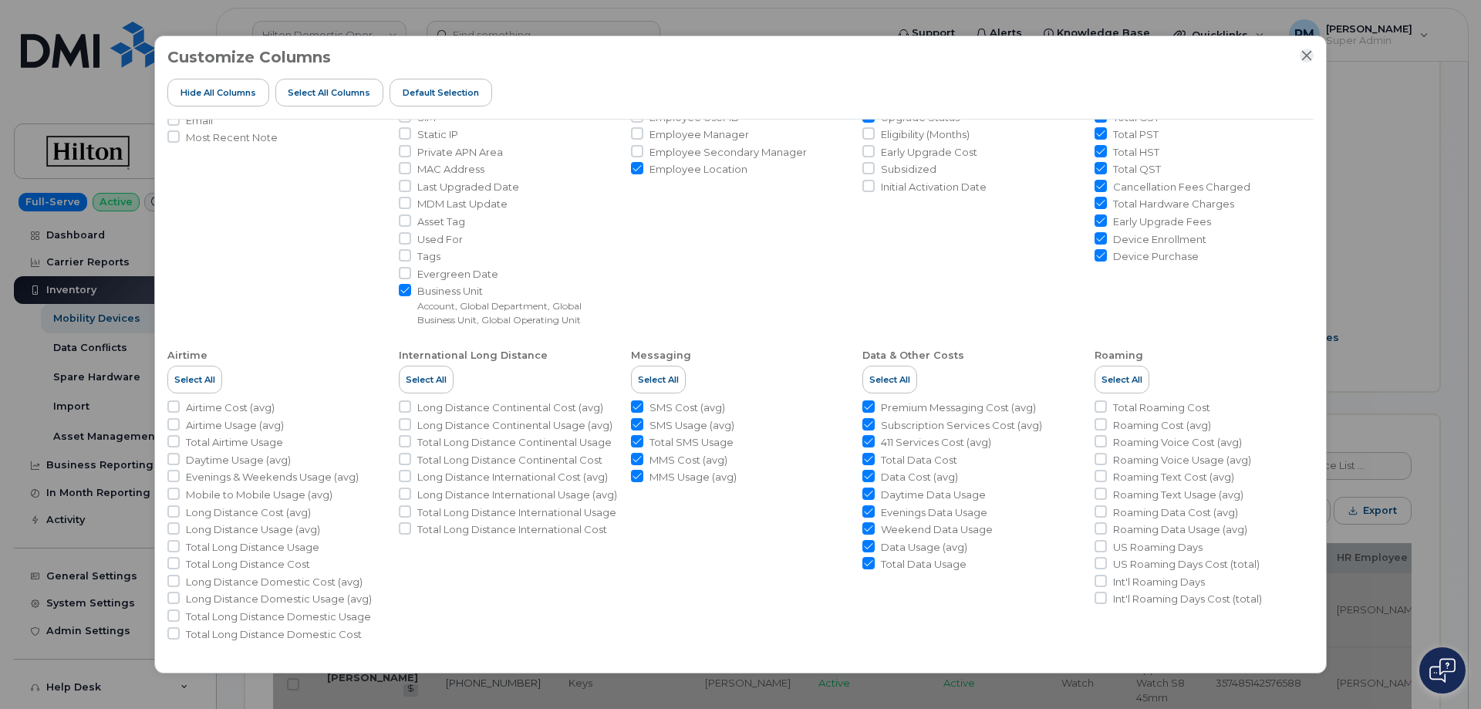
click at [1309, 52] on icon "Close" at bounding box center [1306, 55] width 12 height 12
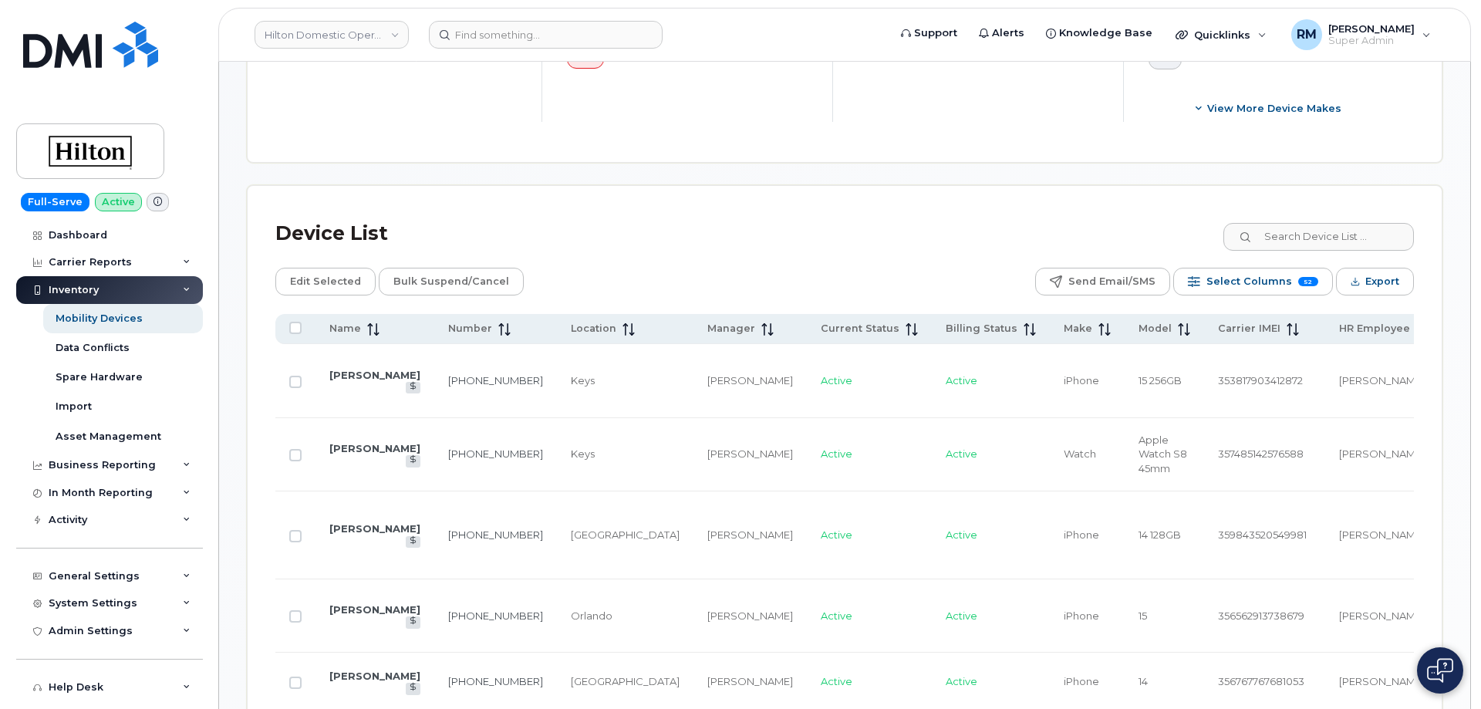
scroll to position [694, 0]
drag, startPoint x: 744, startPoint y: 325, endPoint x: 871, endPoint y: 249, distance: 148.0
click at [855, 250] on div "Device List" at bounding box center [842, 231] width 1138 height 40
click at [1362, 284] on button "Export" at bounding box center [1372, 279] width 78 height 28
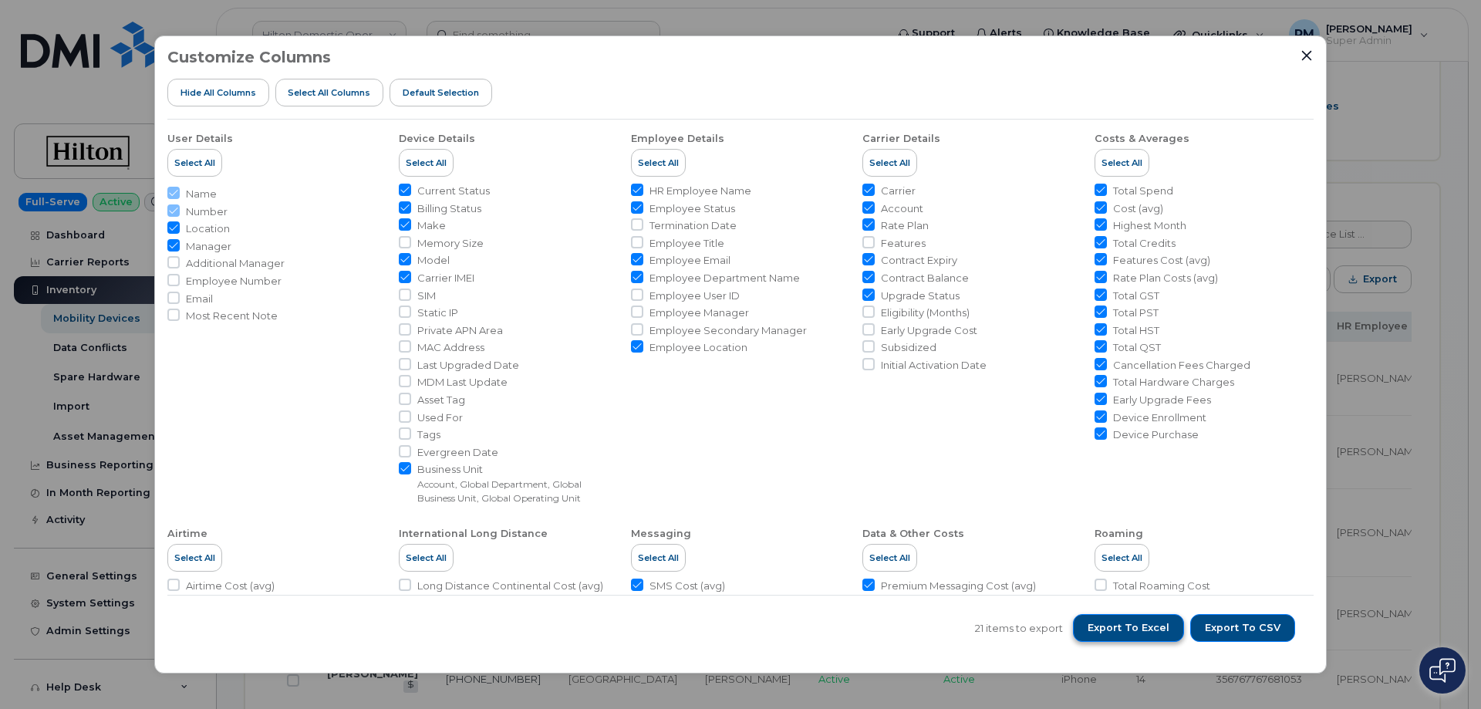
click at [1142, 634] on span "Export to Excel" at bounding box center [1128, 628] width 82 height 14
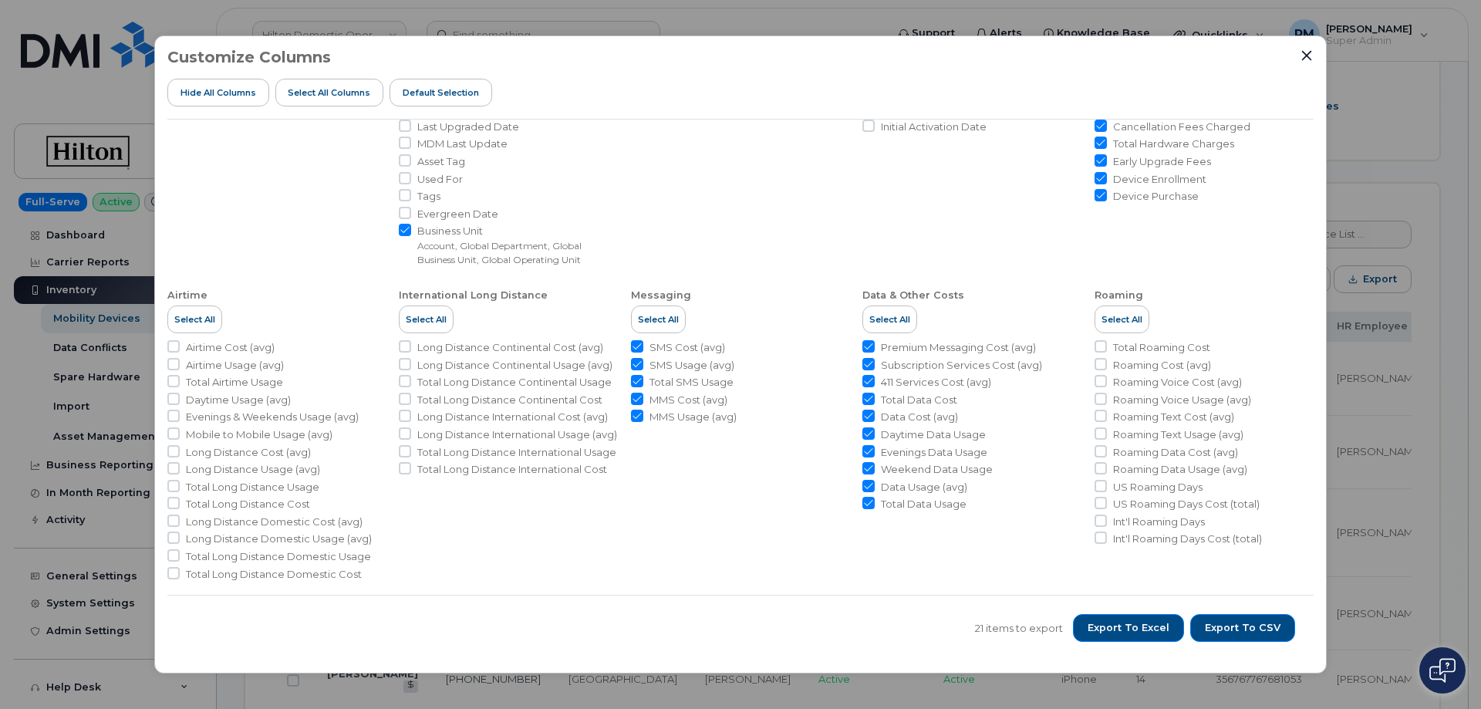
scroll to position [244, 0]
click at [1127, 625] on span "Export to Excel" at bounding box center [1128, 628] width 82 height 14
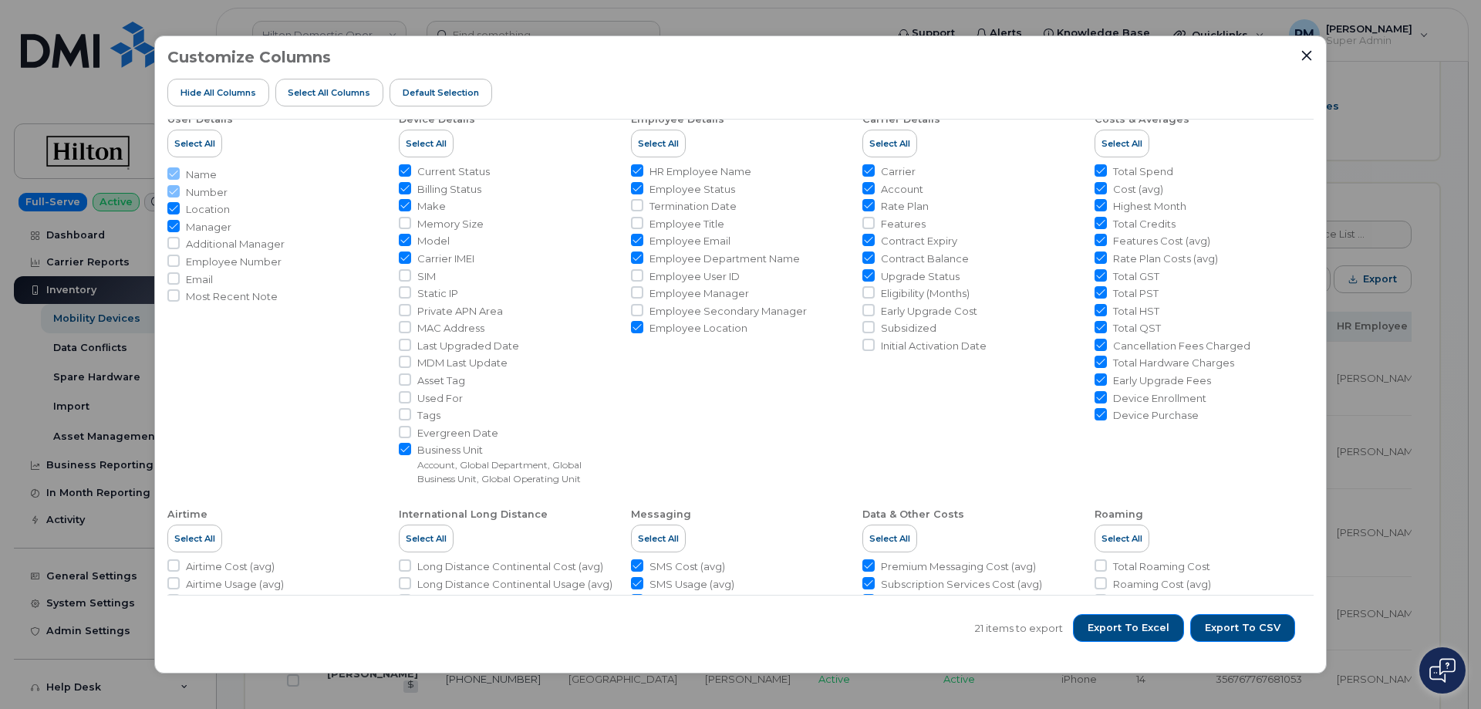
scroll to position [0, 0]
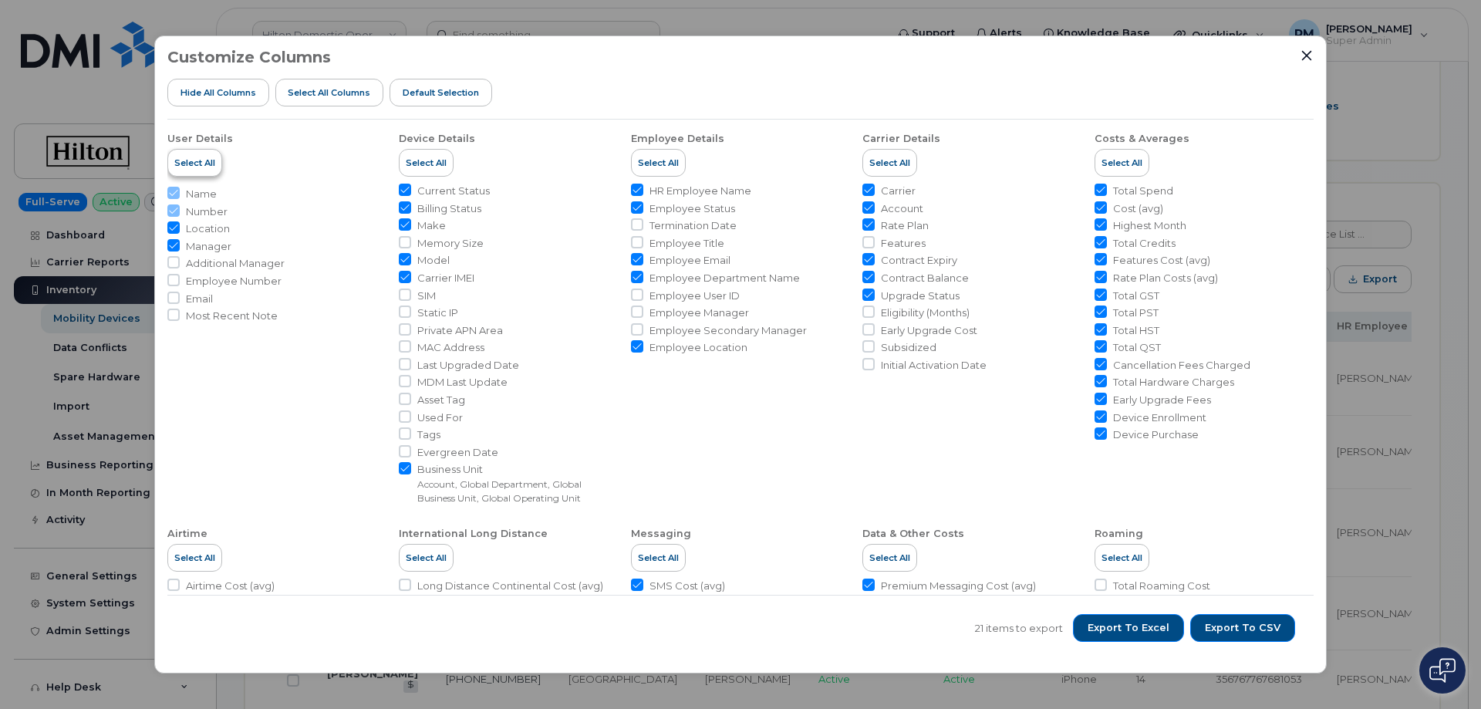
click at [189, 165] on span "Select All" at bounding box center [194, 163] width 41 height 12
click at [439, 161] on span "Select All" at bounding box center [426, 163] width 41 height 12
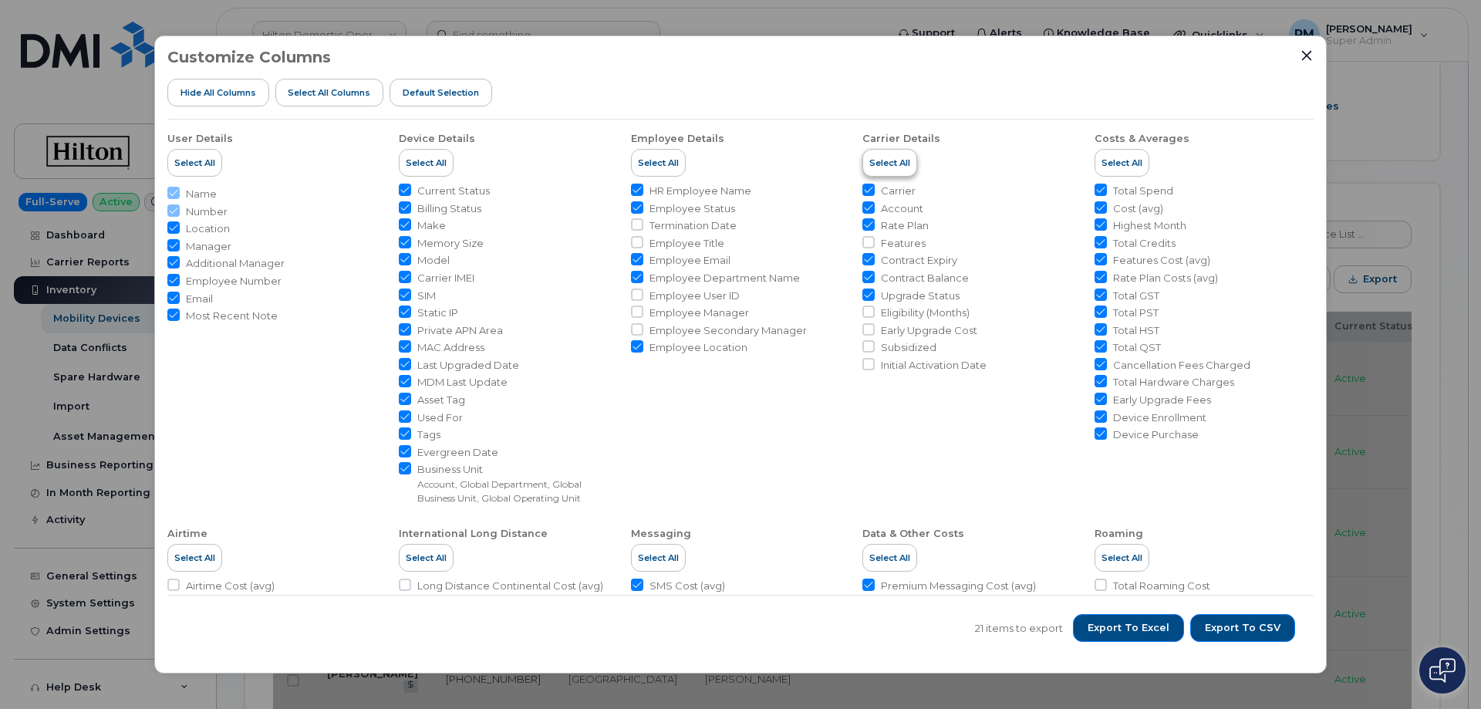
click at [663, 163] on span "Select All" at bounding box center [658, 163] width 41 height 12
click at [895, 159] on span "Select All" at bounding box center [889, 163] width 41 height 12
checkbox input "true"
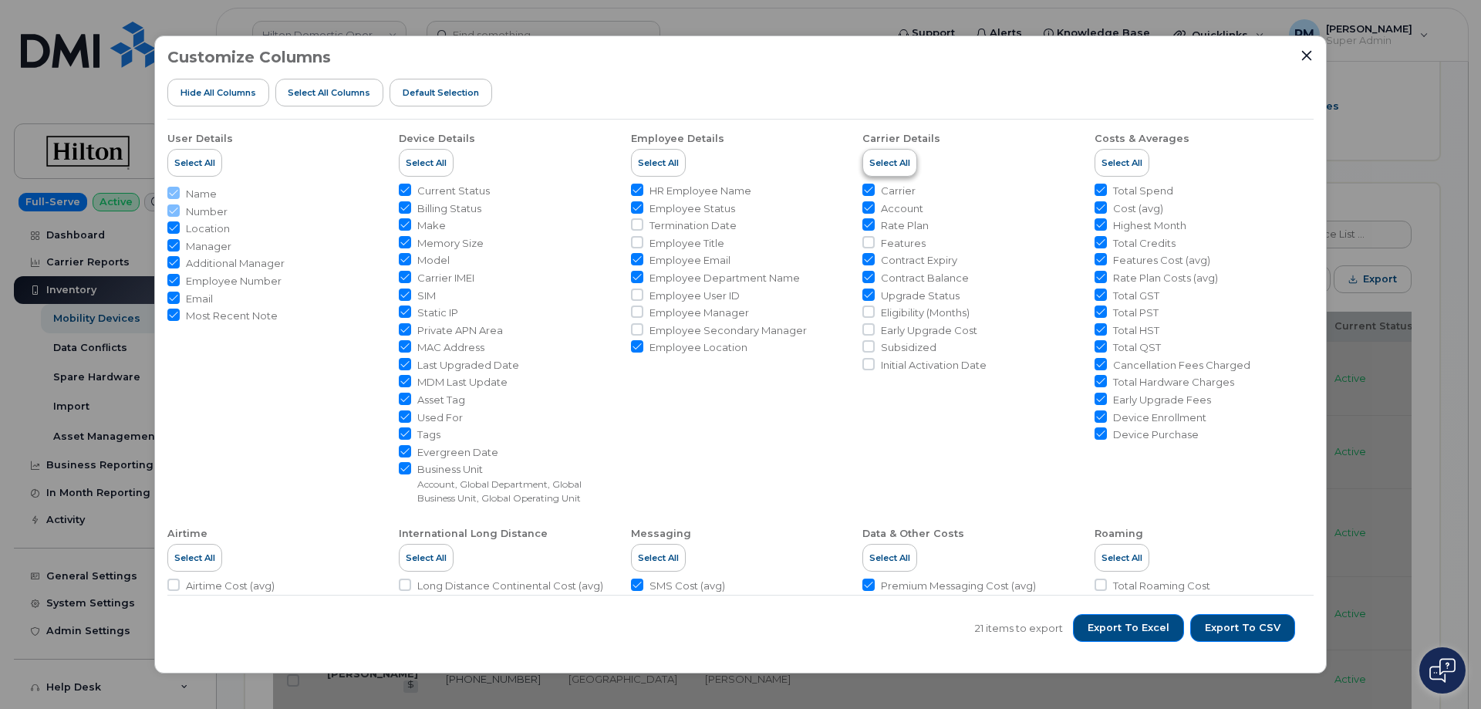
checkbox input "true"
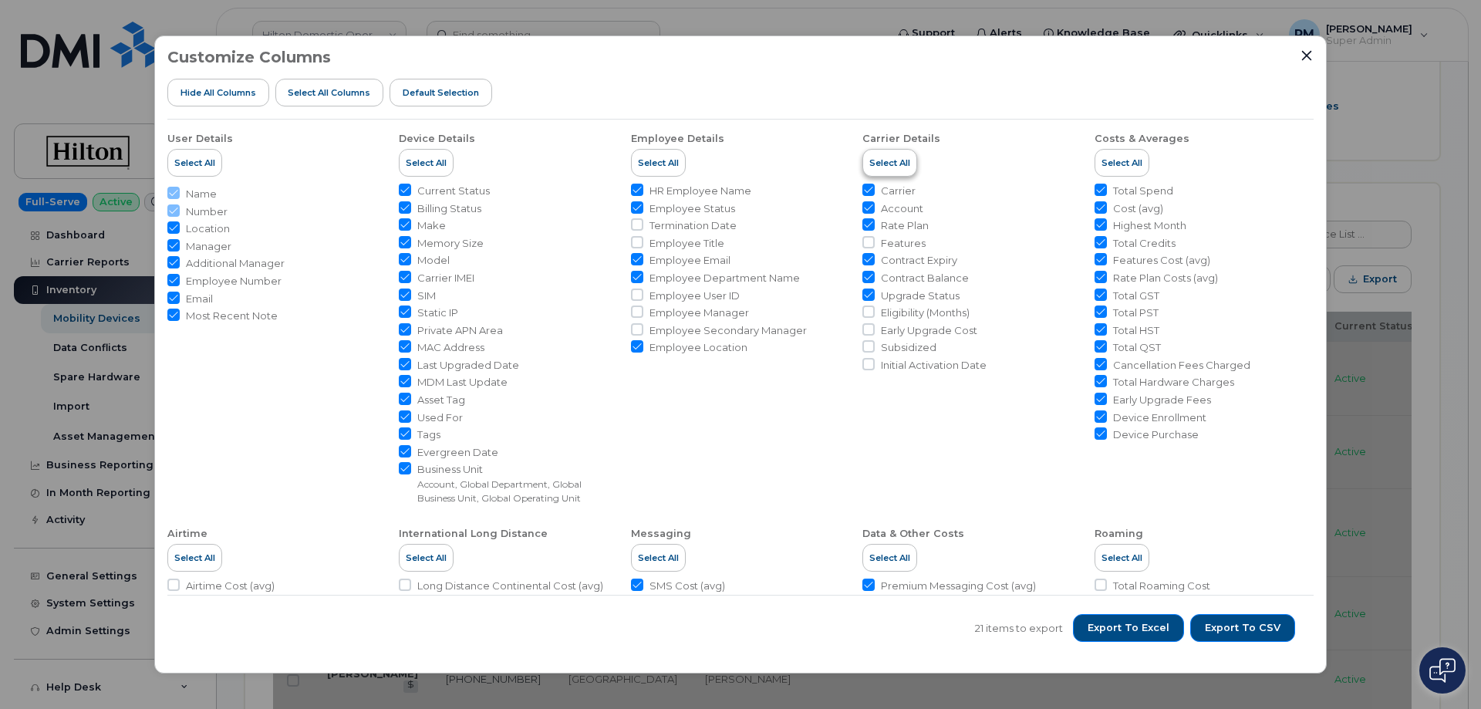
checkbox input "true"
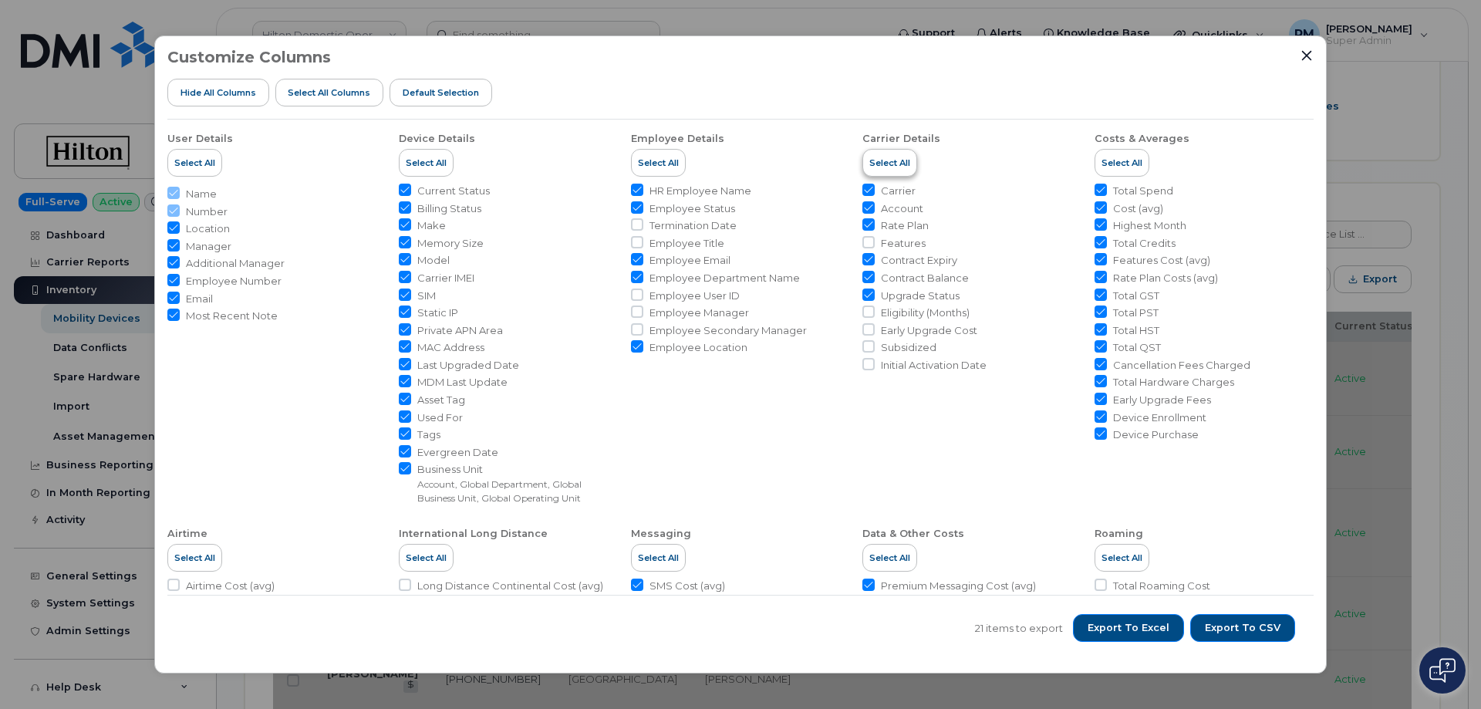
checkbox input "true"
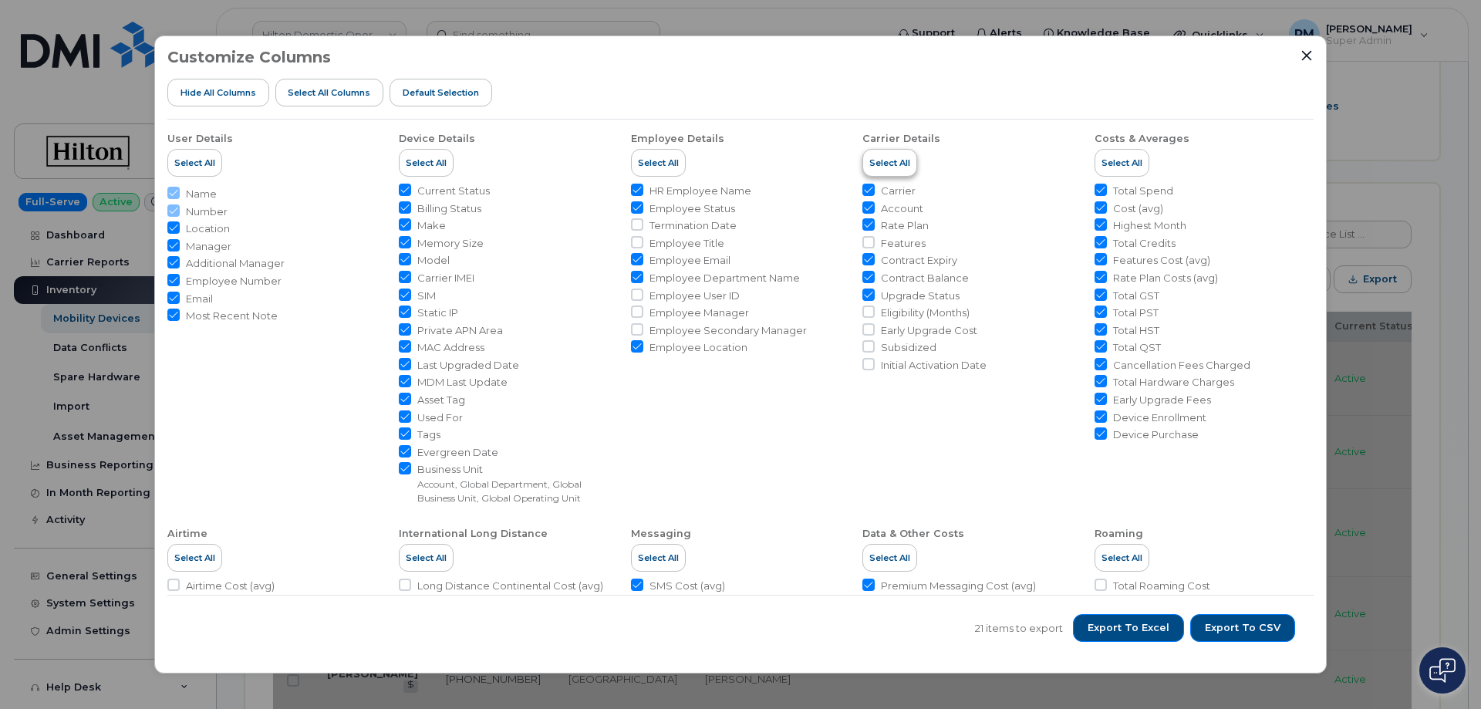
checkbox input "true"
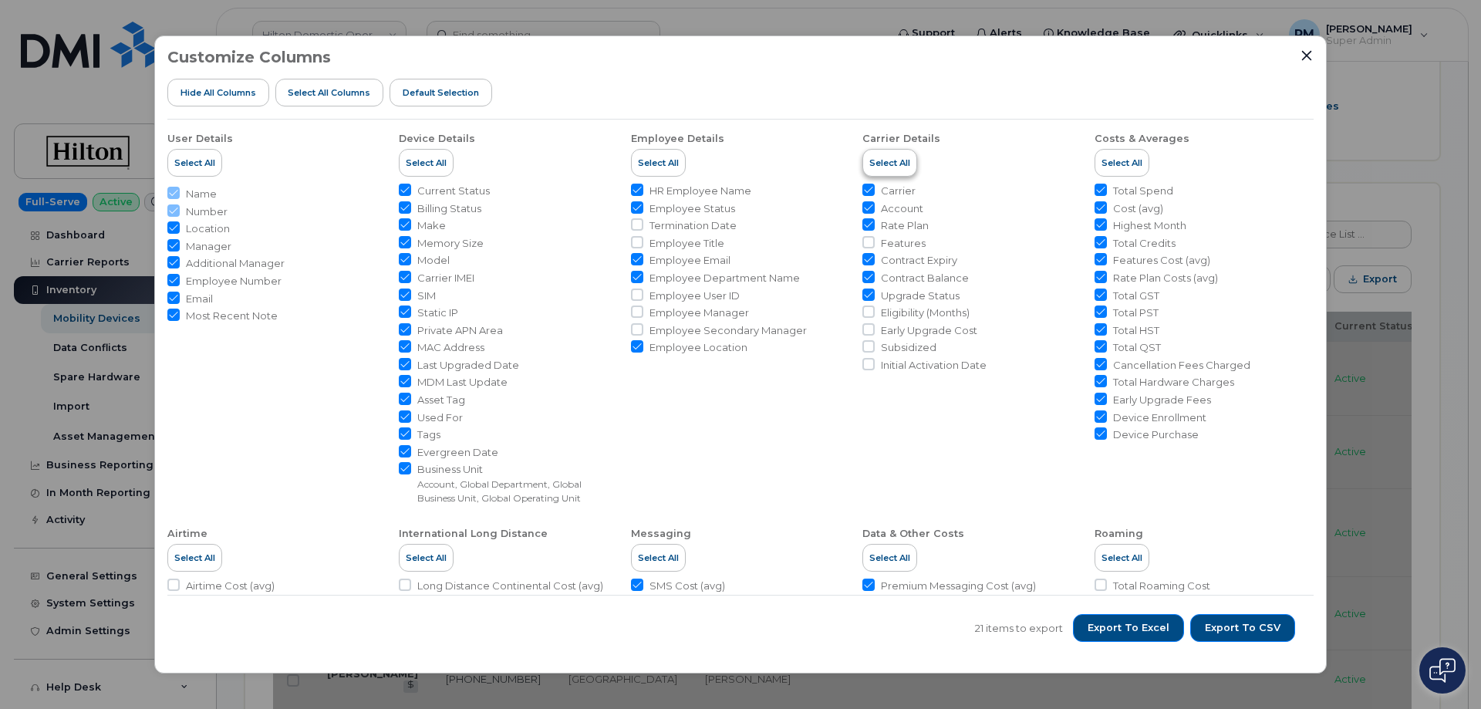
checkbox input "true"
click at [1129, 632] on span "Export to Excel" at bounding box center [1128, 628] width 82 height 14
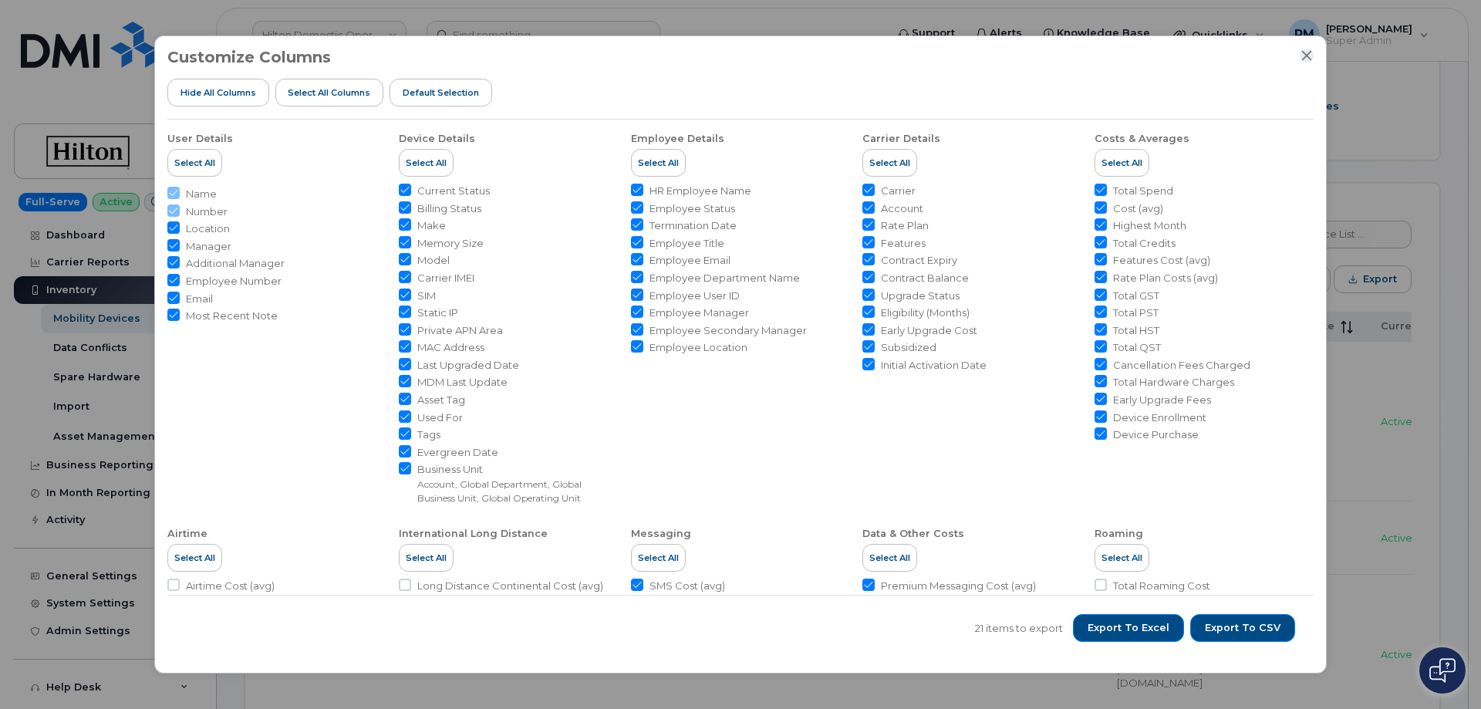
click at [1306, 54] on icon "Close" at bounding box center [1307, 56] width 10 height 10
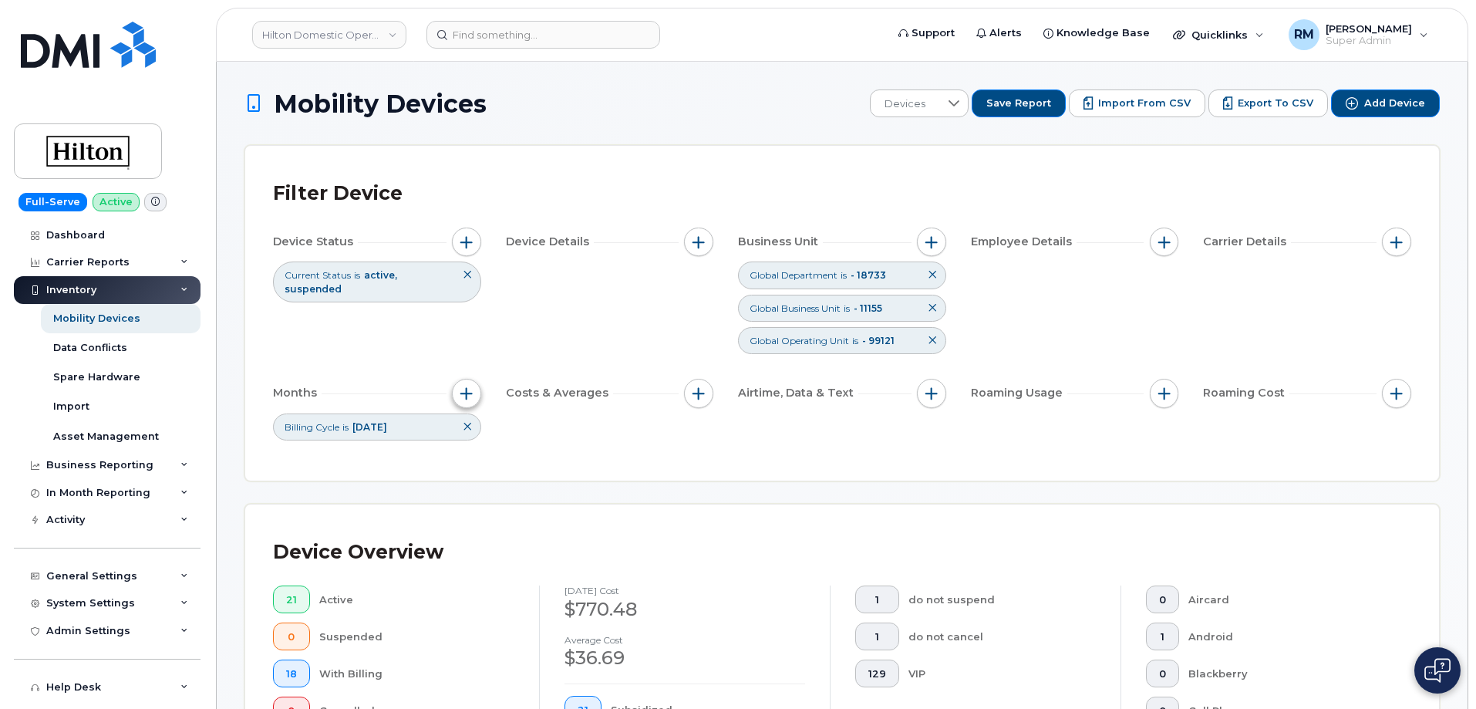
click at [465, 400] on button "button" at bounding box center [466, 393] width 29 height 29
click at [569, 507] on icon at bounding box center [563, 503] width 12 height 12
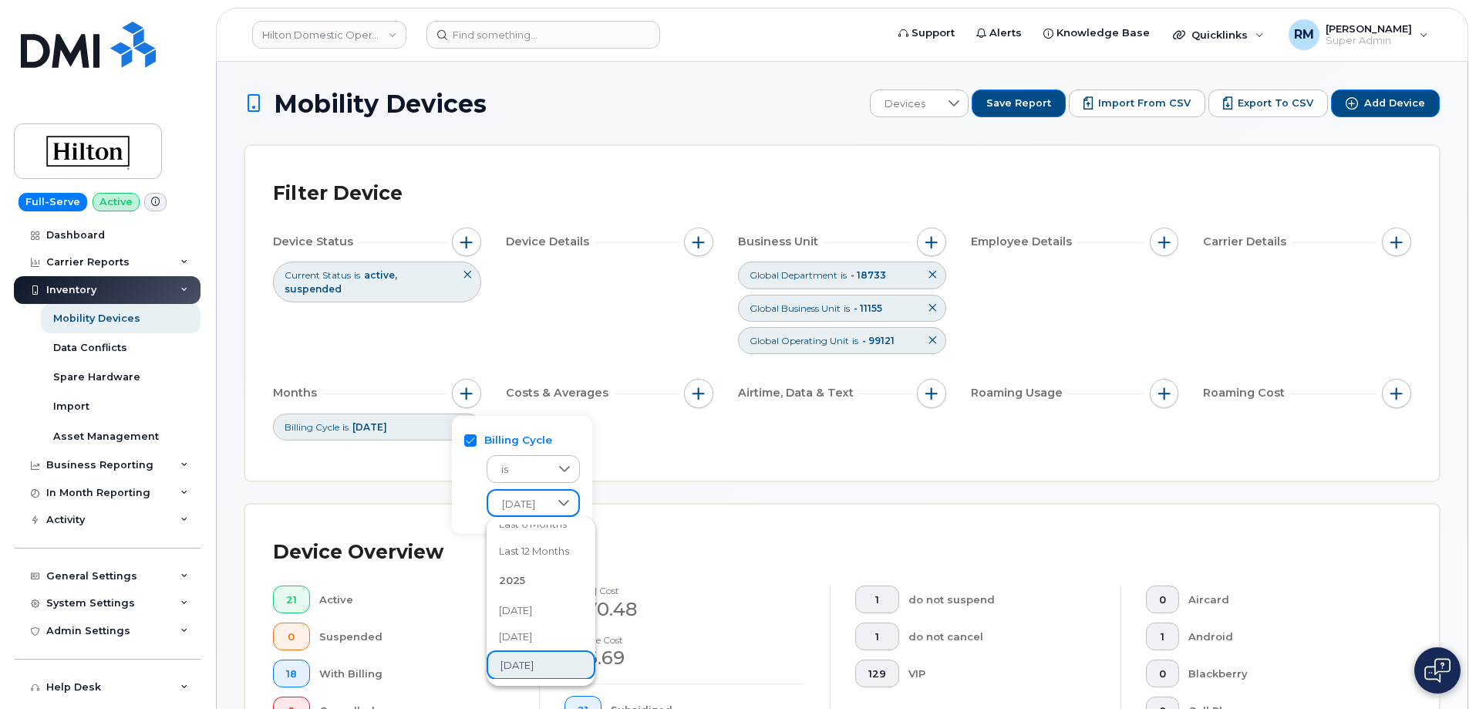
scroll to position [66, 0]
click at [518, 645] on span "June 2025" at bounding box center [515, 650] width 33 height 15
click at [641, 452] on div "Filter Device Device Status Current Status is active suspended Device Details B…" at bounding box center [842, 313] width 1138 height 279
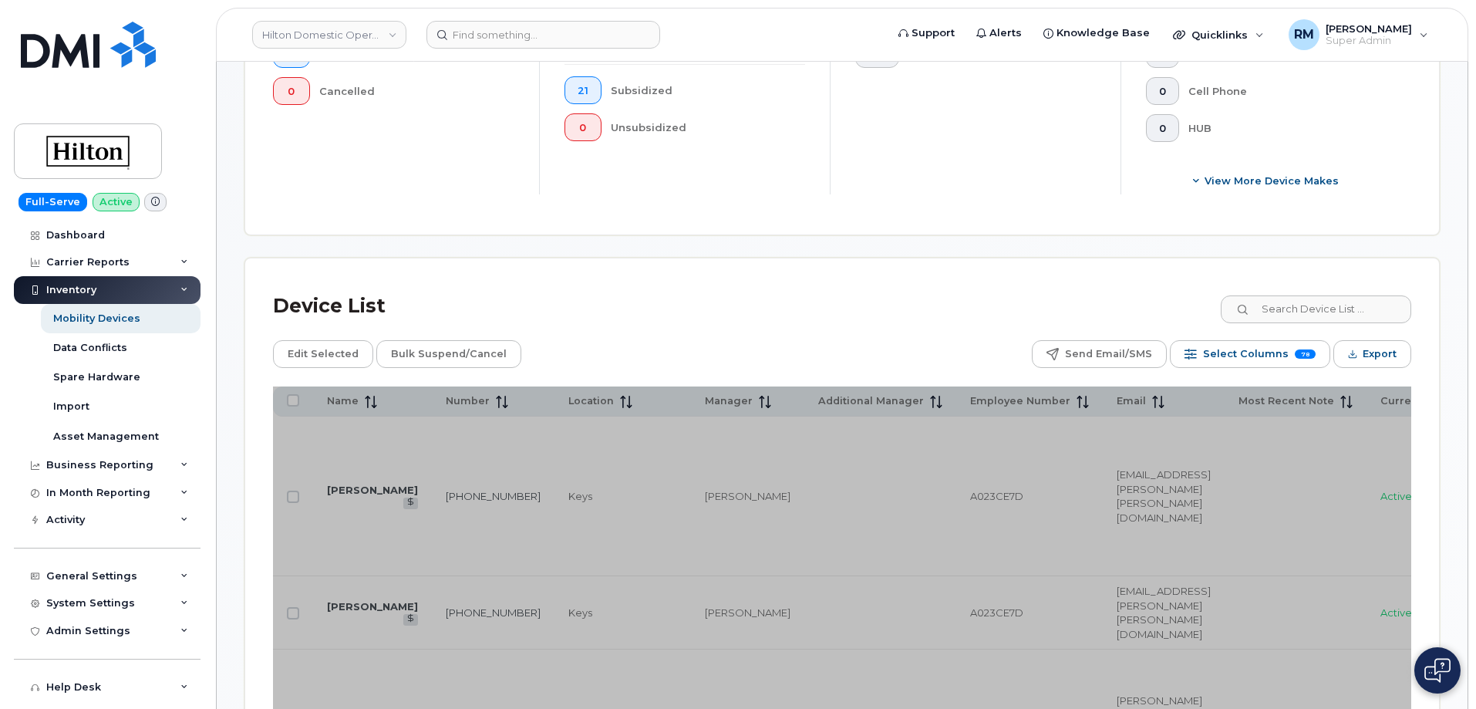
scroll to position [694, 0]
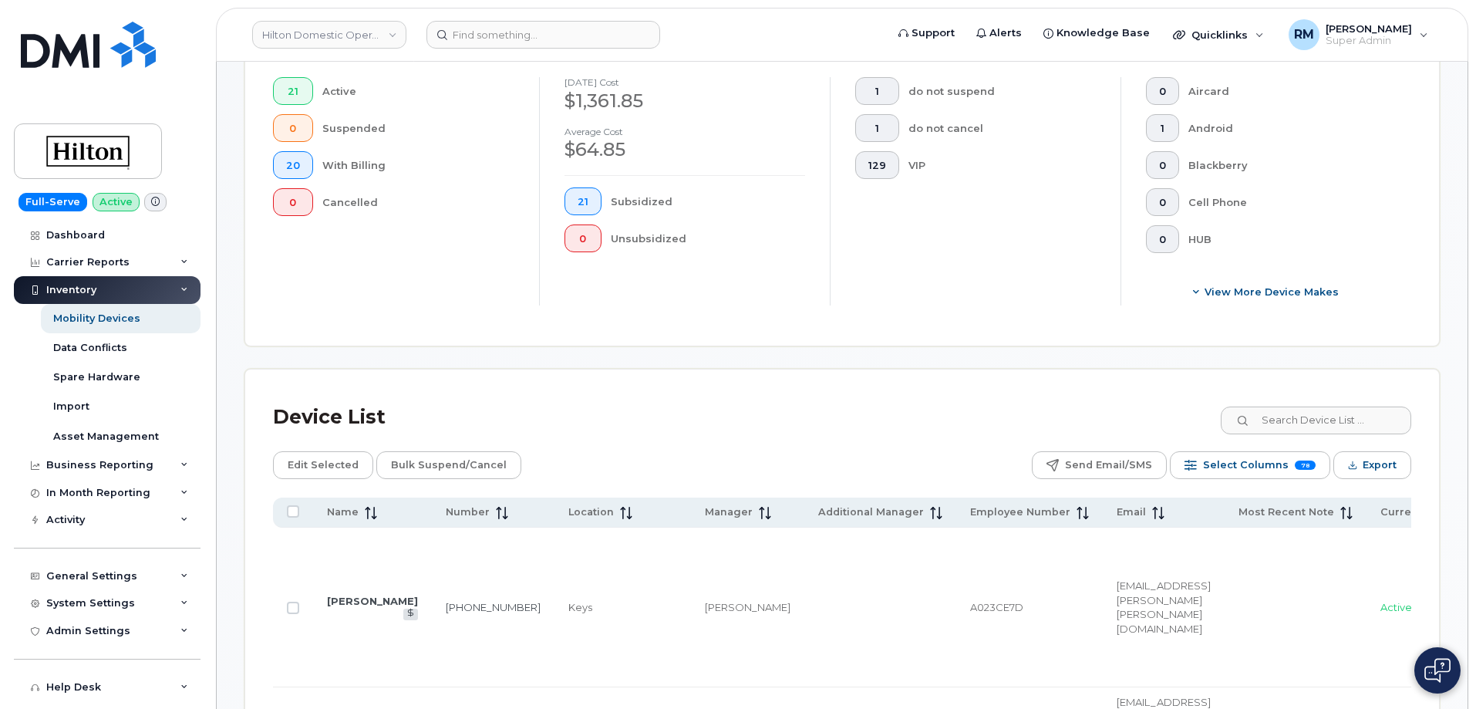
scroll to position [694, 0]
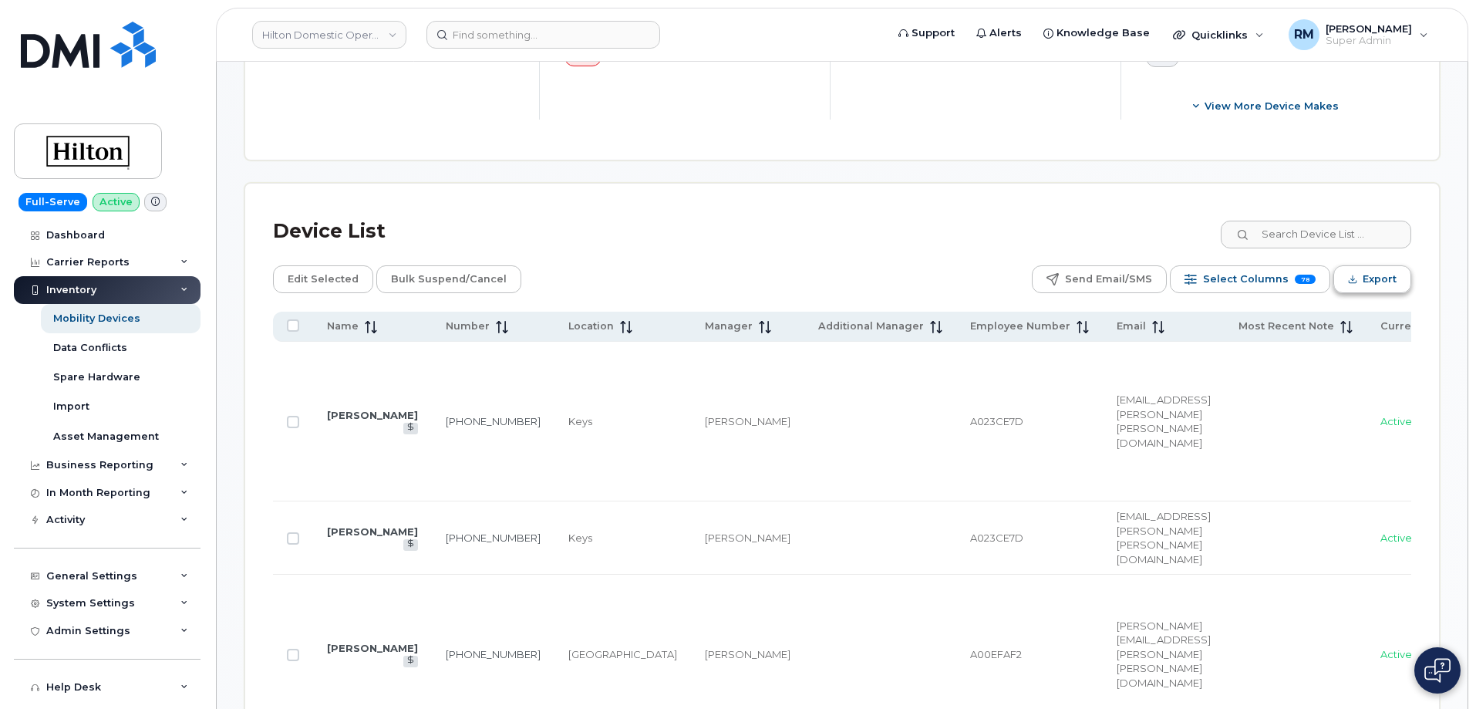
click at [1366, 279] on span "Export" at bounding box center [1380, 279] width 34 height 23
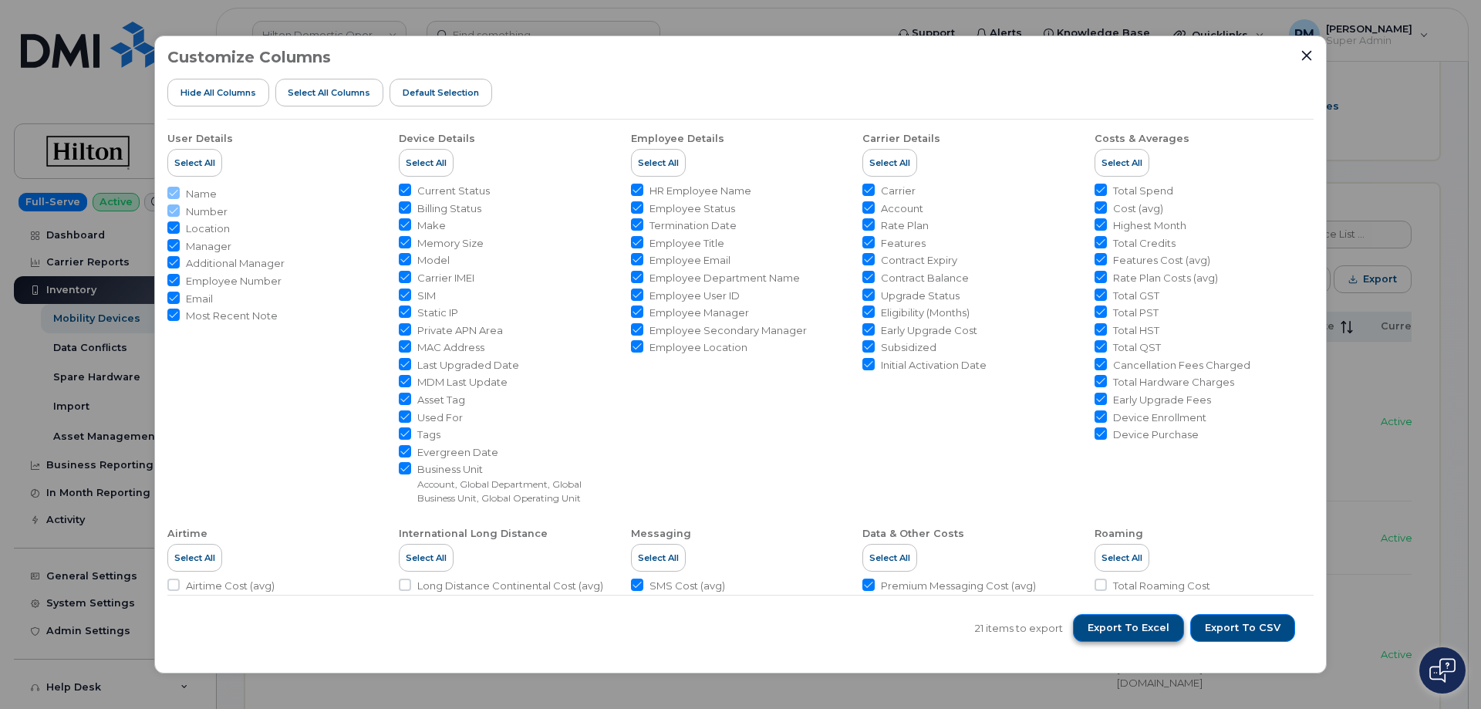
click at [1135, 622] on span "Export to Excel" at bounding box center [1128, 628] width 82 height 14
click at [1304, 51] on icon "Close" at bounding box center [1306, 55] width 12 height 12
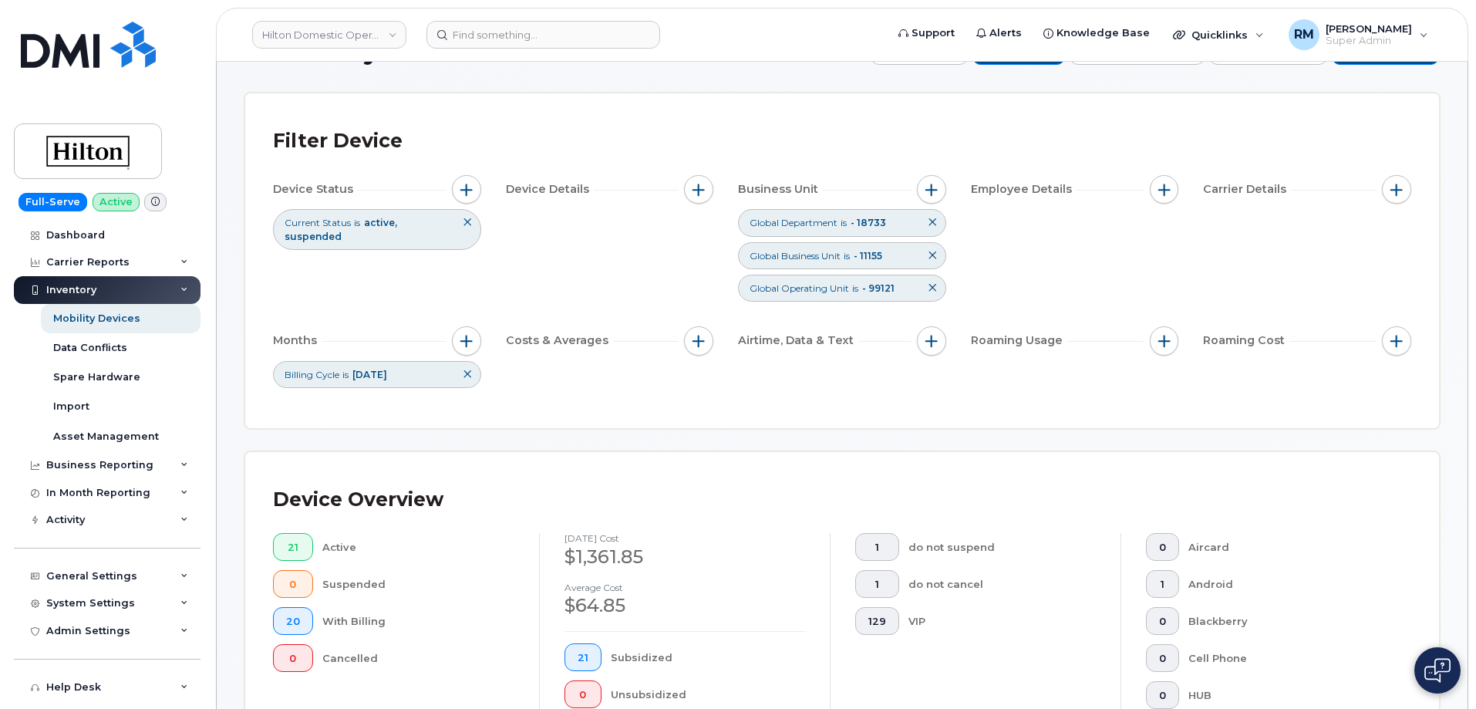
scroll to position [0, 0]
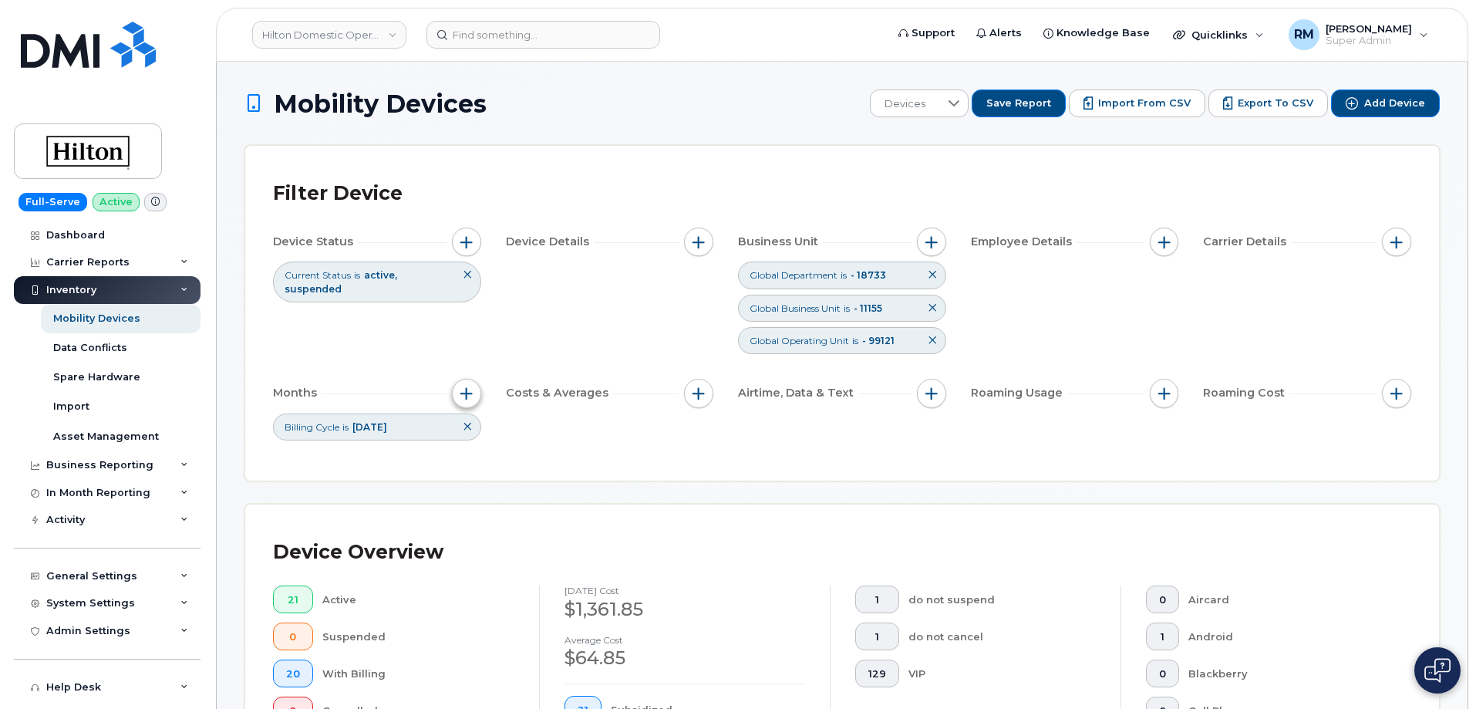
click at [463, 394] on span "button" at bounding box center [466, 393] width 12 height 12
click at [549, 497] on span "June 2025" at bounding box center [518, 504] width 61 height 28
click at [530, 650] on span "July 2025" at bounding box center [515, 650] width 33 height 15
click at [642, 445] on div "Filter Device Device Status Current Status is active suspended Device Details B…" at bounding box center [842, 313] width 1138 height 279
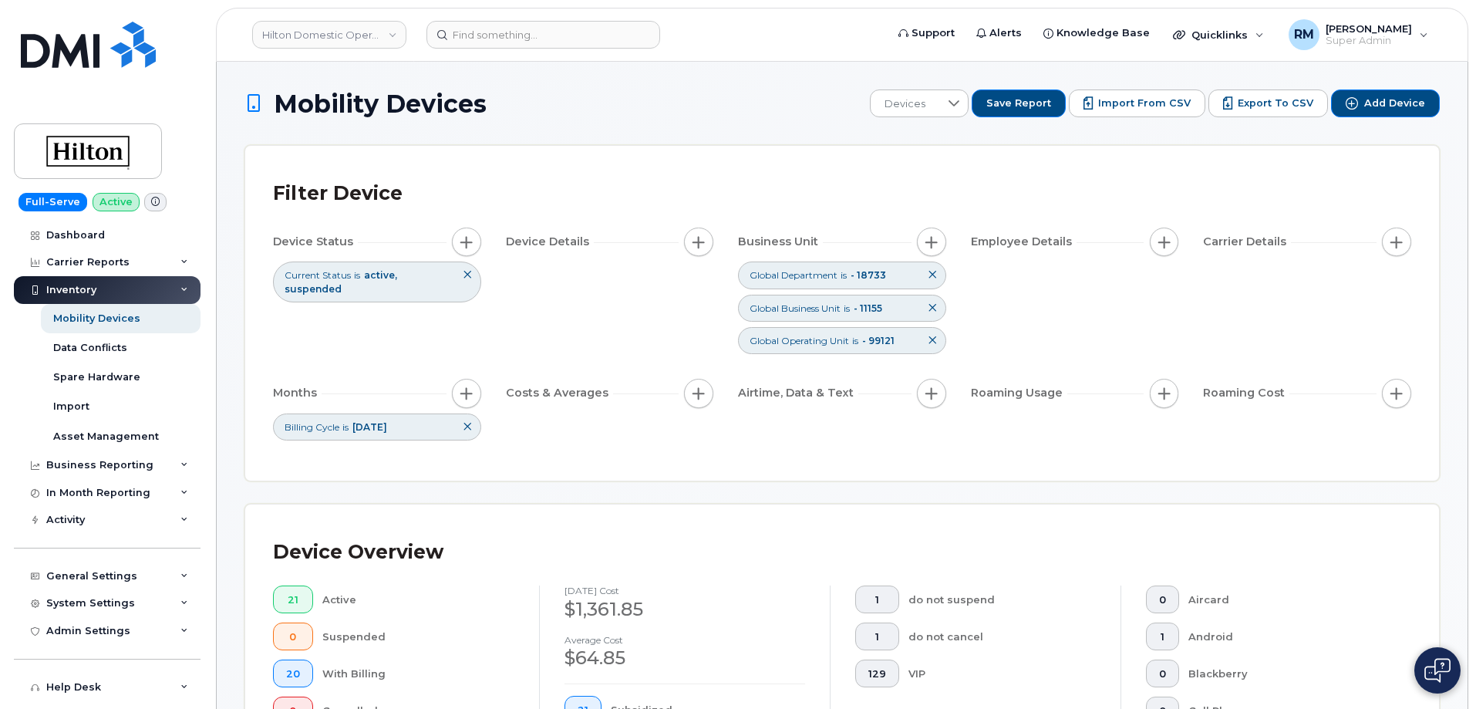
click at [639, 462] on div "Filter Device Device Status Current Status is active suspended Device Details B…" at bounding box center [842, 313] width 1194 height 335
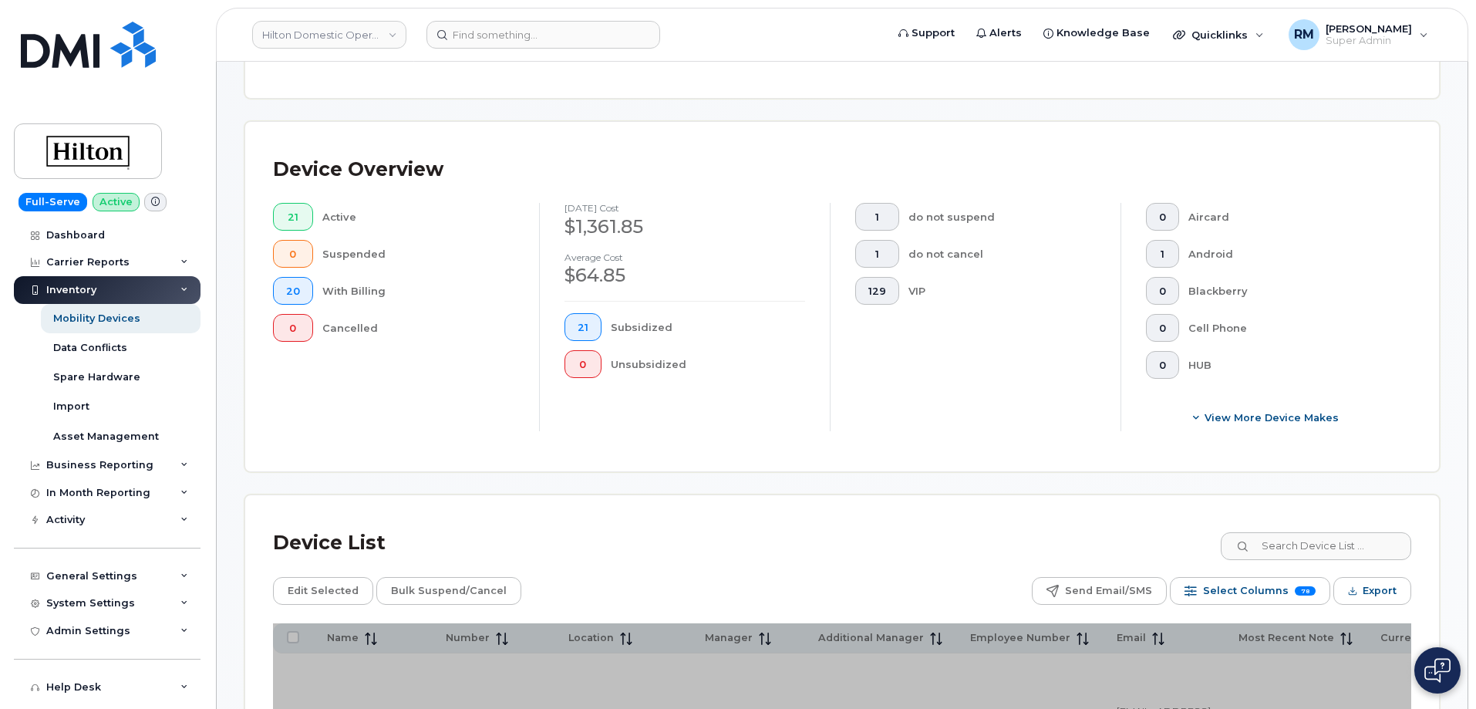
scroll to position [540, 0]
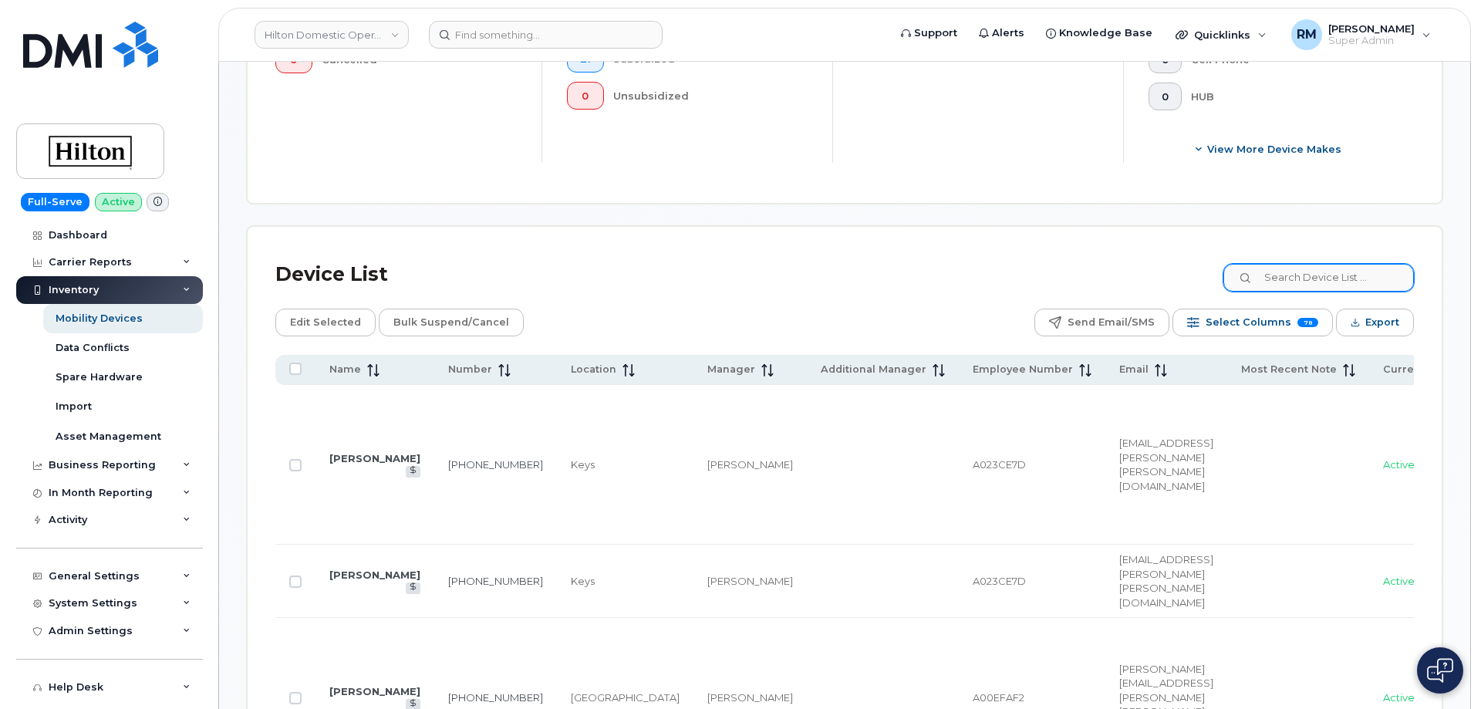
scroll to position [487, 0]
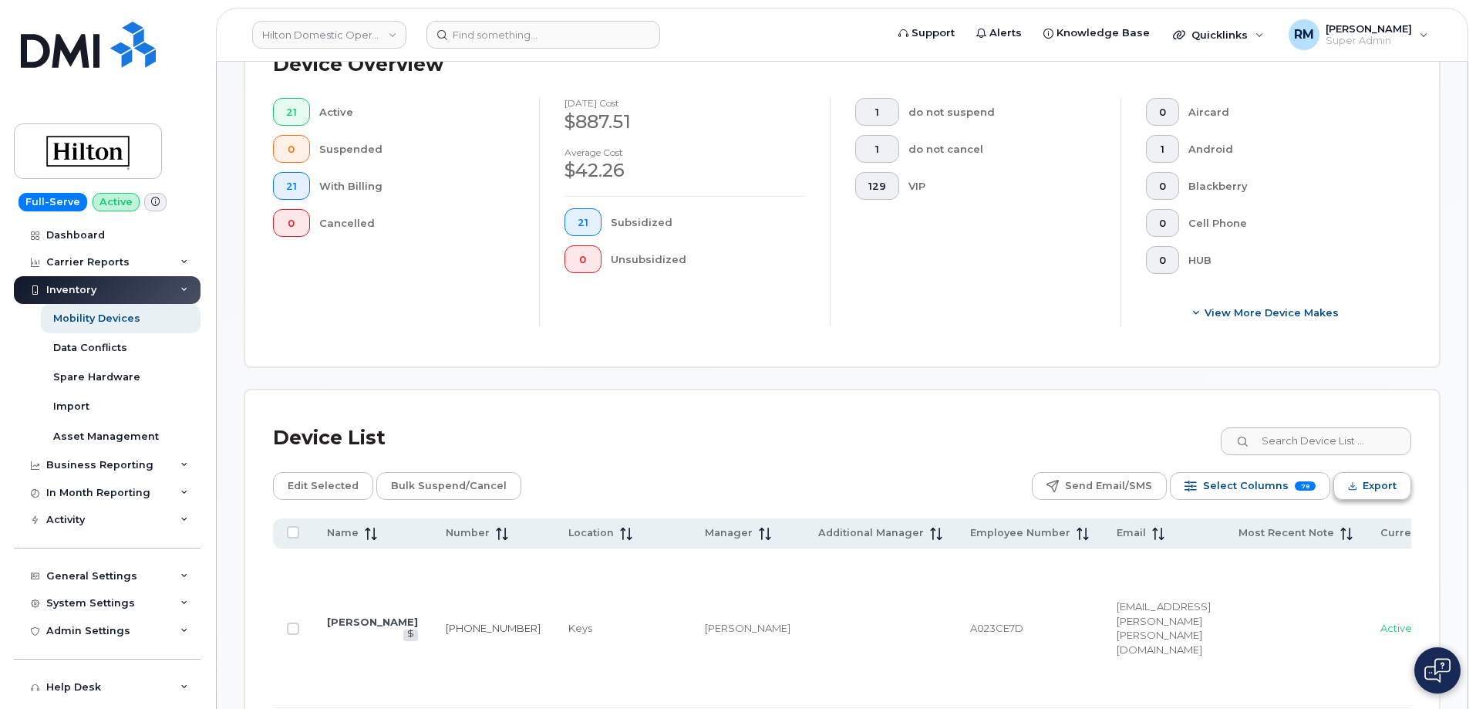
click at [1365, 491] on span "Export" at bounding box center [1380, 485] width 34 height 23
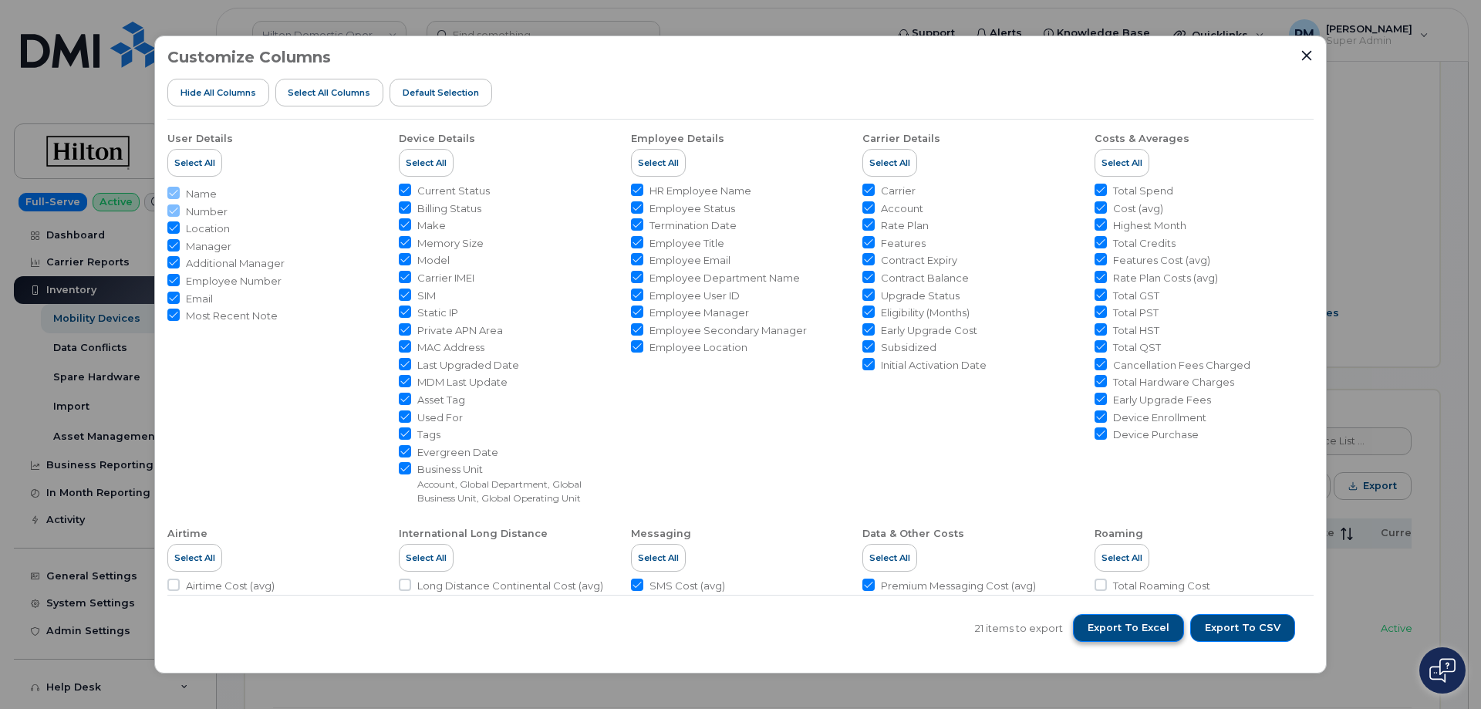
click at [1120, 623] on span "Export to Excel" at bounding box center [1128, 628] width 82 height 14
click at [1094, 475] on li "Carrier Details Select All Carrier Account Rate Plan Features Contract Expiry C…" at bounding box center [1203, 313] width 219 height 386
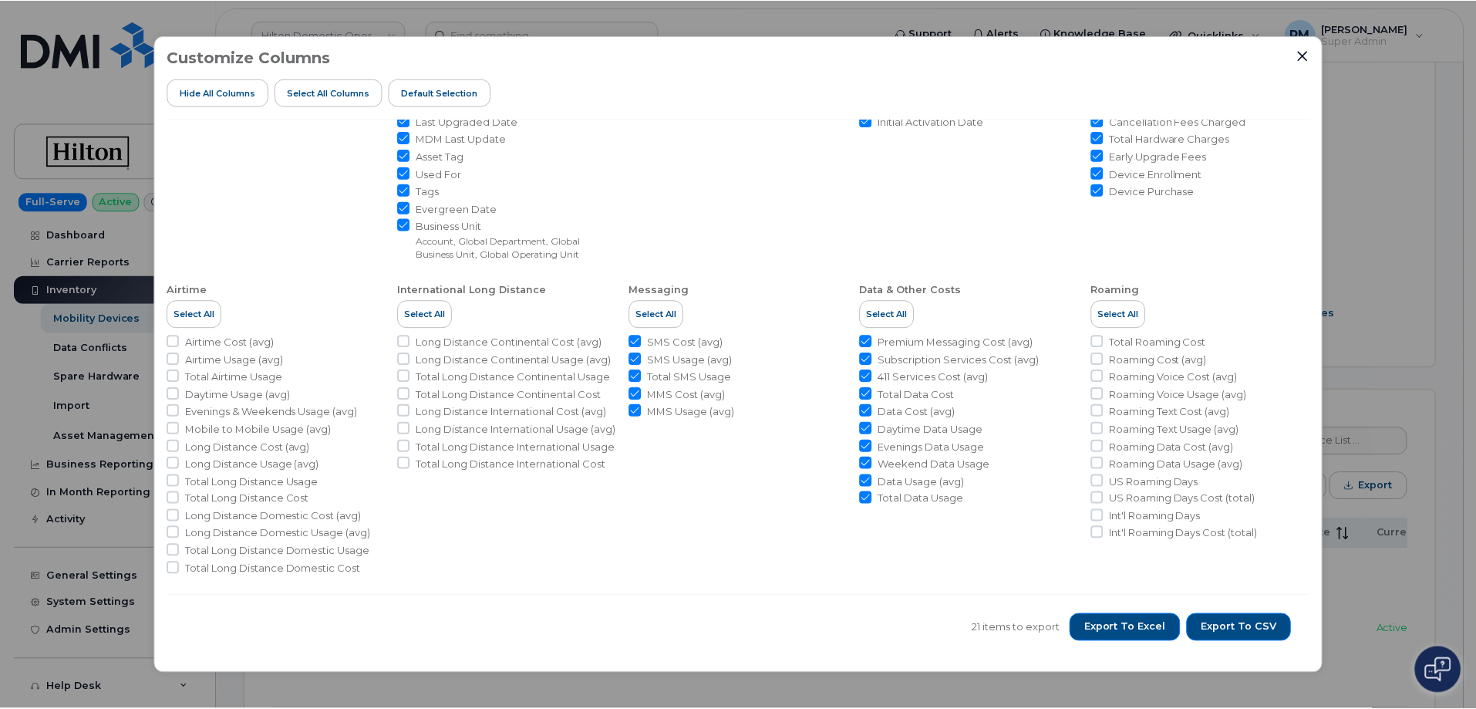
scroll to position [244, 0]
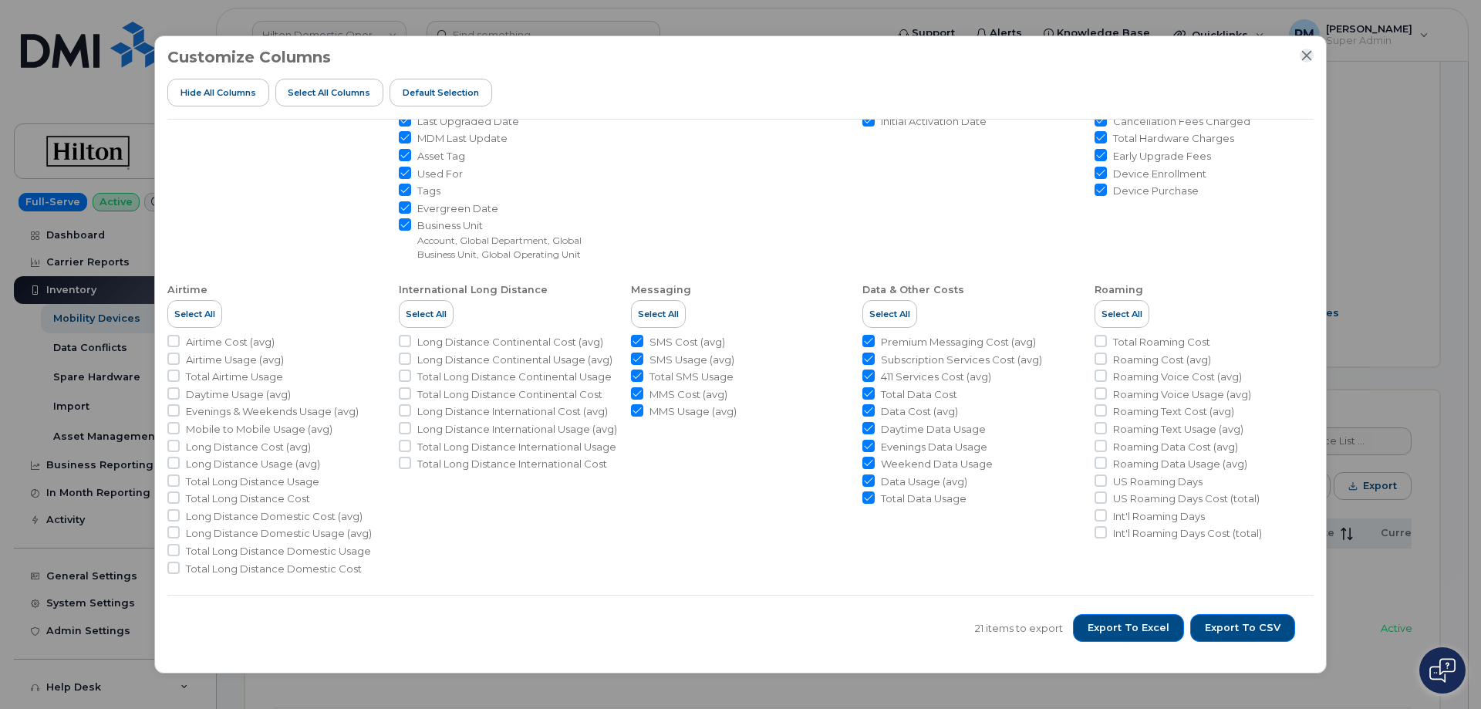
click at [1302, 54] on icon "Close" at bounding box center [1306, 55] width 12 height 12
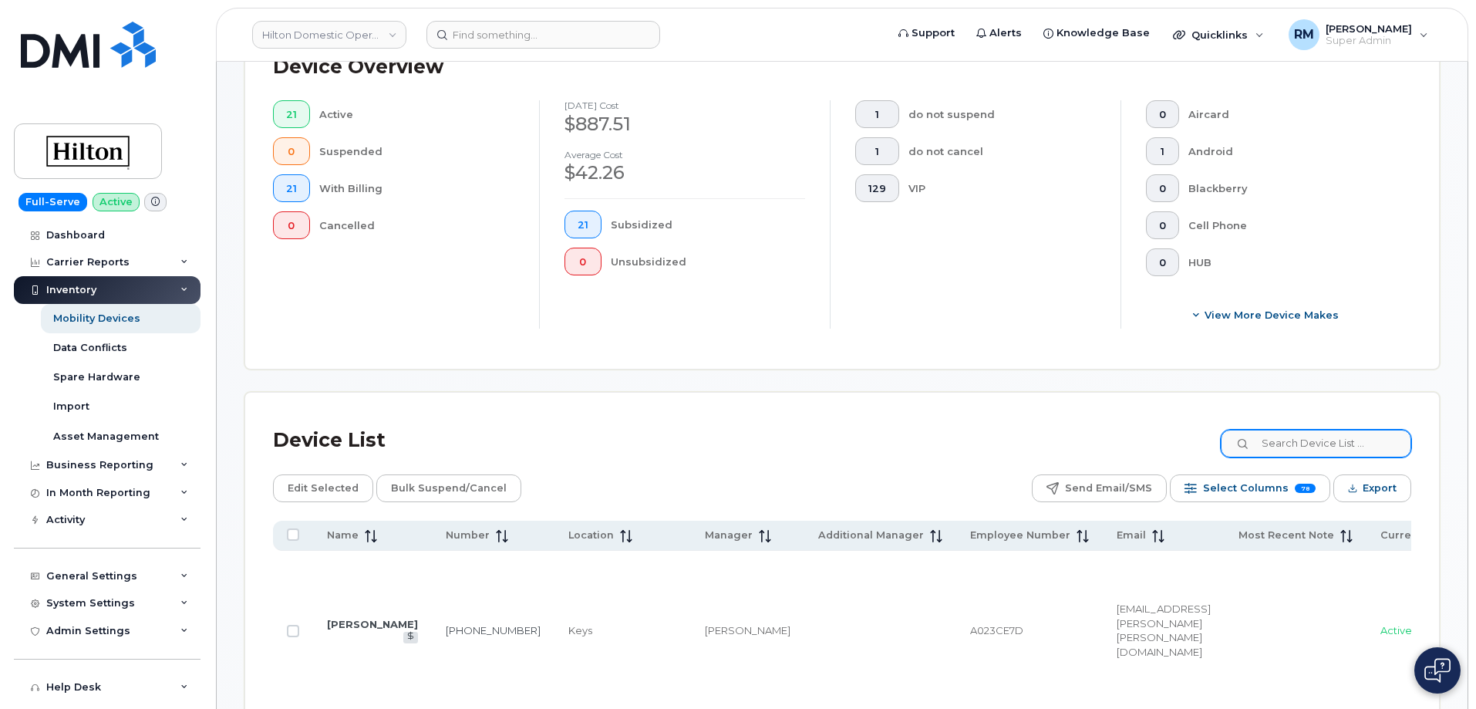
scroll to position [487, 0]
click at [1371, 478] on span "Export" at bounding box center [1380, 485] width 34 height 23
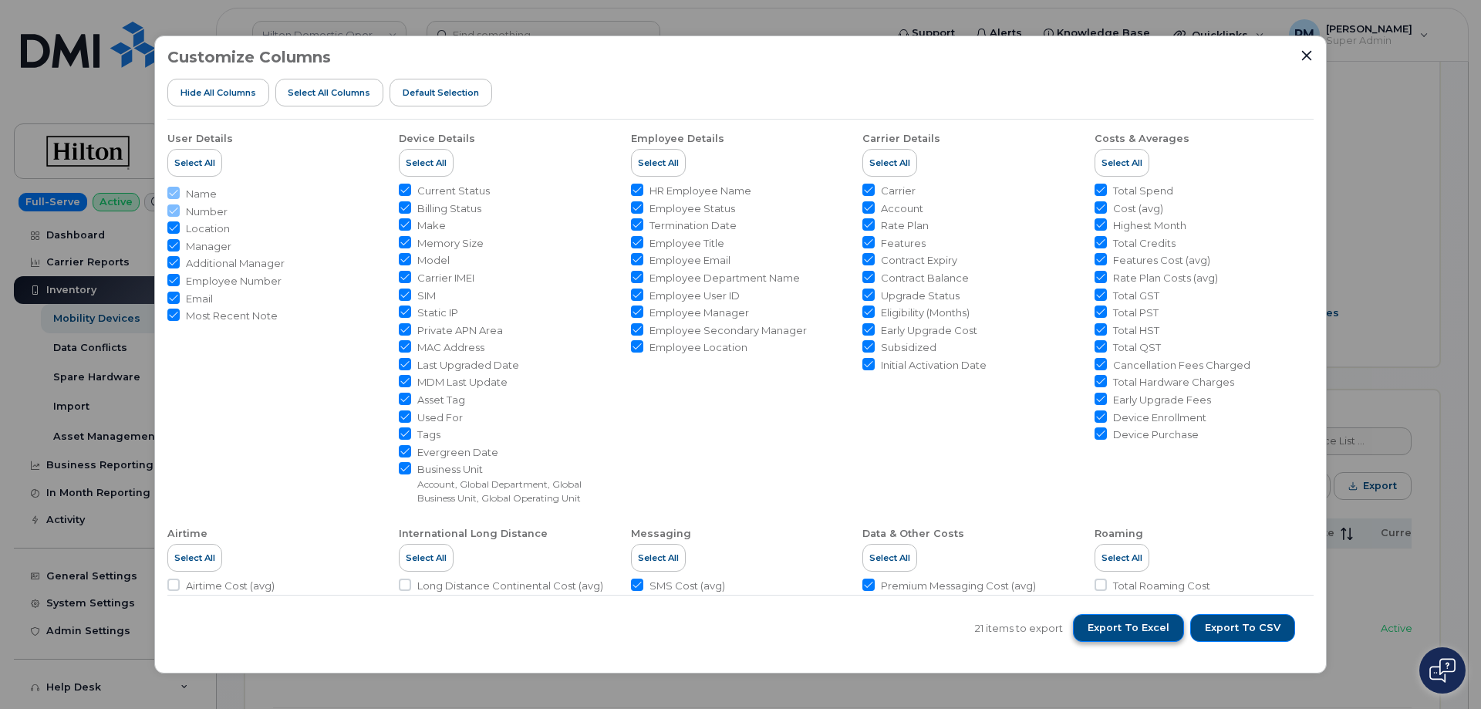
click at [1113, 624] on span "Export to Excel" at bounding box center [1128, 628] width 82 height 14
drag, startPoint x: 1307, startPoint y: 52, endPoint x: 1305, endPoint y: 43, distance: 9.5
click at [1306, 52] on icon "Close" at bounding box center [1306, 55] width 12 height 12
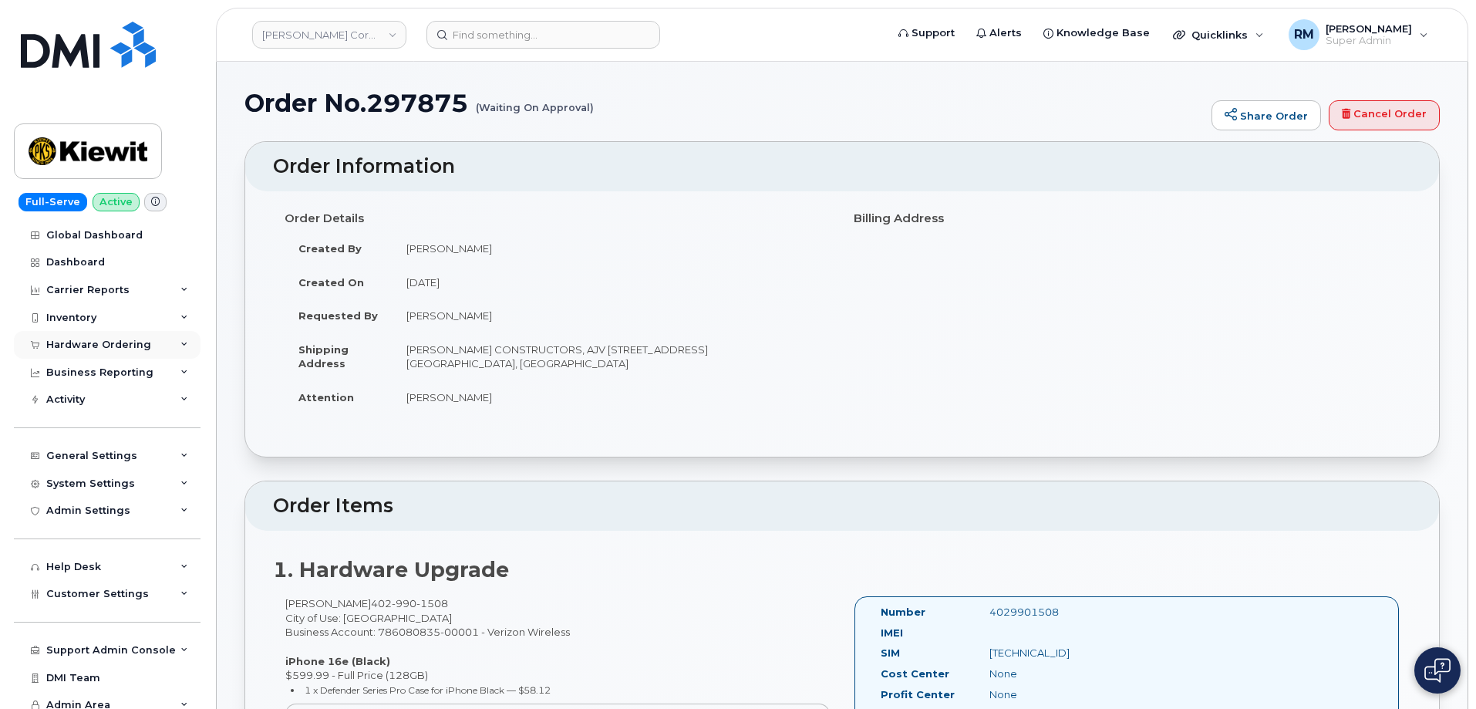
click at [83, 347] on div "Hardware Ordering" at bounding box center [98, 345] width 105 height 12
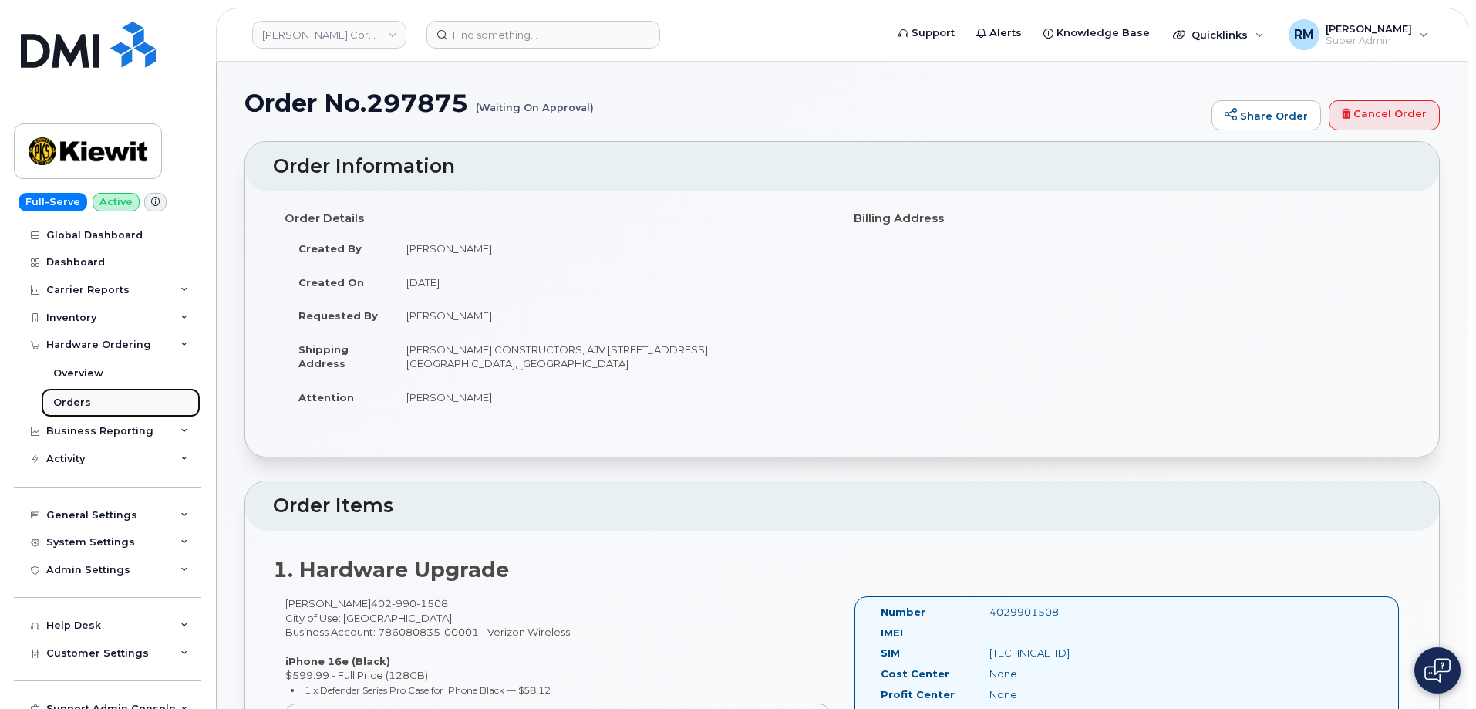
click at [76, 404] on div "Orders" at bounding box center [72, 403] width 38 height 14
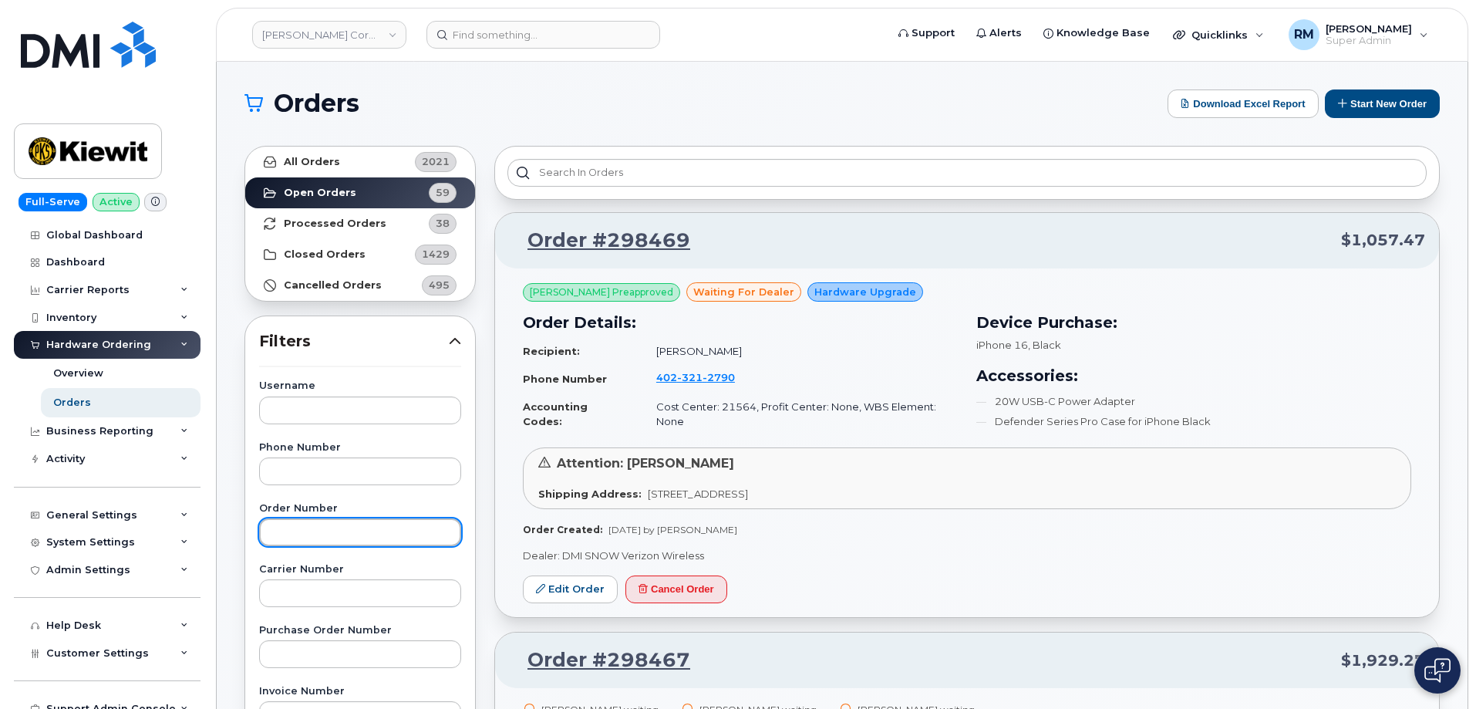
click at [308, 531] on input "text" at bounding box center [360, 532] width 202 height 28
paste input "298469"
type input "298469"
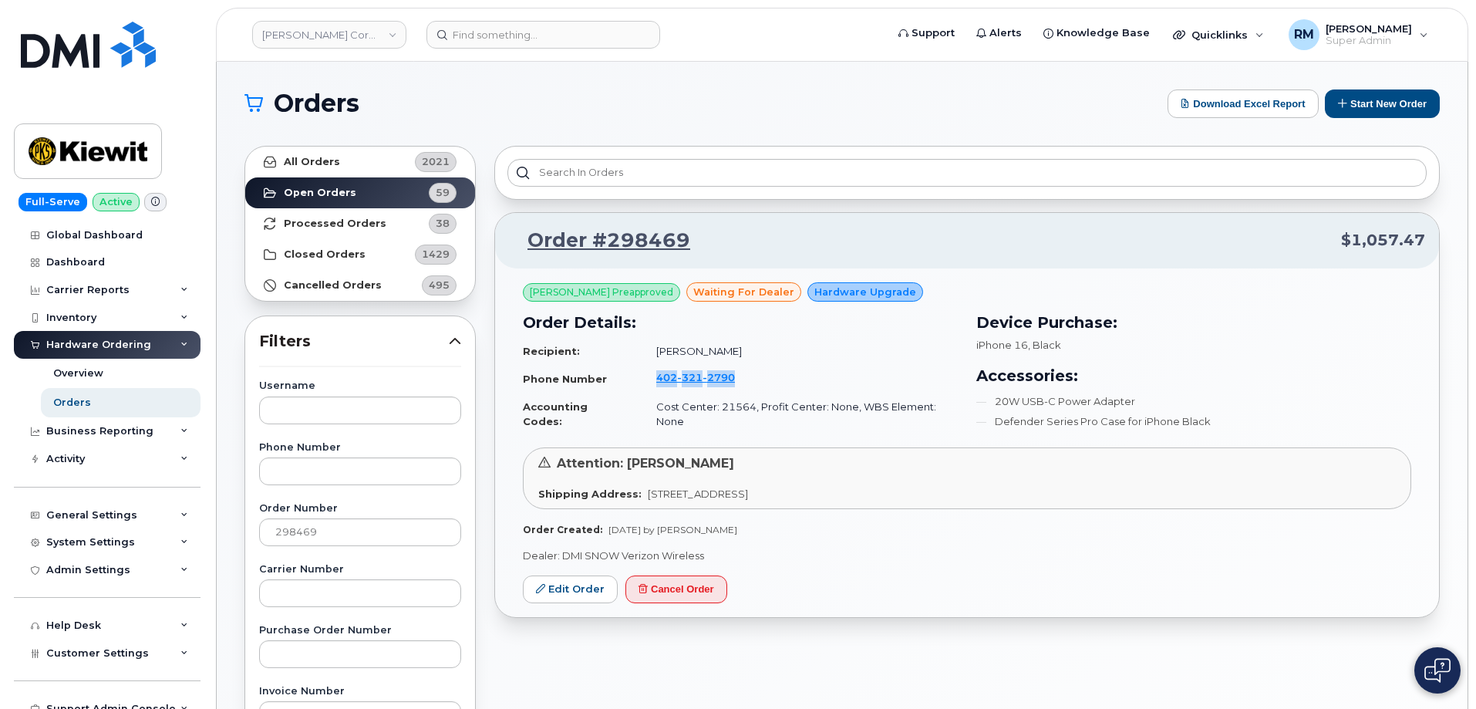
drag, startPoint x: 672, startPoint y: 382, endPoint x: 627, endPoint y: 384, distance: 45.5
click at [627, 384] on tr "Phone Number 402 321 2790" at bounding box center [740, 378] width 435 height 29
copy tr "402 321 2790"
drag, startPoint x: 696, startPoint y: 241, endPoint x: 609, endPoint y: 244, distance: 86.4
click at [609, 244] on p "Order #298469 $1,057.47" at bounding box center [967, 241] width 916 height 28
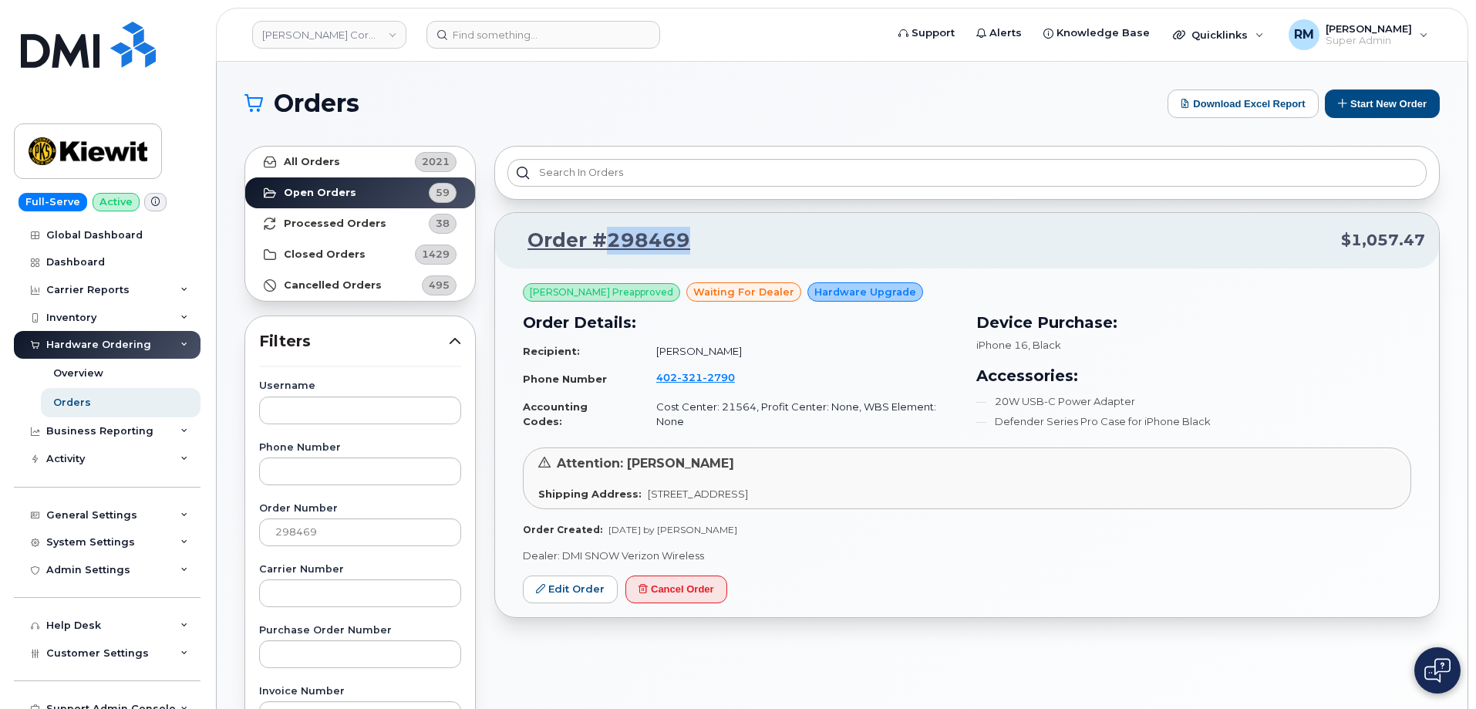
copy link "298469"
click at [703, 378] on span "321" at bounding box center [719, 377] width 32 height 12
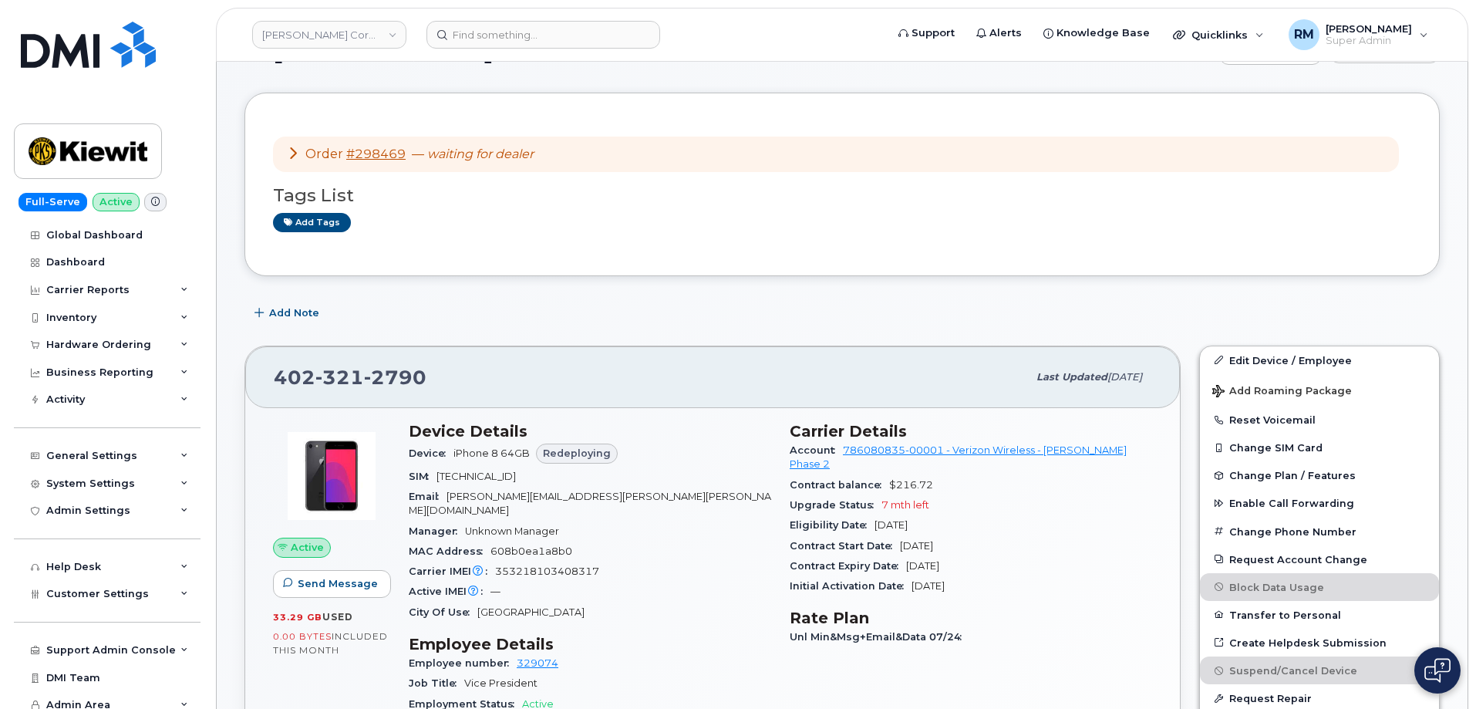
scroll to position [154, 0]
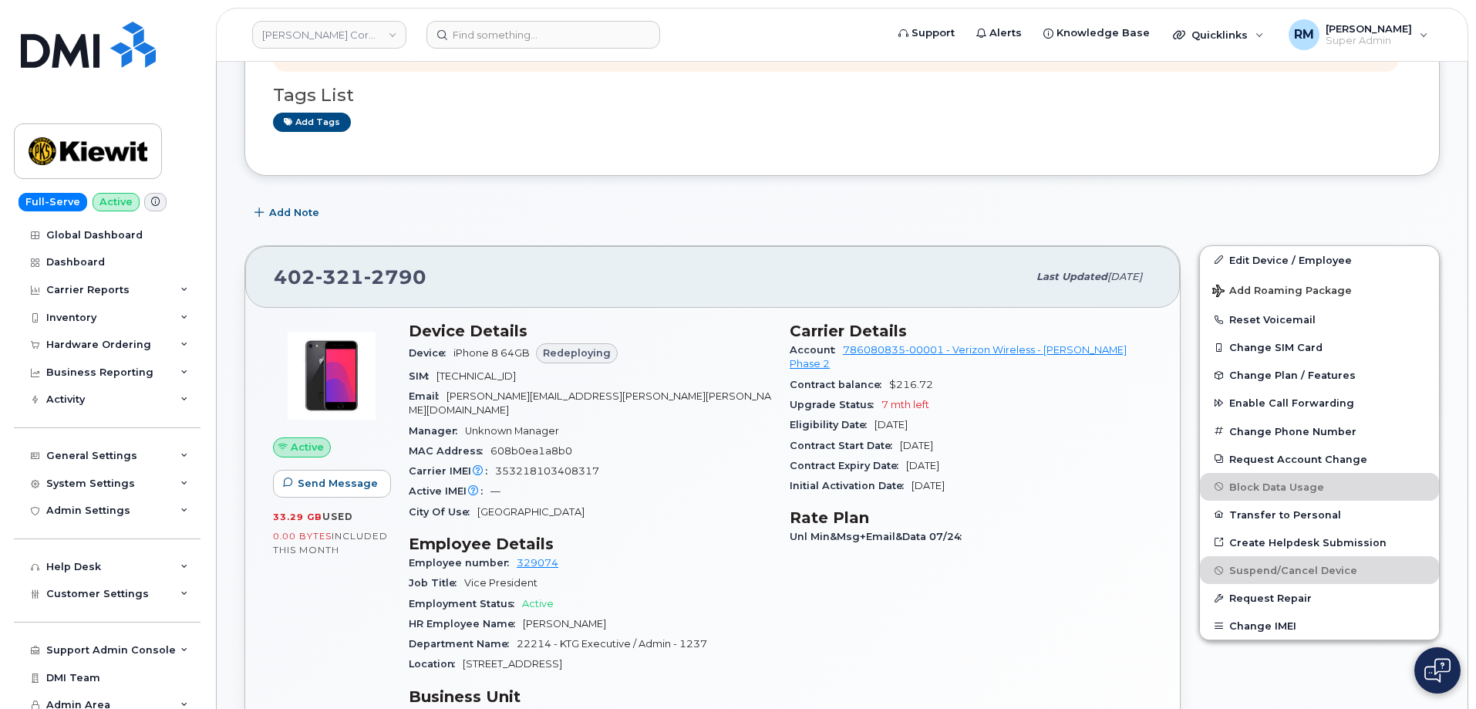
click at [539, 465] on span "353218103408317" at bounding box center [547, 471] width 104 height 12
copy span "353218103408317"
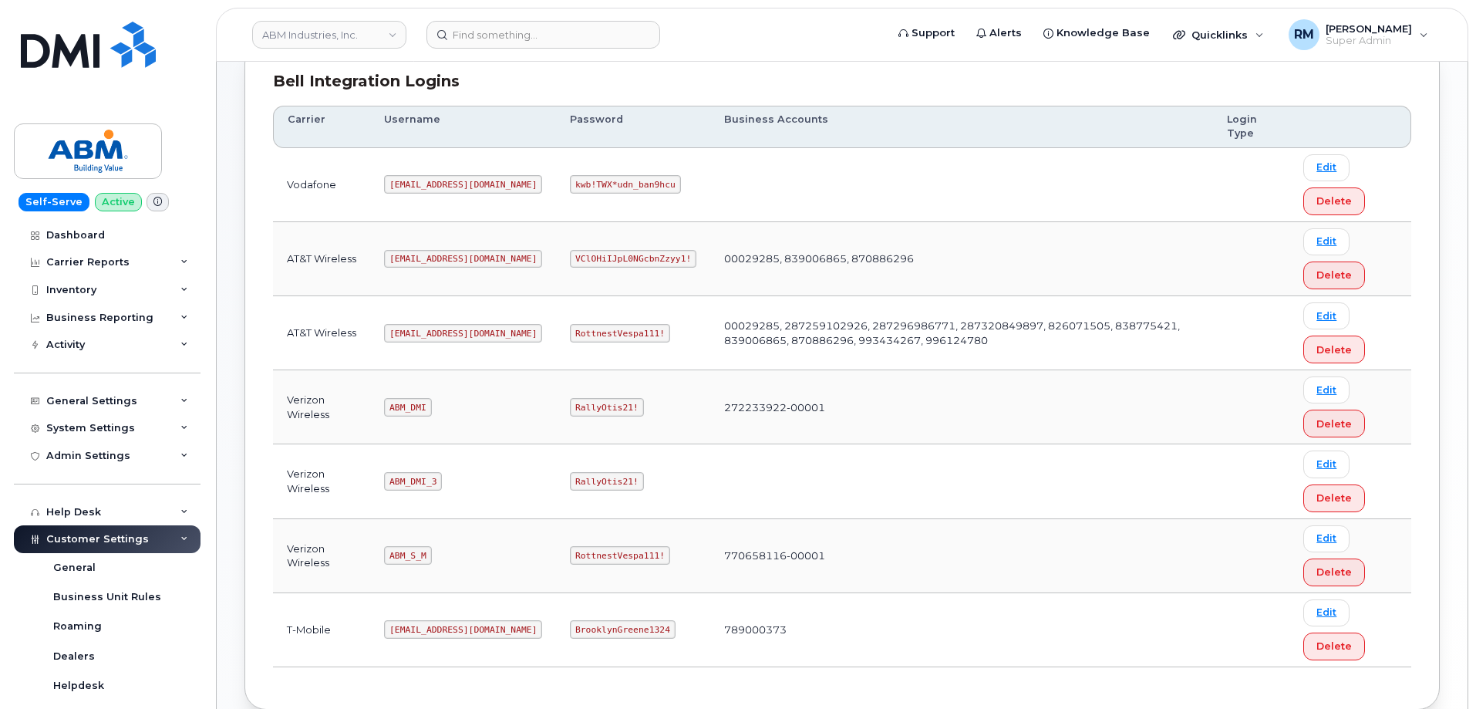
scroll to position [231, 0]
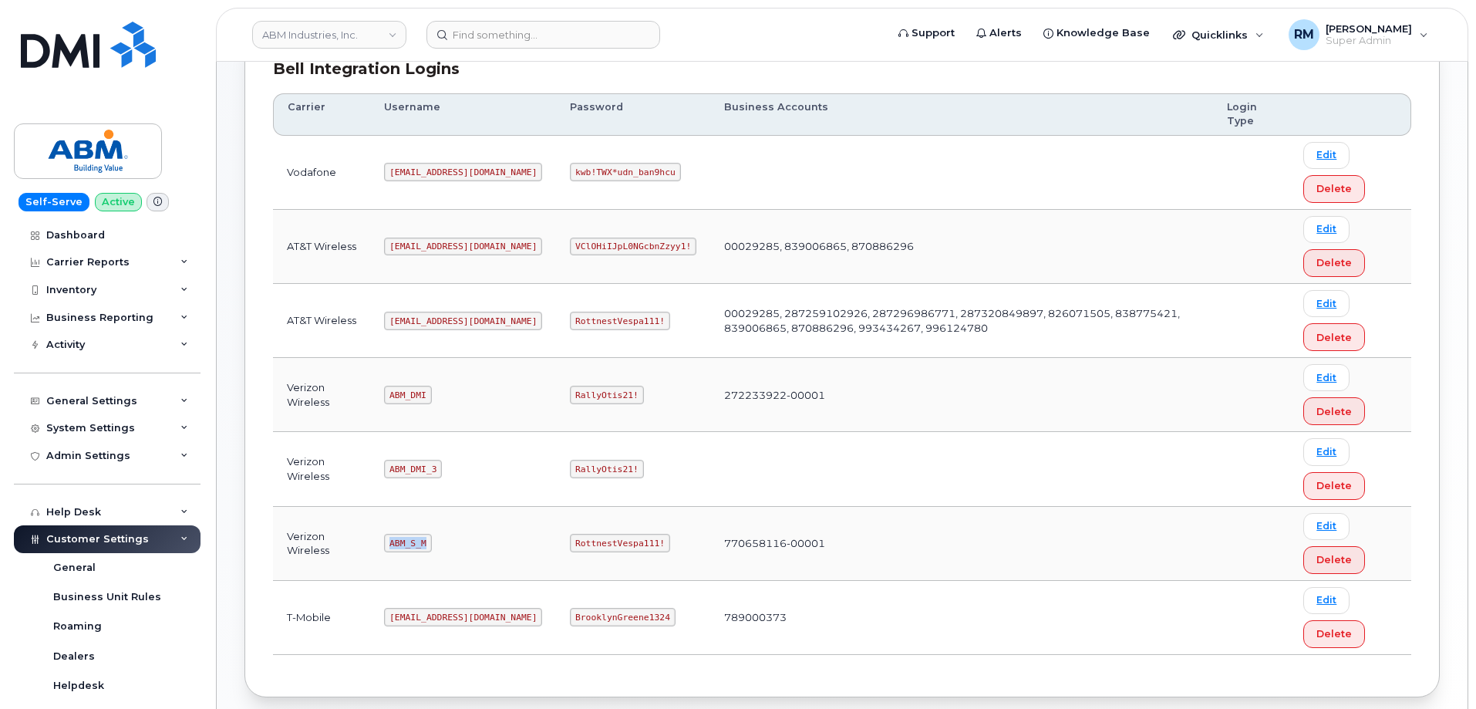
drag, startPoint x: 391, startPoint y: 542, endPoint x: 430, endPoint y: 541, distance: 39.3
click at [430, 541] on code "ABM_S_M" at bounding box center [407, 543] width 47 height 19
copy code "ABM_S_M"
click at [570, 534] on code "RottnestVespa111!" at bounding box center [620, 543] width 100 height 19
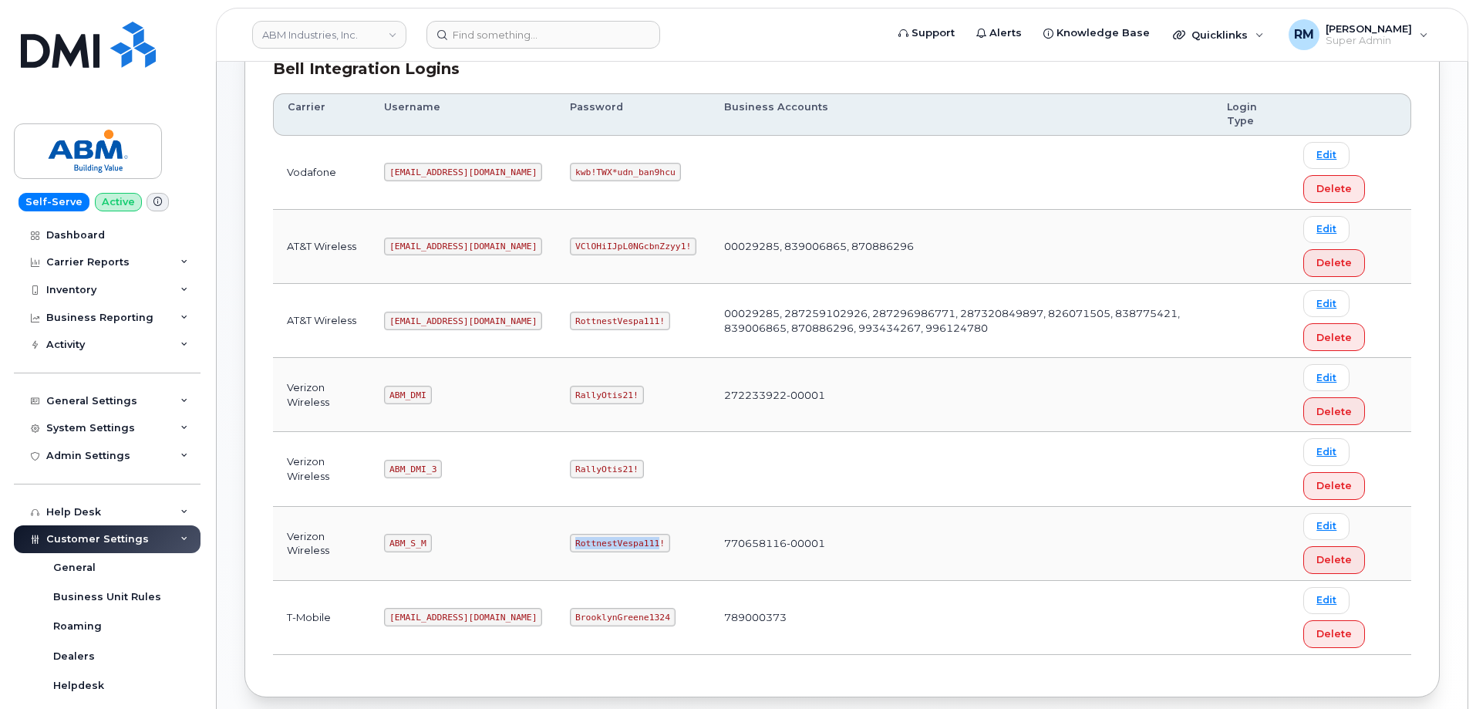
copy code "RottnestVespa111"
